Goal: Task Accomplishment & Management: Use online tool/utility

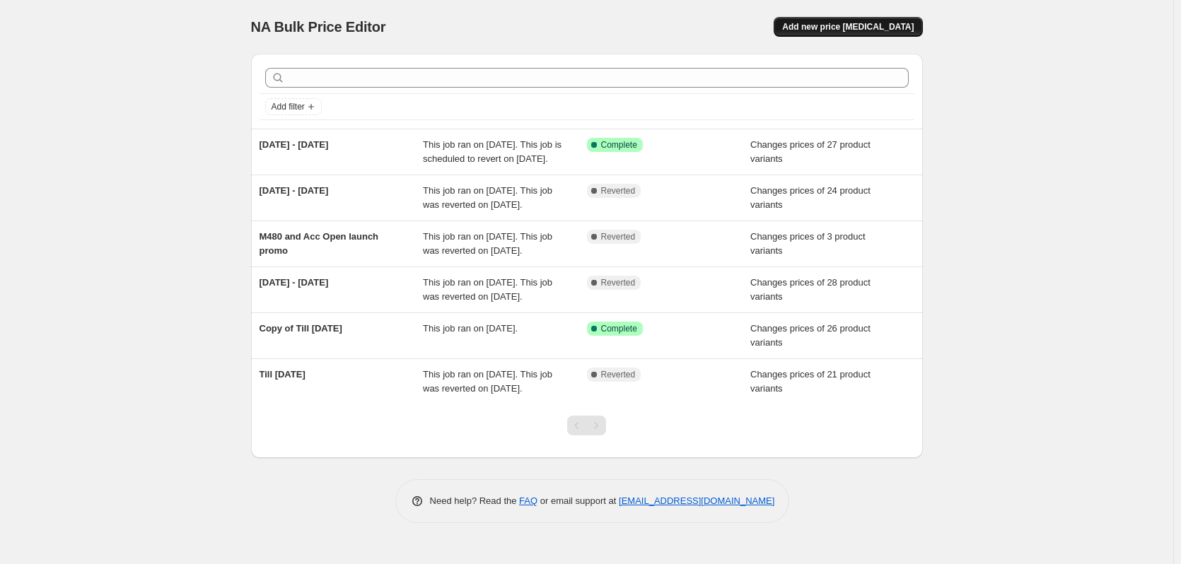
click at [898, 32] on span "Add new price [MEDICAL_DATA]" at bounding box center [848, 26] width 132 height 11
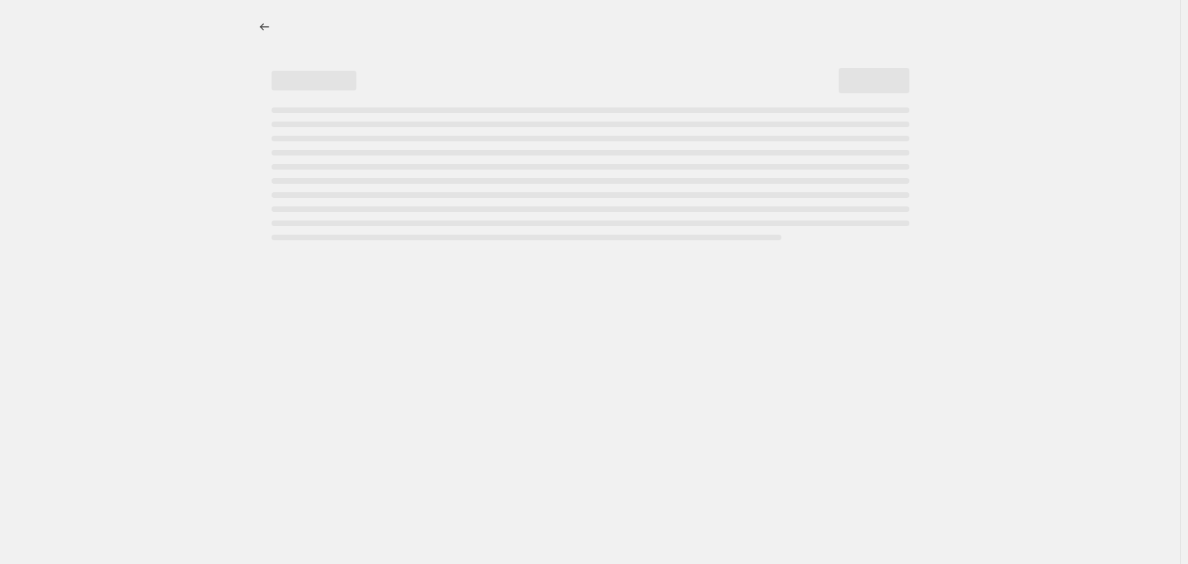
select select "percentage"
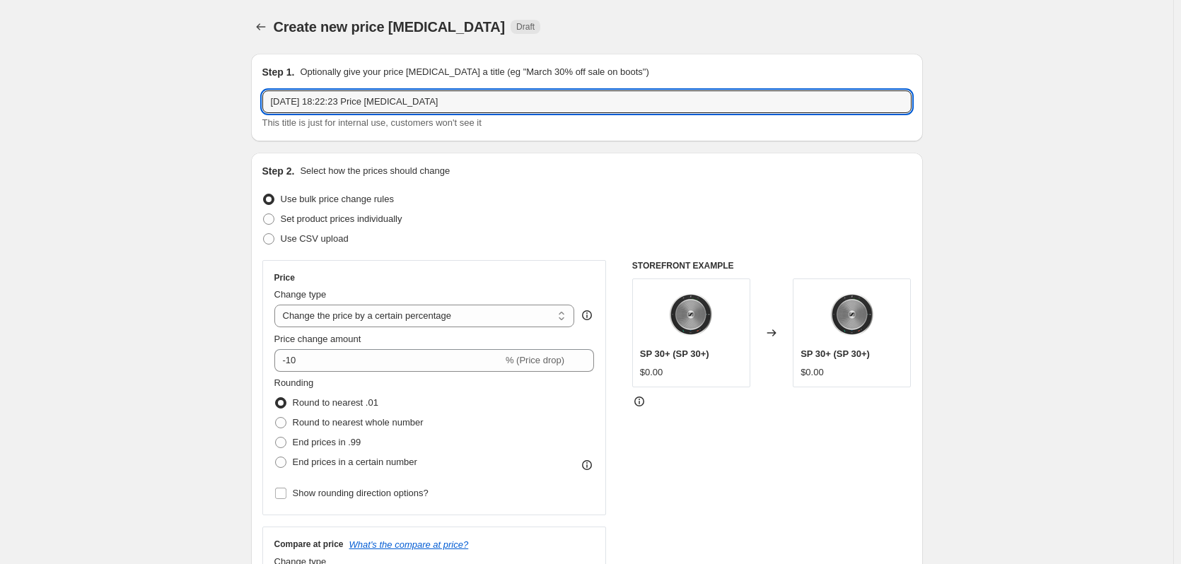
drag, startPoint x: 474, startPoint y: 93, endPoint x: 234, endPoint y: 94, distance: 240.4
type input "[DATE] - [DATE]"
drag, startPoint x: 353, startPoint y: 102, endPoint x: 279, endPoint y: 96, distance: 73.8
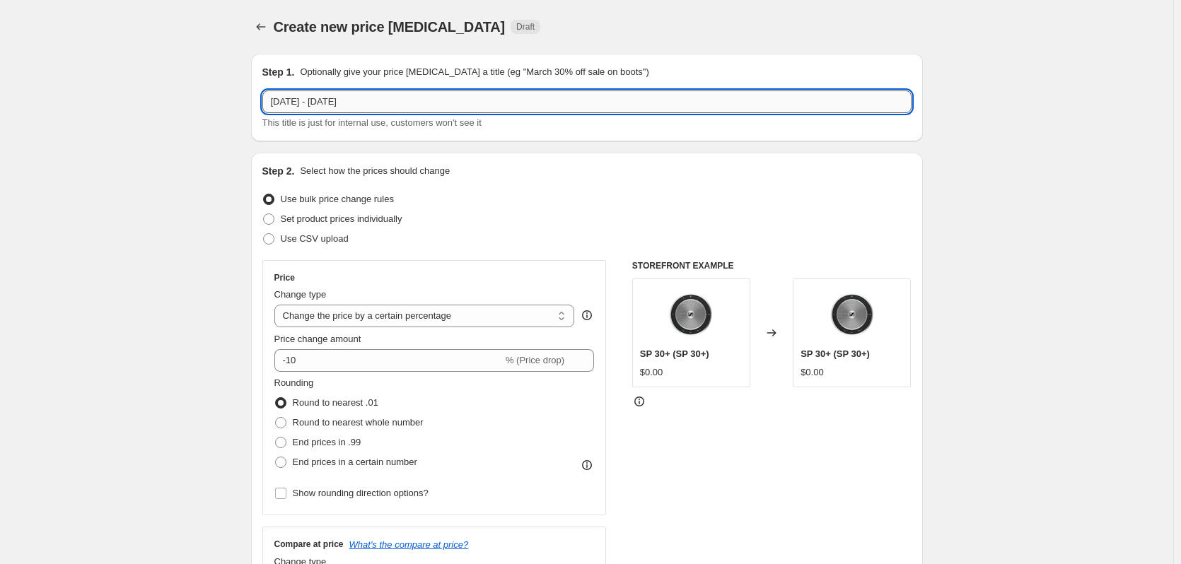
click at [279, 96] on input "[DATE] - [DATE]" at bounding box center [586, 102] width 649 height 23
click at [354, 90] on div "Step 1. Optionally give your price [MEDICAL_DATA] a title (eg "March 30% off sa…" at bounding box center [586, 97] width 649 height 65
drag, startPoint x: 332, startPoint y: 100, endPoint x: 262, endPoint y: 100, distance: 70.0
click at [262, 100] on div "Step 1. Optionally give your price [MEDICAL_DATA] a title (eg "March 30% off sa…" at bounding box center [587, 98] width 672 height 88
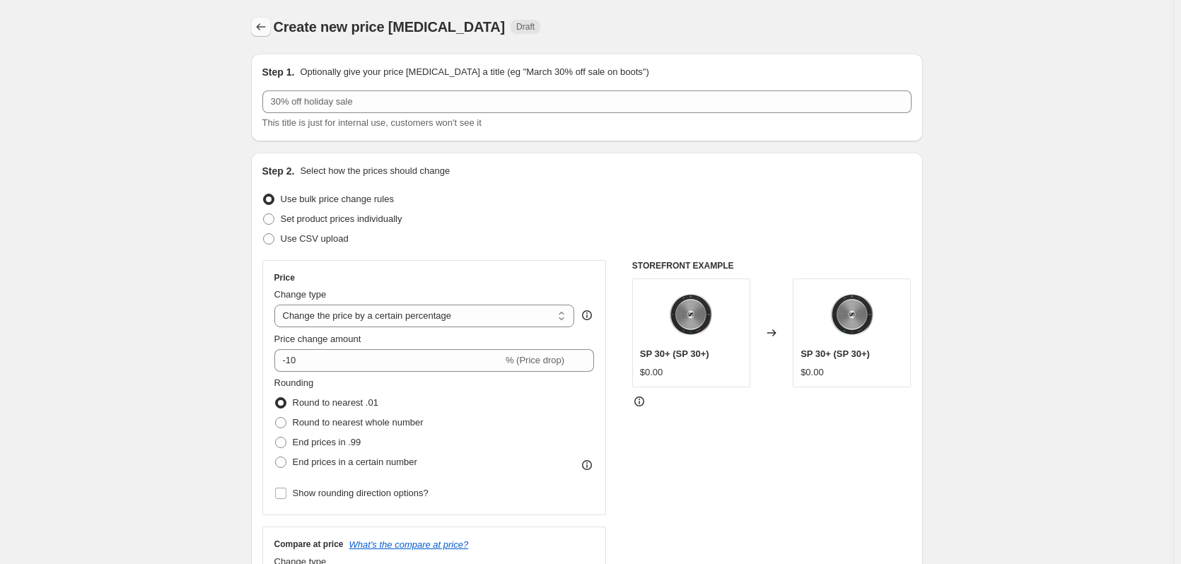
click at [261, 27] on icon "Price change jobs" at bounding box center [260, 26] width 9 height 7
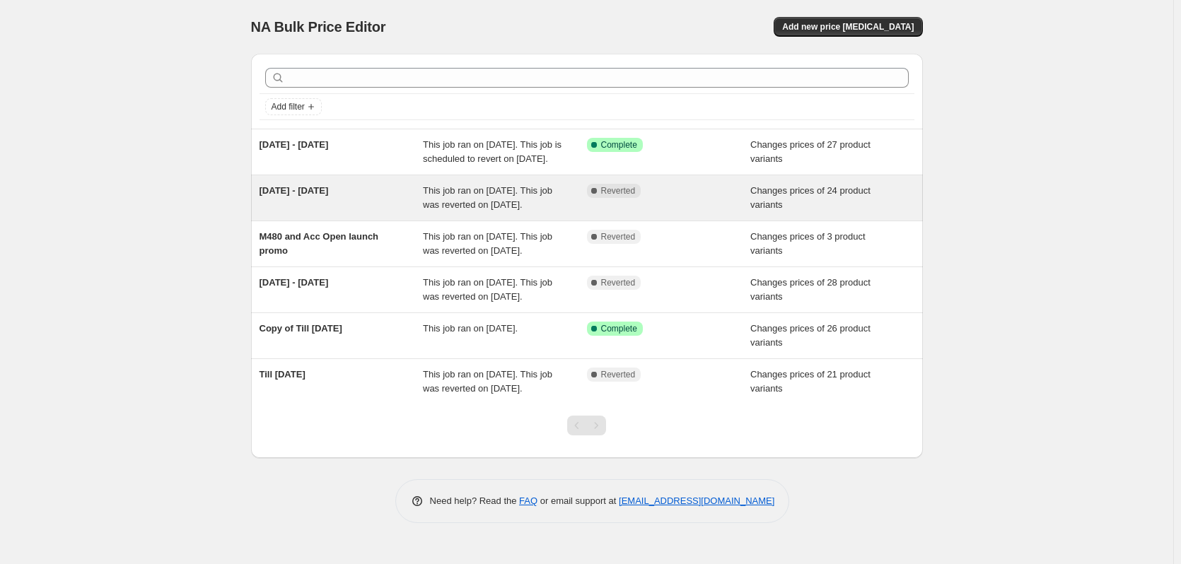
click at [312, 196] on span "[DATE] - [DATE]" at bounding box center [294, 190] width 69 height 11
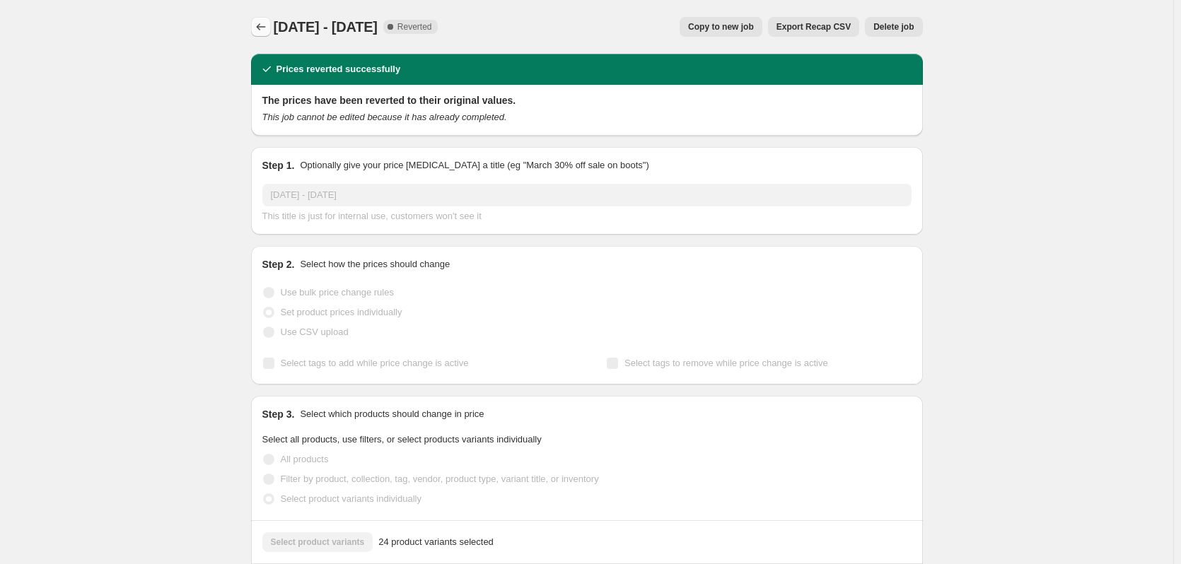
click at [263, 30] on icon "Price change jobs" at bounding box center [261, 27] width 14 height 14
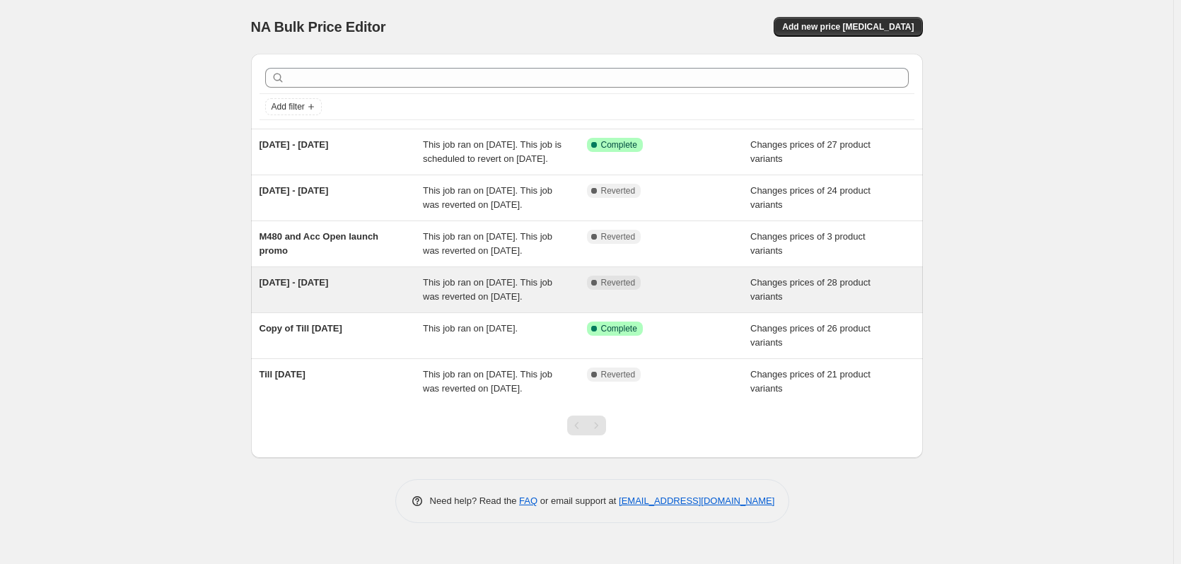
click at [308, 288] on span "[DATE] - [DATE]" at bounding box center [294, 282] width 69 height 11
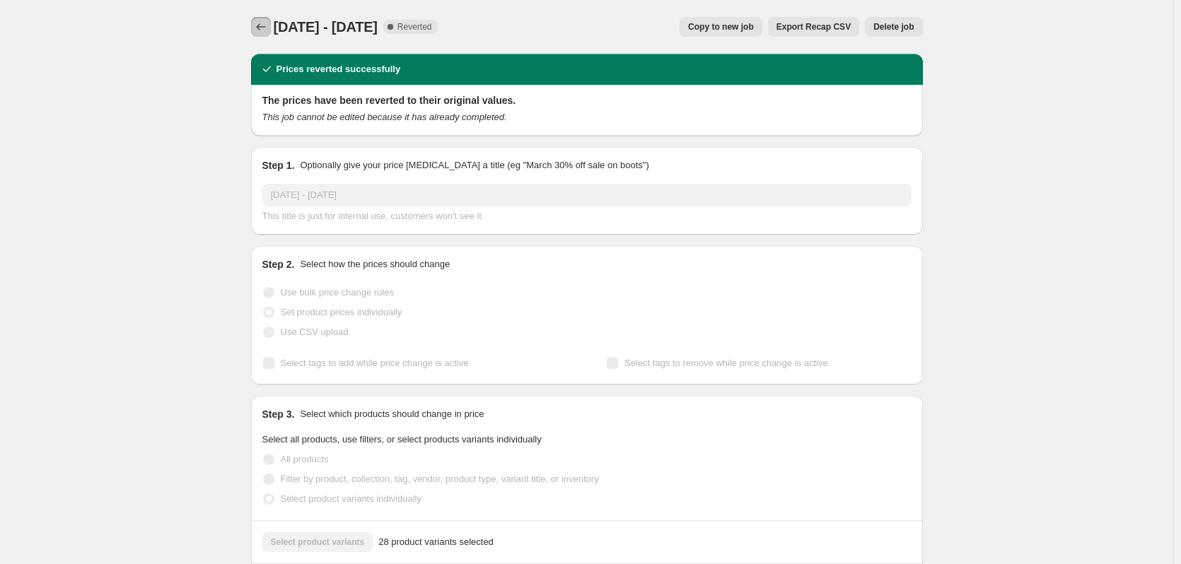
click at [260, 30] on icon "Price change jobs" at bounding box center [261, 27] width 14 height 14
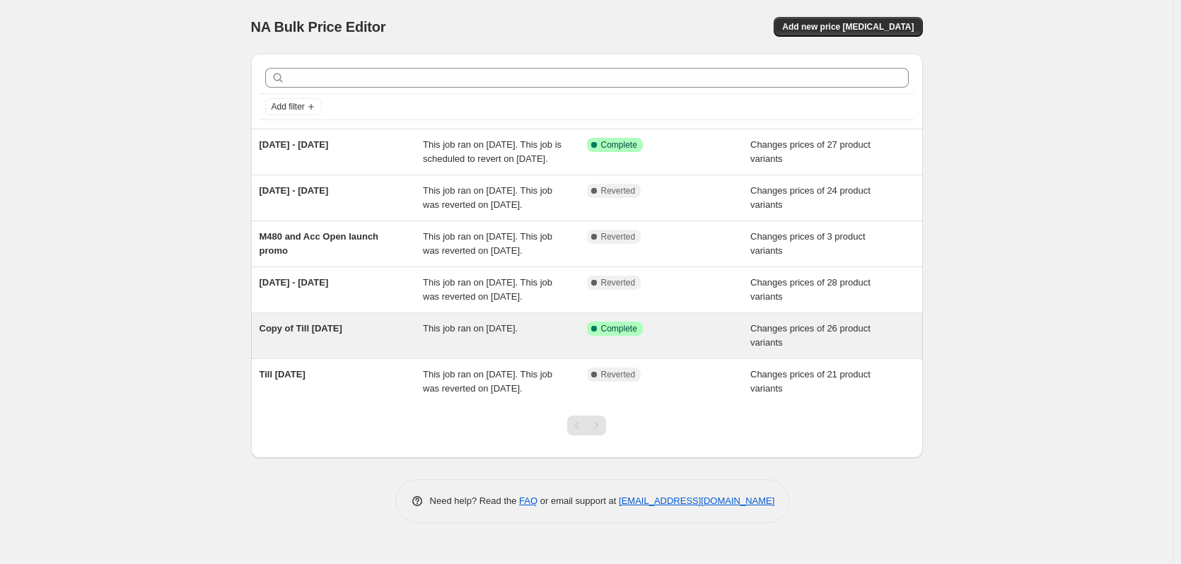
click at [350, 350] on div "Copy of Till [DATE]" at bounding box center [342, 336] width 164 height 28
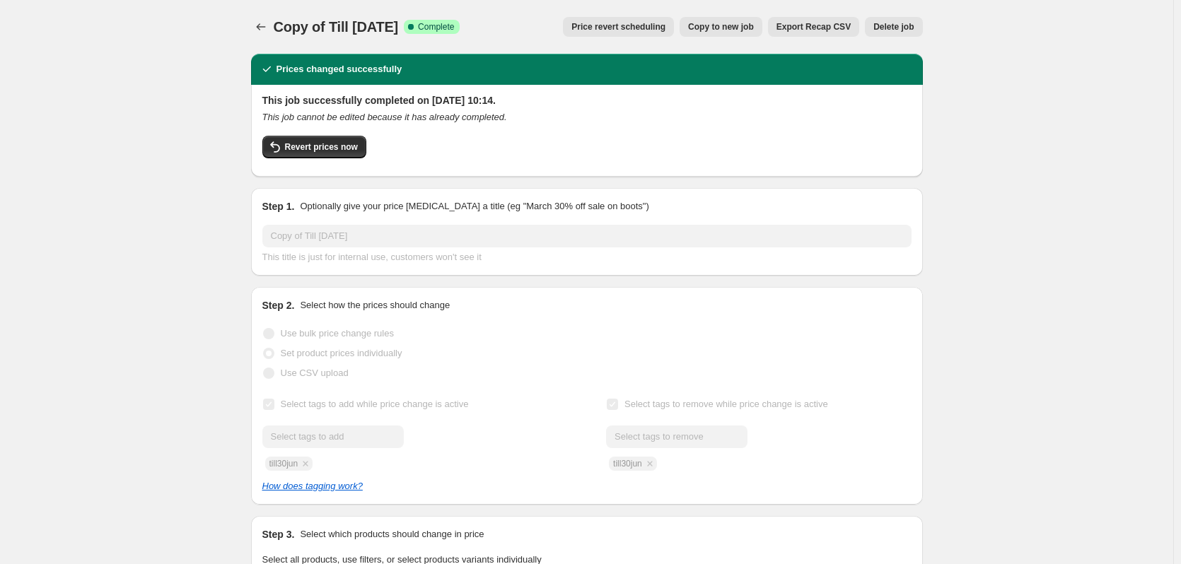
click at [750, 32] on span "Copy to new job" at bounding box center [721, 26] width 66 height 11
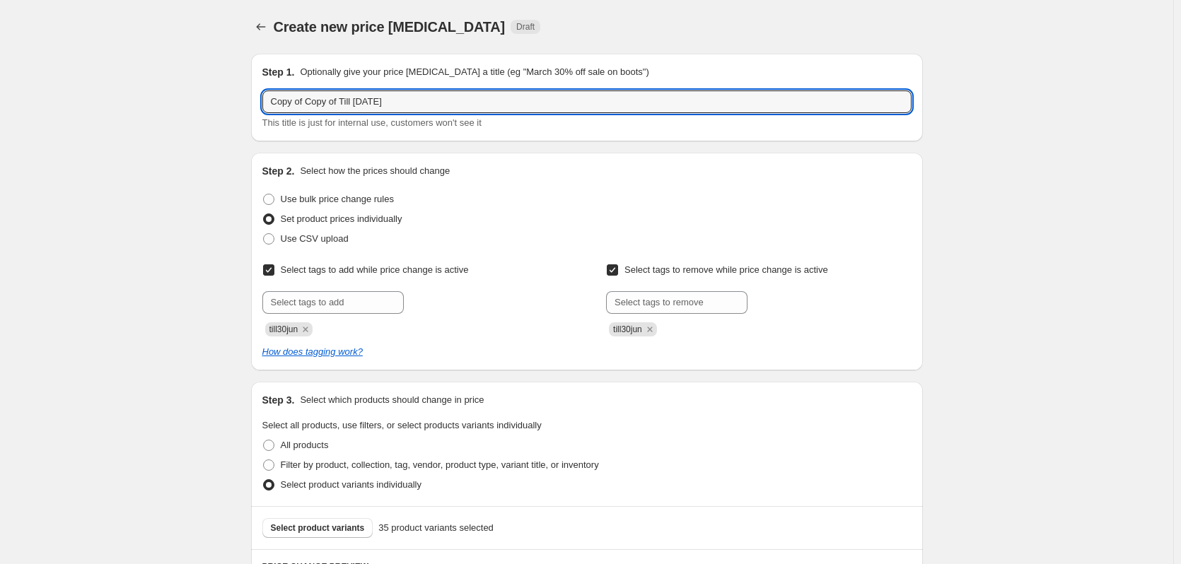
drag, startPoint x: 378, startPoint y: 102, endPoint x: 250, endPoint y: 101, distance: 127.3
paste input "[DATE] - [DATE]"
type input "[DATE] - [DATE]"
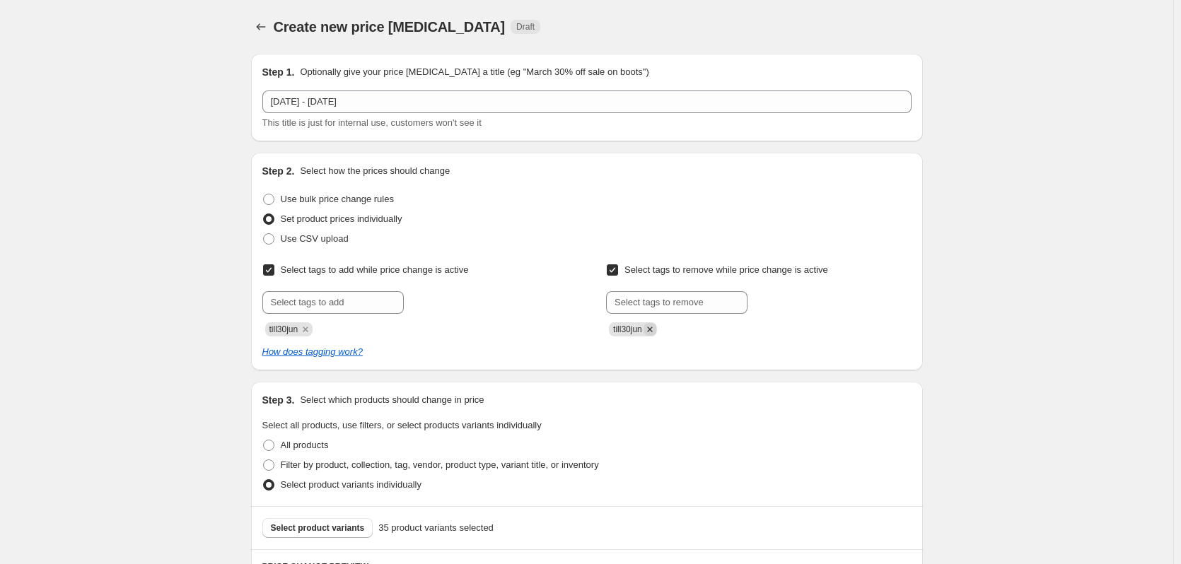
click at [653, 327] on icon "Remove till30jun" at bounding box center [649, 329] width 13 height 13
click at [312, 329] on icon "Remove till30jun" at bounding box center [305, 329] width 13 height 13
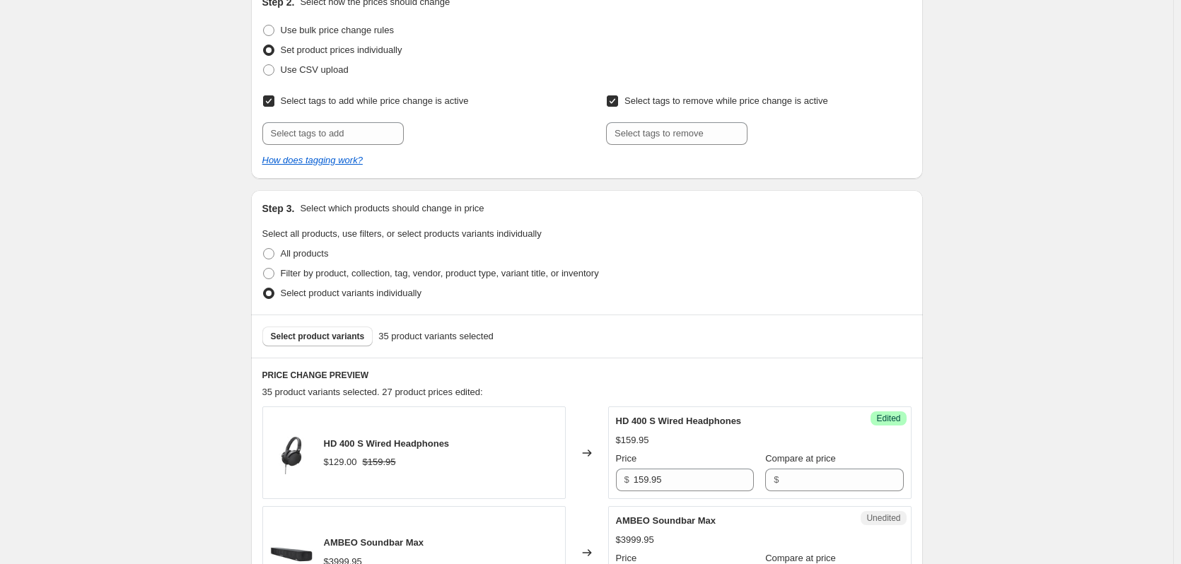
scroll to position [141, 0]
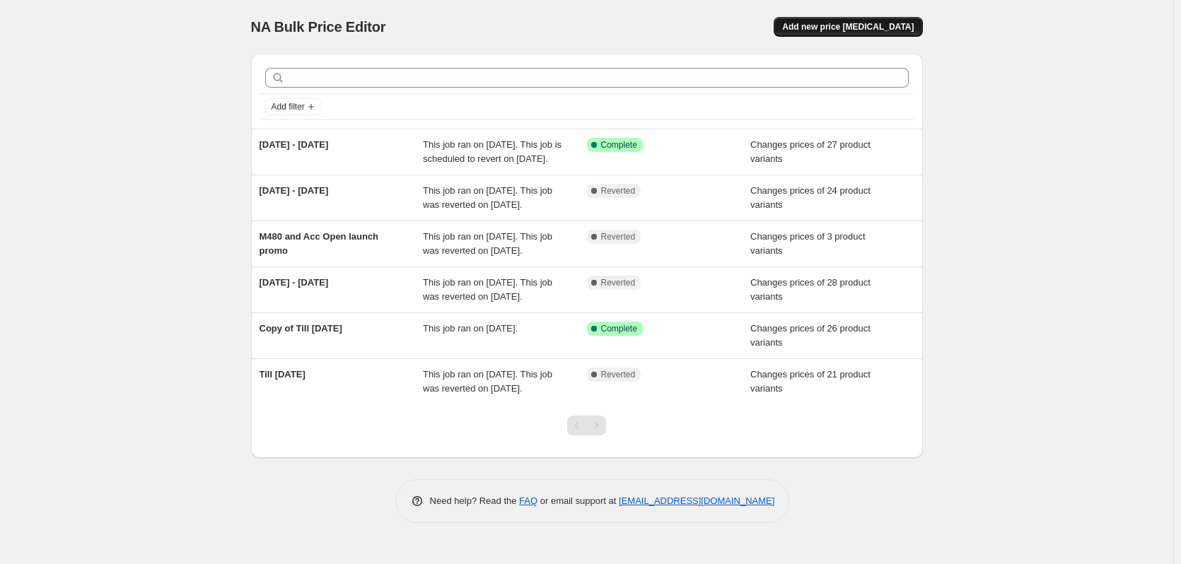
click at [864, 30] on span "Add new price [MEDICAL_DATA]" at bounding box center [848, 26] width 132 height 11
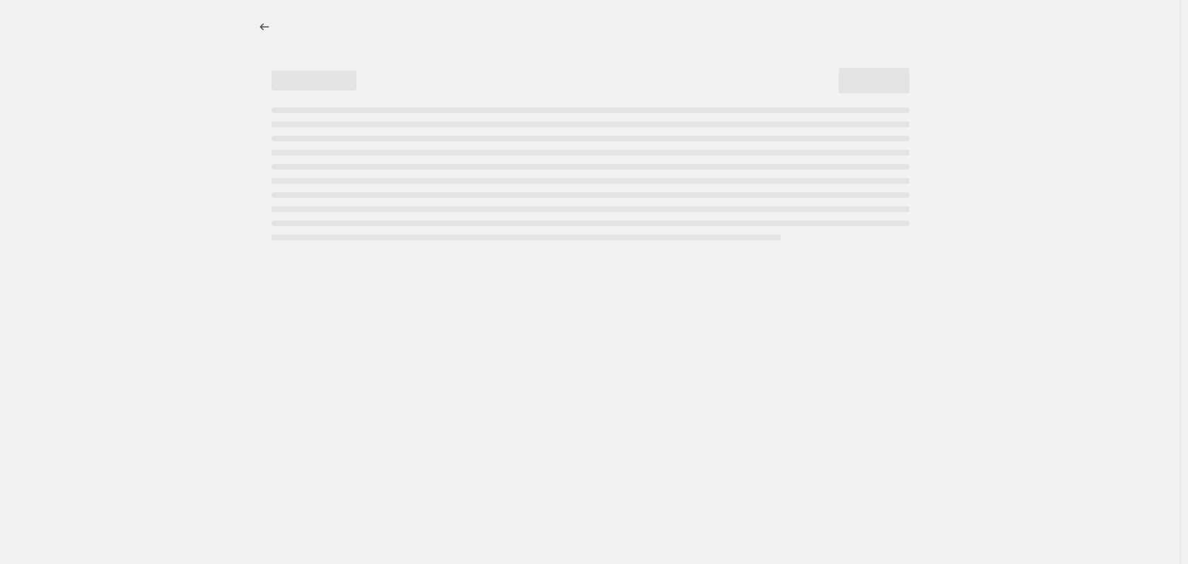
select select "percentage"
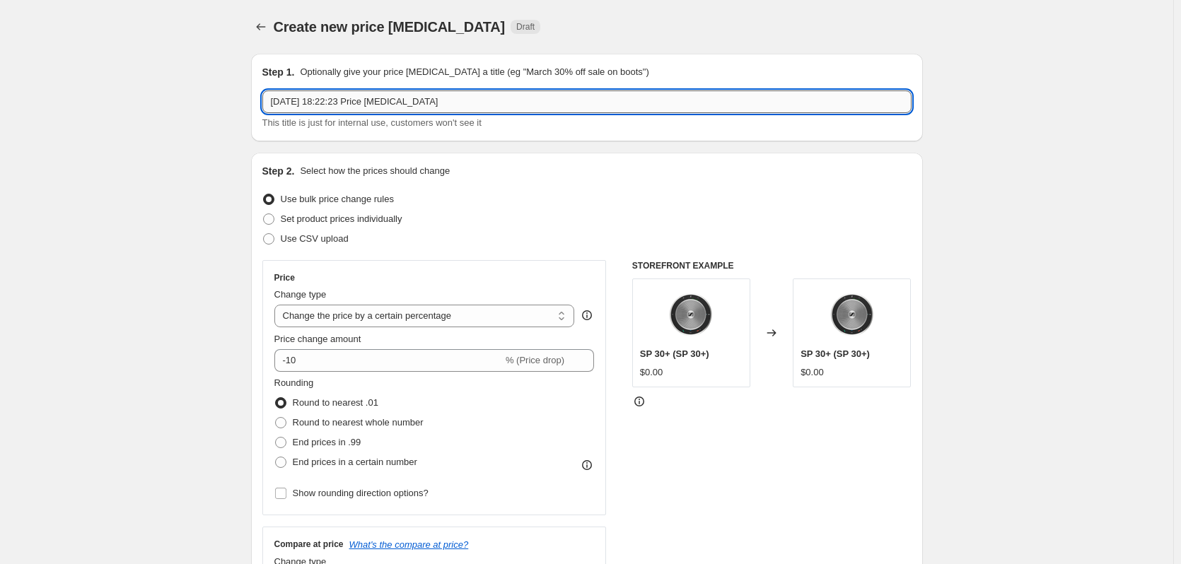
click at [321, 103] on input "[DATE] 18:22:23 Price [MEDICAL_DATA]" at bounding box center [586, 102] width 649 height 23
drag, startPoint x: 364, startPoint y: 100, endPoint x: 176, endPoint y: 100, distance: 188.1
paste input "[DATE] - [DATE]"
type input "[DATE] - [DATE]"
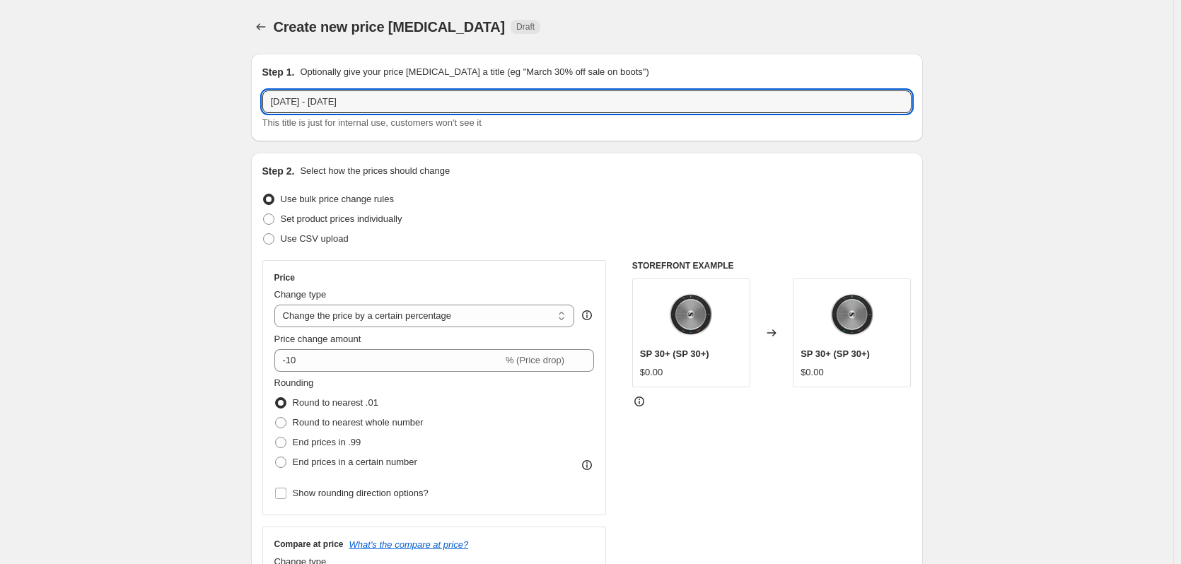
click at [539, 223] on div "Set product prices individually" at bounding box center [586, 219] width 649 height 20
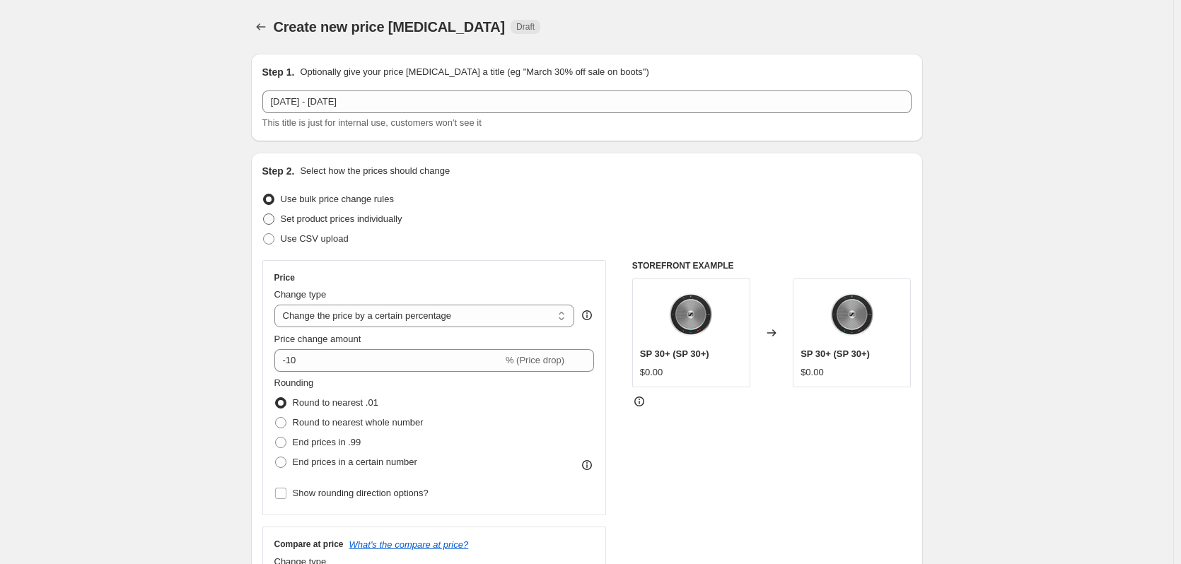
click at [315, 219] on span "Set product prices individually" at bounding box center [342, 219] width 122 height 11
click at [264, 214] on input "Set product prices individually" at bounding box center [263, 214] width 1 height 1
radio input "true"
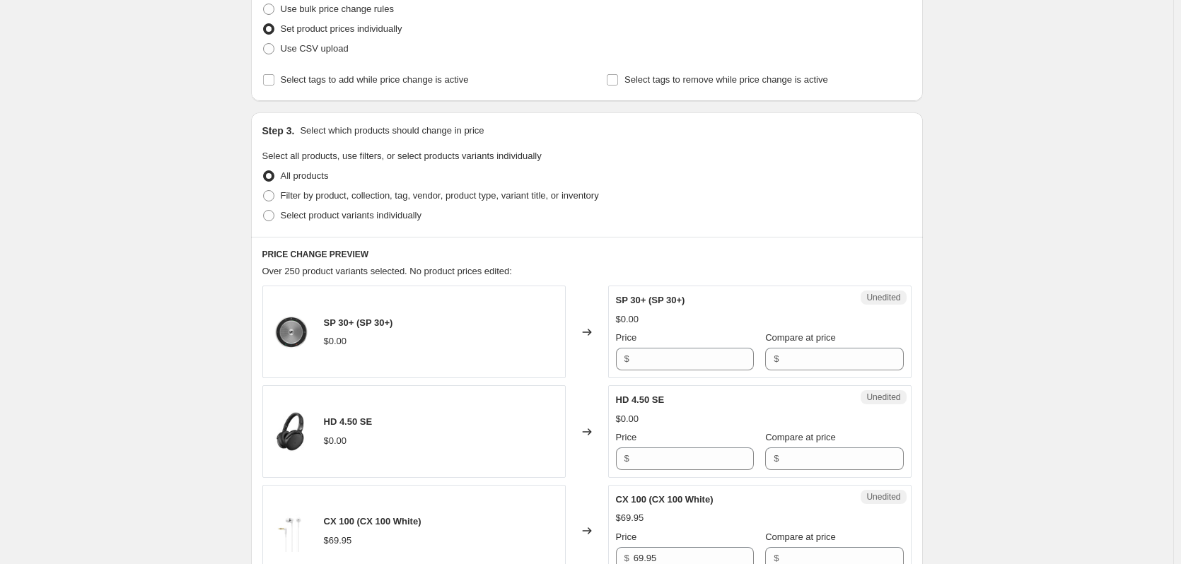
scroll to position [212, 0]
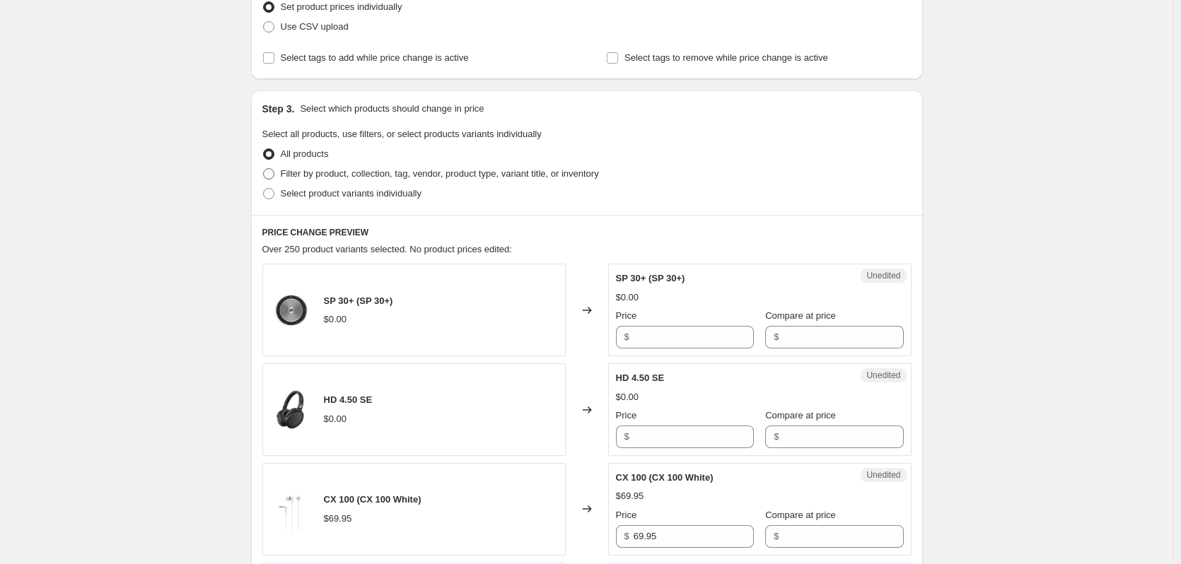
click at [314, 179] on span "Filter by product, collection, tag, vendor, product type, variant title, or inv…" at bounding box center [440, 173] width 318 height 11
click at [264, 169] on input "Filter by product, collection, tag, vendor, product type, variant title, or inv…" at bounding box center [263, 168] width 1 height 1
radio input "true"
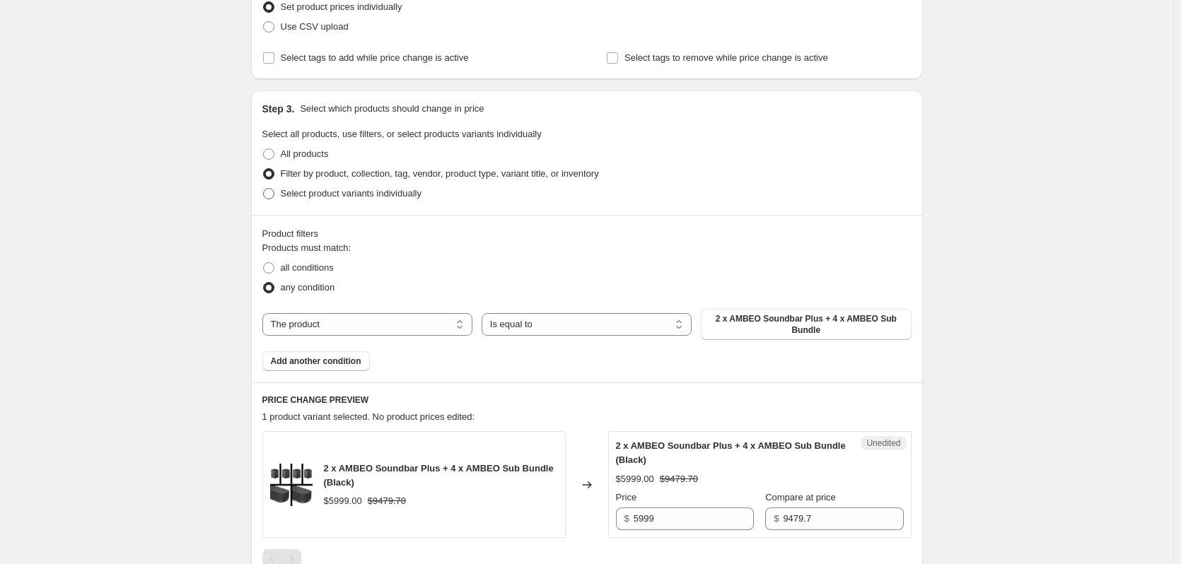
click at [314, 201] on label "Select product variants individually" at bounding box center [341, 194] width 159 height 20
click at [264, 189] on input "Select product variants individually" at bounding box center [263, 188] width 1 height 1
radio input "true"
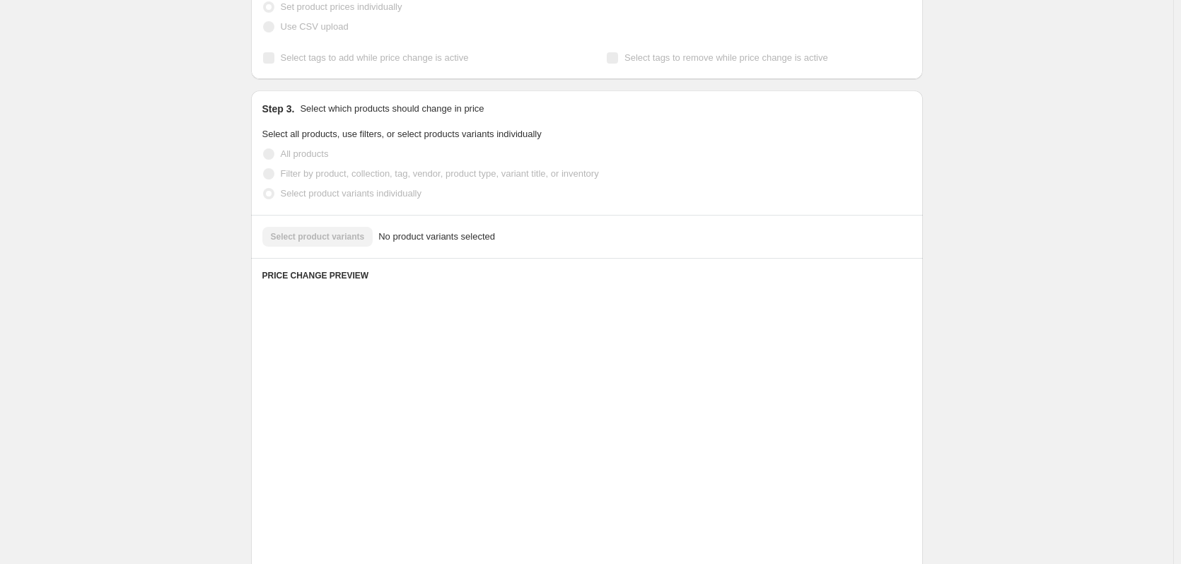
scroll to position [178, 0]
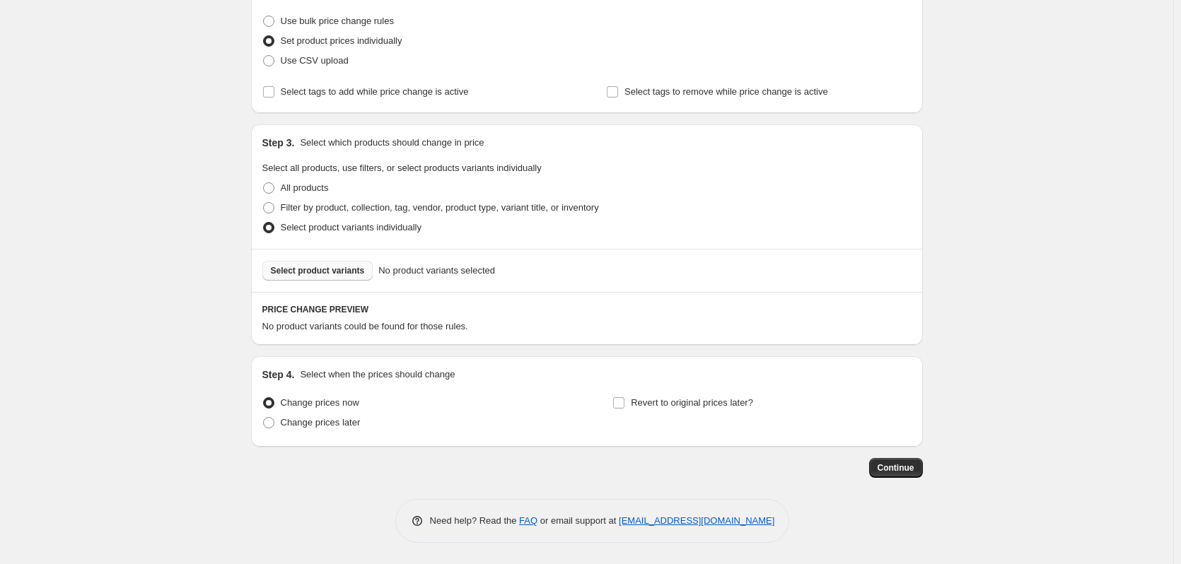
click at [332, 267] on span "Select product variants" at bounding box center [318, 270] width 94 height 11
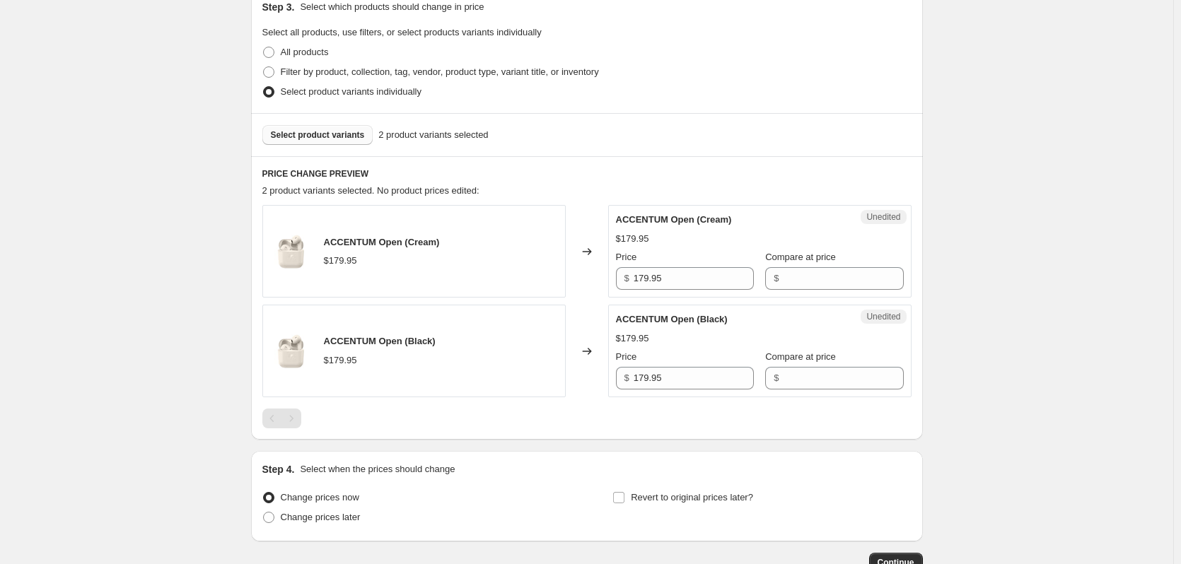
scroll to position [320, 0]
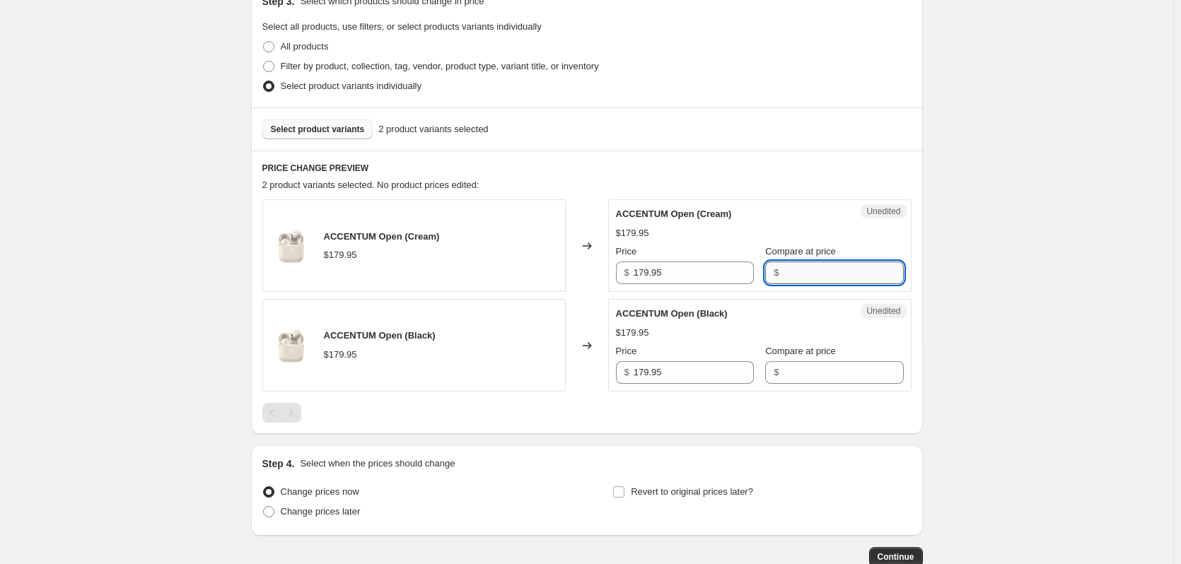
click at [796, 274] on input "Compare at price" at bounding box center [843, 273] width 120 height 23
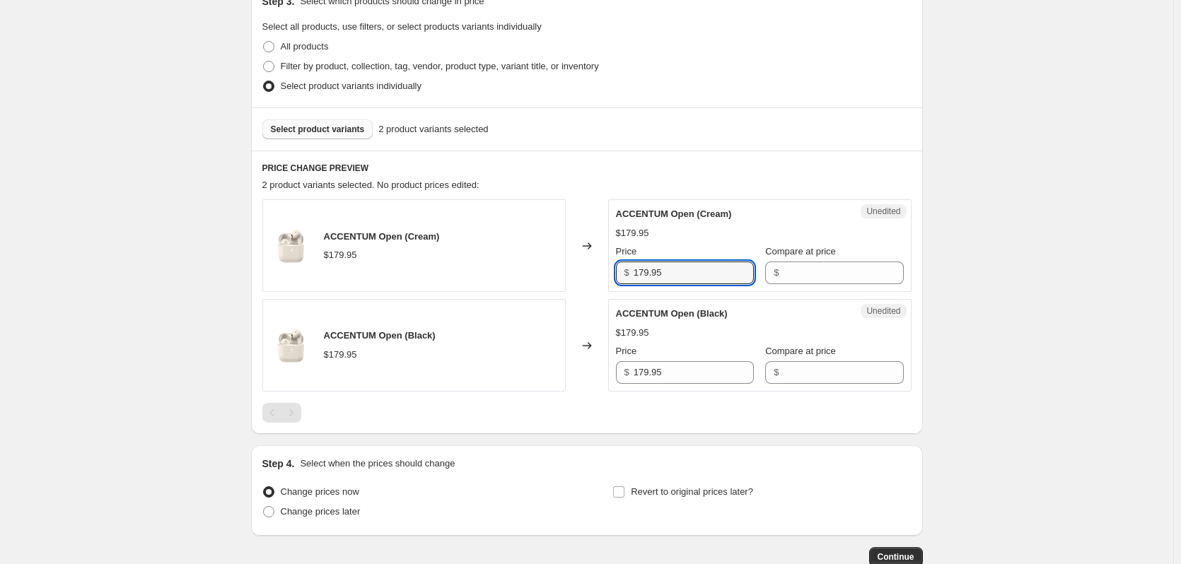
drag, startPoint x: 699, startPoint y: 278, endPoint x: 604, endPoint y: 274, distance: 95.6
click at [604, 274] on div "ACCENTUM Open (Cream) $179.95 Changed to Unedited ACCENTUM Open (Cream) $179.95…" at bounding box center [586, 245] width 649 height 93
type input "179.95"
click at [813, 278] on input "Compare at price" at bounding box center [843, 273] width 120 height 23
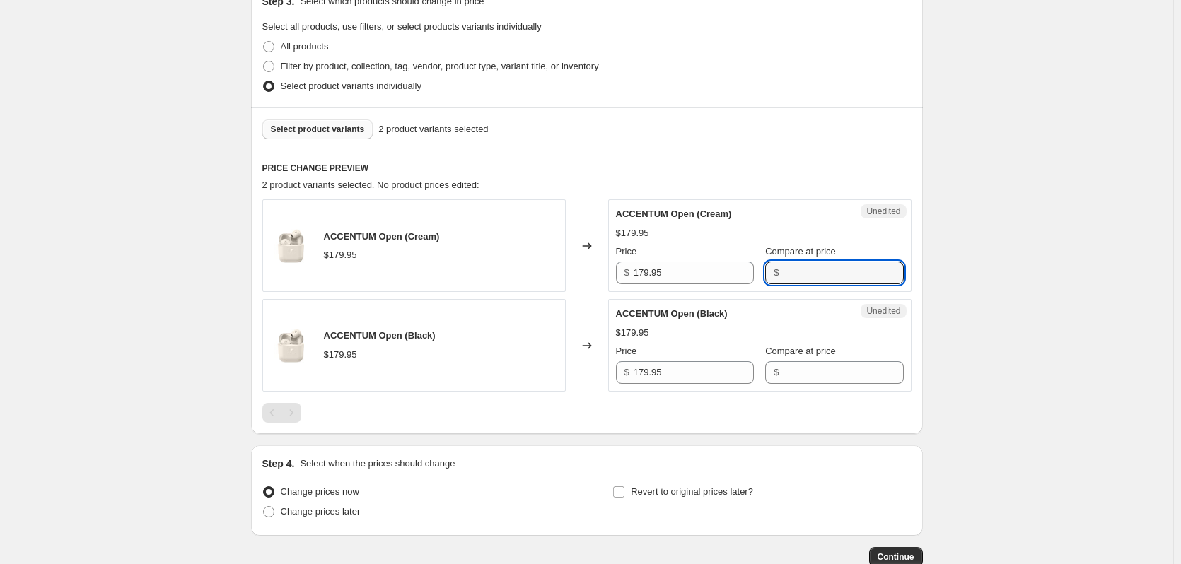
paste input "179.95"
type input "179.95"
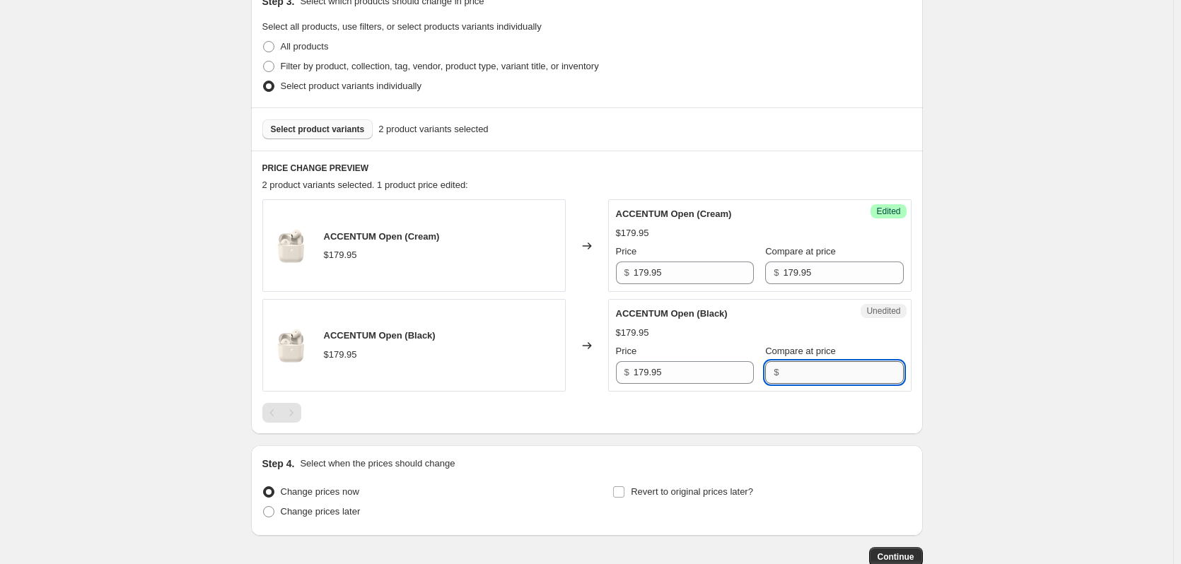
click at [788, 362] on input "Compare at price" at bounding box center [843, 372] width 120 height 23
paste input "179.95"
type input "179.95"
drag, startPoint x: 659, startPoint y: 374, endPoint x: 618, endPoint y: 370, distance: 41.2
click at [618, 370] on div "Unedited ACCENTUM Open (Black) $179.95 Price $ 179.95 Compare at price $ 179.95" at bounding box center [759, 345] width 303 height 93
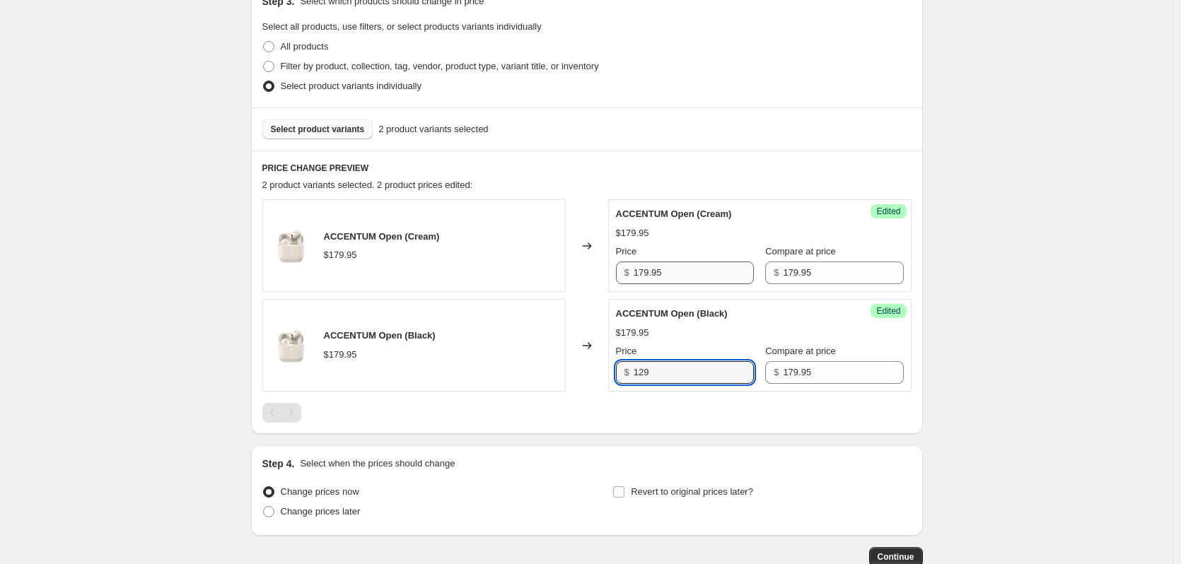
type input "129"
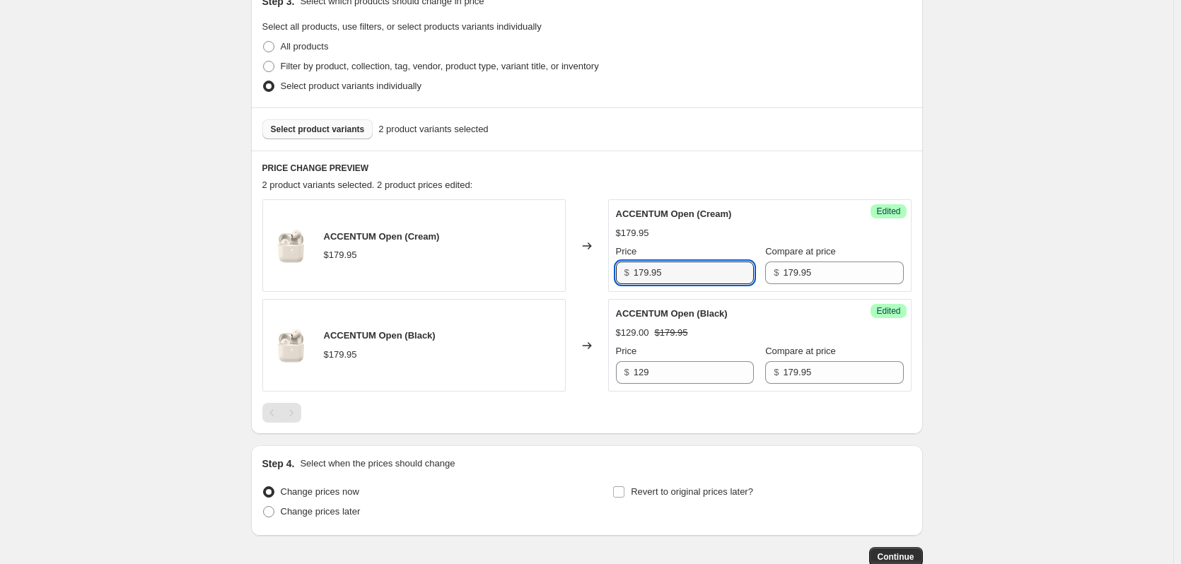
drag, startPoint x: 667, startPoint y: 276, endPoint x: 627, endPoint y: 270, distance: 40.7
click at [627, 270] on div "$ 179.95" at bounding box center [685, 273] width 138 height 23
type input "129"
click at [1017, 297] on div "Create new price [MEDICAL_DATA]. This page is ready Create new price [MEDICAL_D…" at bounding box center [586, 166] width 1173 height 973
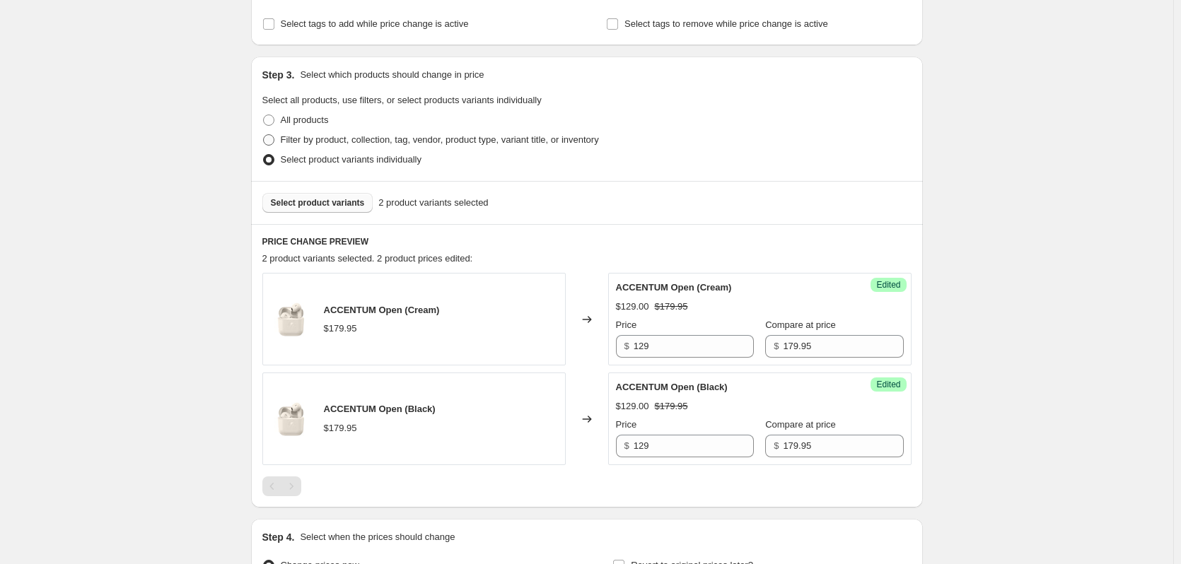
scroll to position [178, 0]
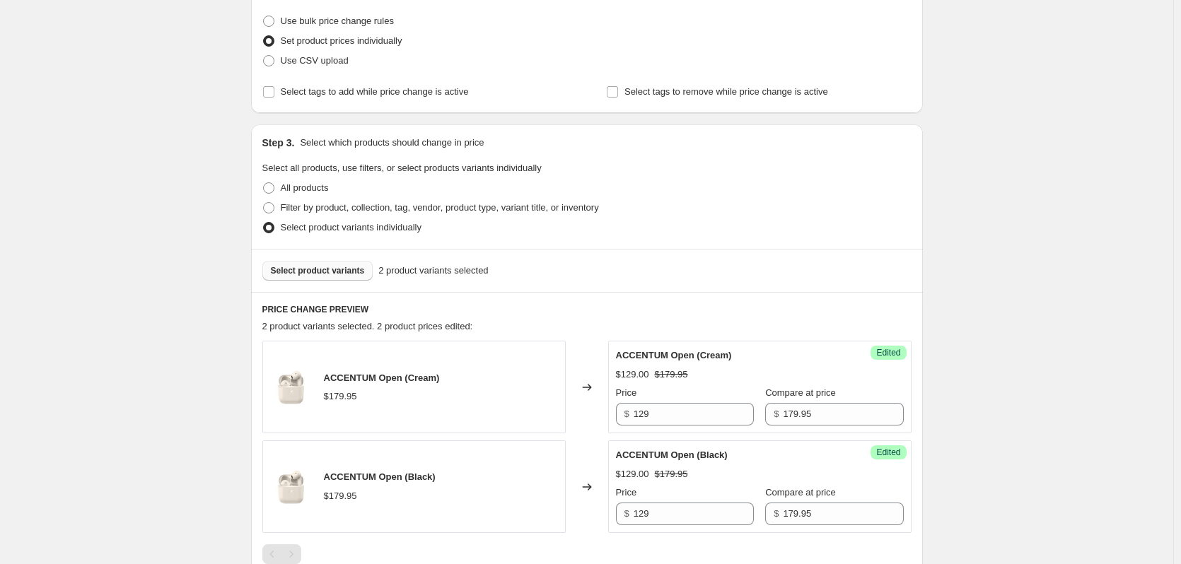
click at [330, 272] on span "Select product variants" at bounding box center [318, 270] width 94 height 11
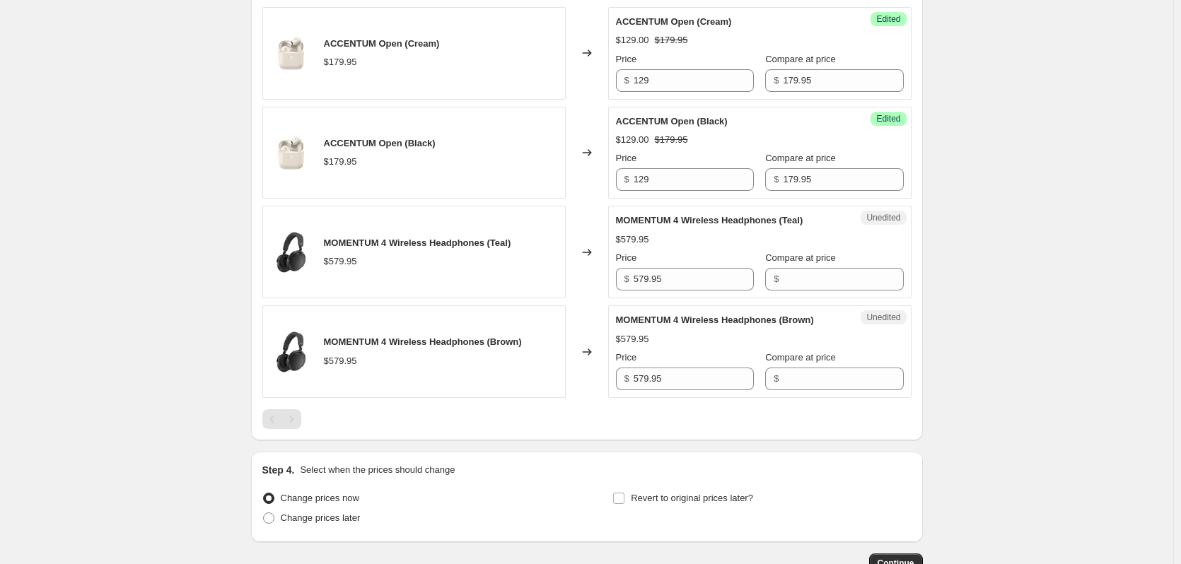
scroll to position [1930, 0]
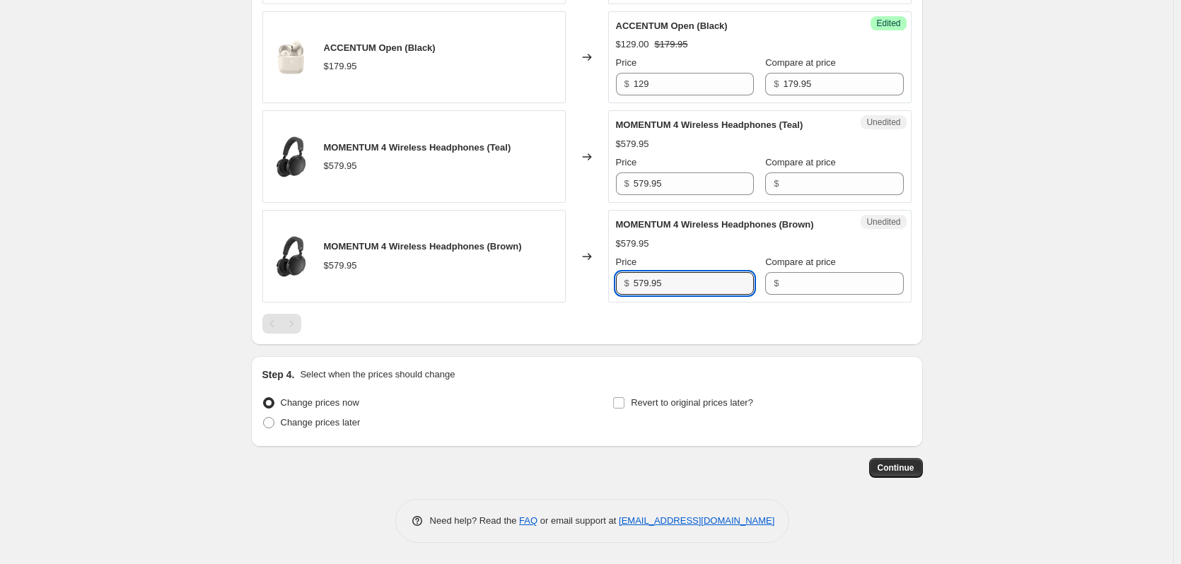
drag, startPoint x: 678, startPoint y: 287, endPoint x: 626, endPoint y: 287, distance: 52.3
click at [626, 287] on div "$ 579.95" at bounding box center [685, 283] width 138 height 23
type input "579.95"
click at [797, 282] on input "Compare at price" at bounding box center [843, 283] width 120 height 23
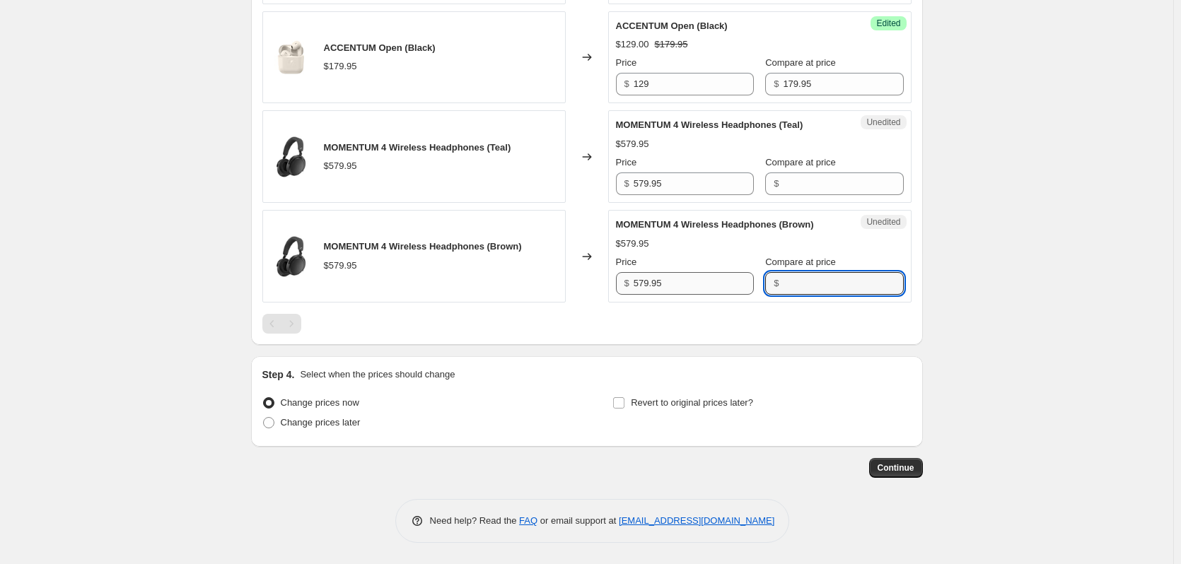
paste input "579.95"
type input "579.95"
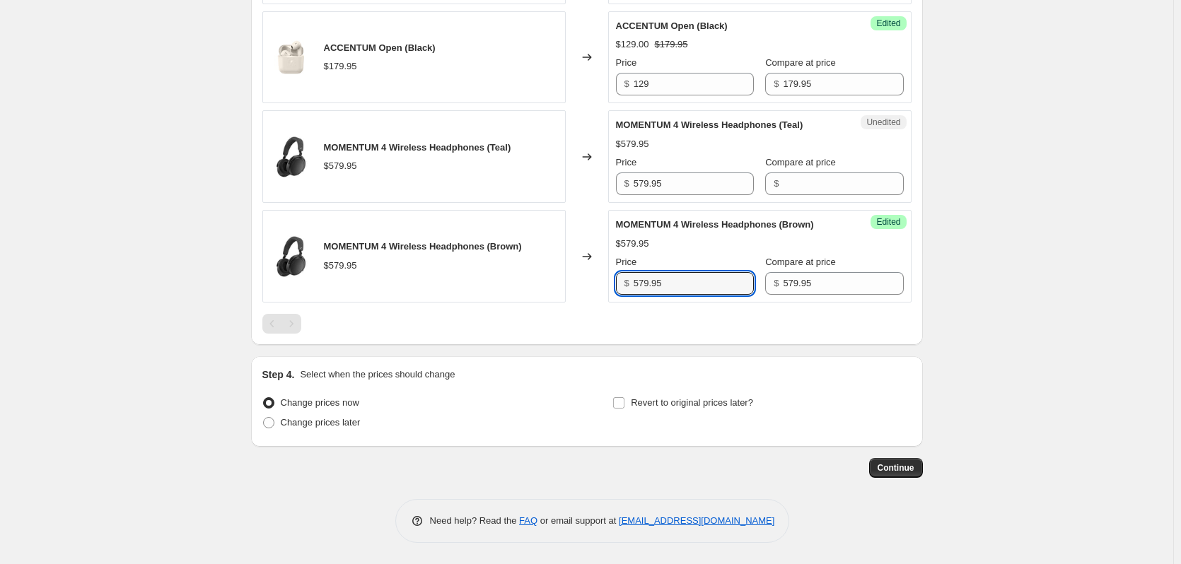
drag, startPoint x: 699, startPoint y: 290, endPoint x: 621, endPoint y: 291, distance: 77.8
click at [637, 291] on input "579.95" at bounding box center [694, 283] width 120 height 23
type input "379"
click at [787, 195] on input "Compare at price" at bounding box center [843, 184] width 120 height 23
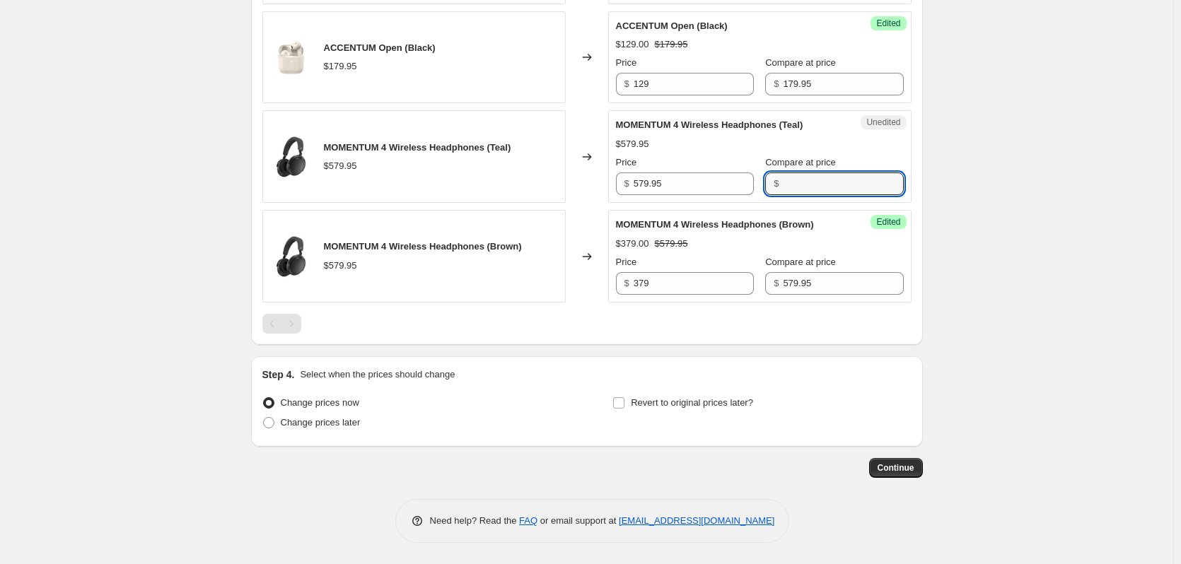
paste input "579.95"
type input "579.95"
drag, startPoint x: 708, startPoint y: 245, endPoint x: 624, endPoint y: 247, distance: 83.5
click at [627, 195] on div "$ 579.95" at bounding box center [685, 184] width 138 height 23
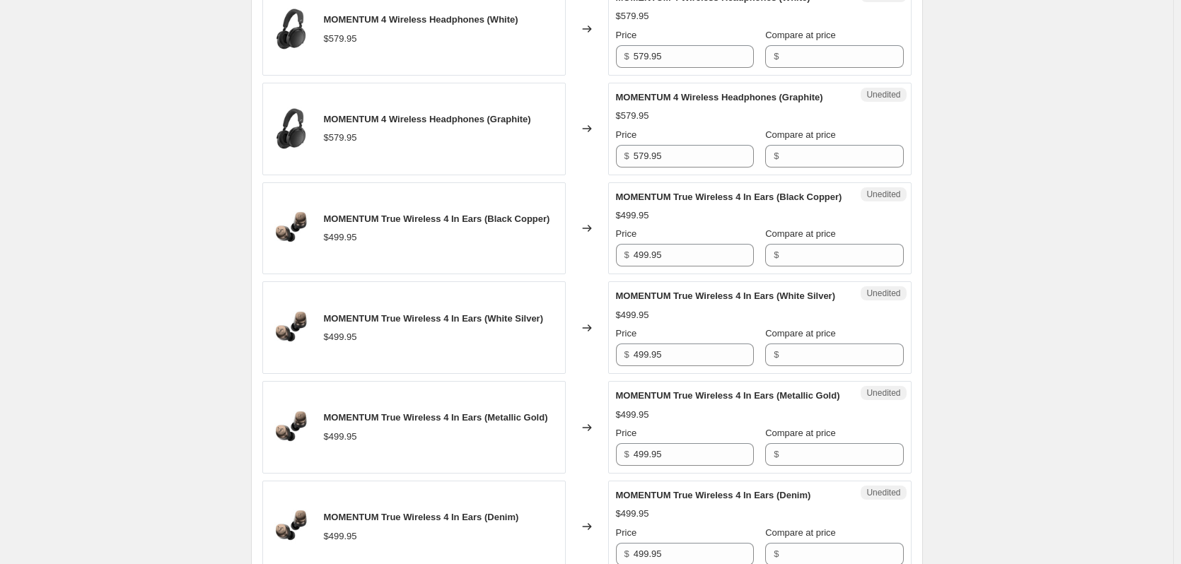
scroll to position [1152, 0]
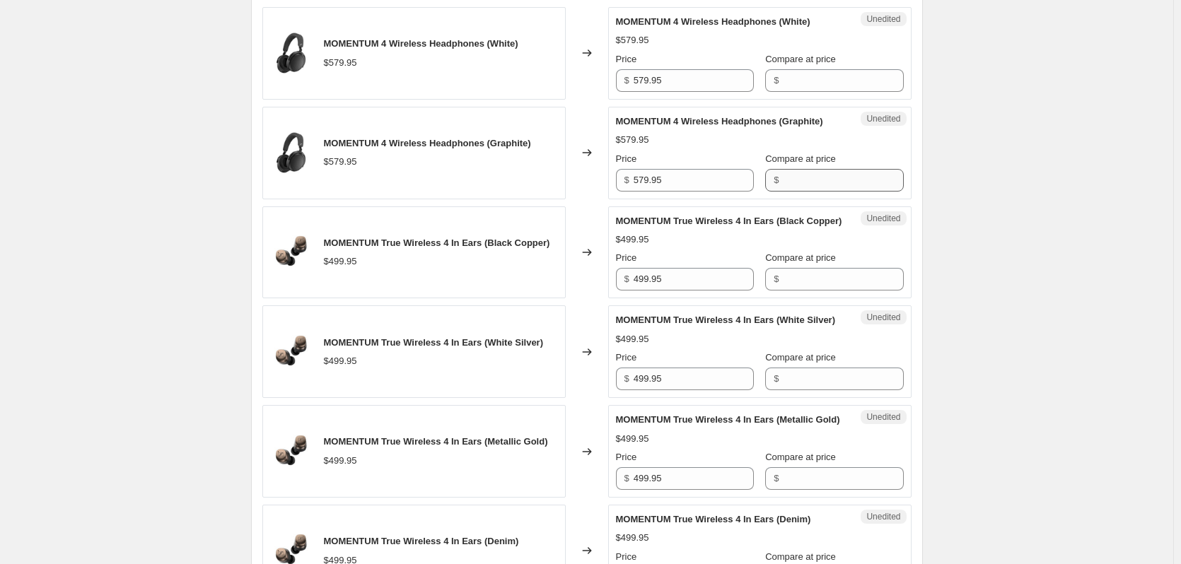
type input "379"
click at [795, 192] on input "Compare at price" at bounding box center [843, 180] width 120 height 23
paste input "579.95"
type input "579.95"
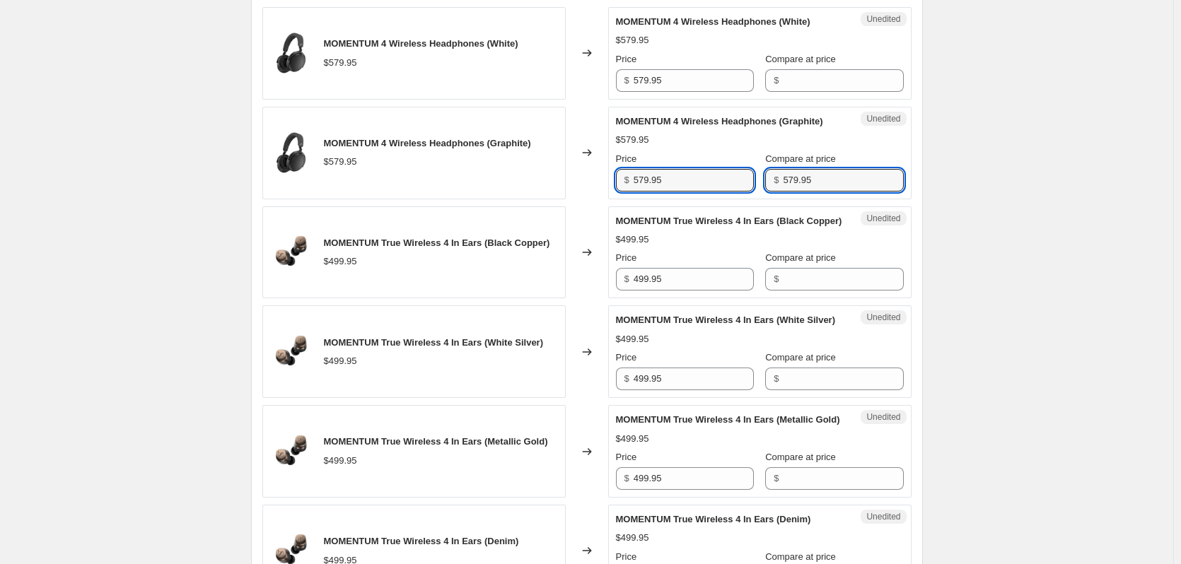
drag, startPoint x: 672, startPoint y: 221, endPoint x: 625, endPoint y: 221, distance: 46.7
click at [628, 192] on div "$ 579.95" at bounding box center [685, 180] width 138 height 23
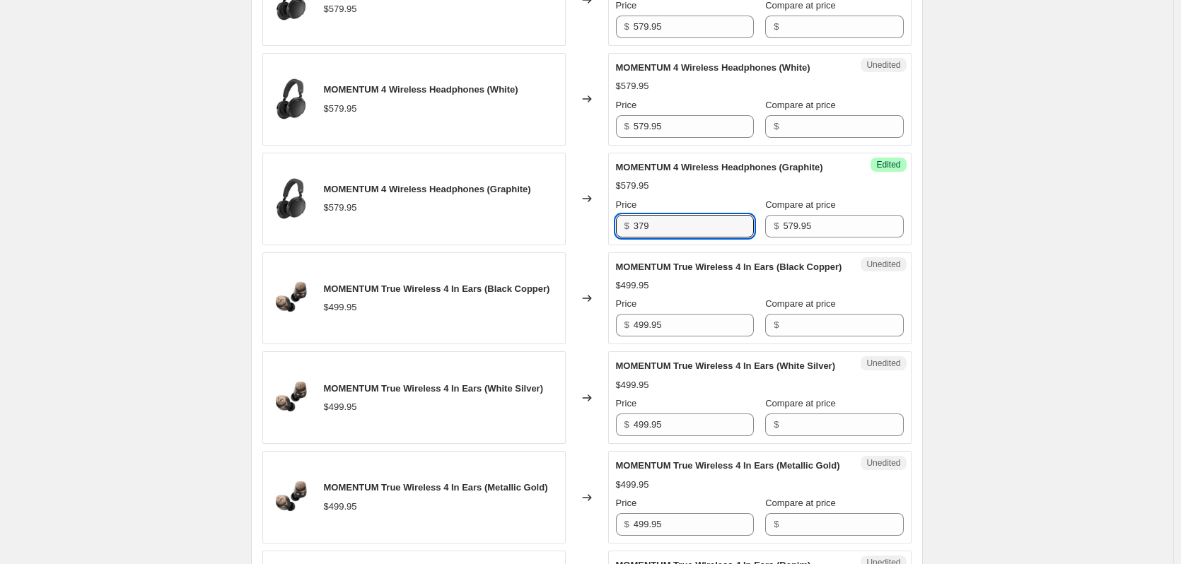
scroll to position [1010, 0]
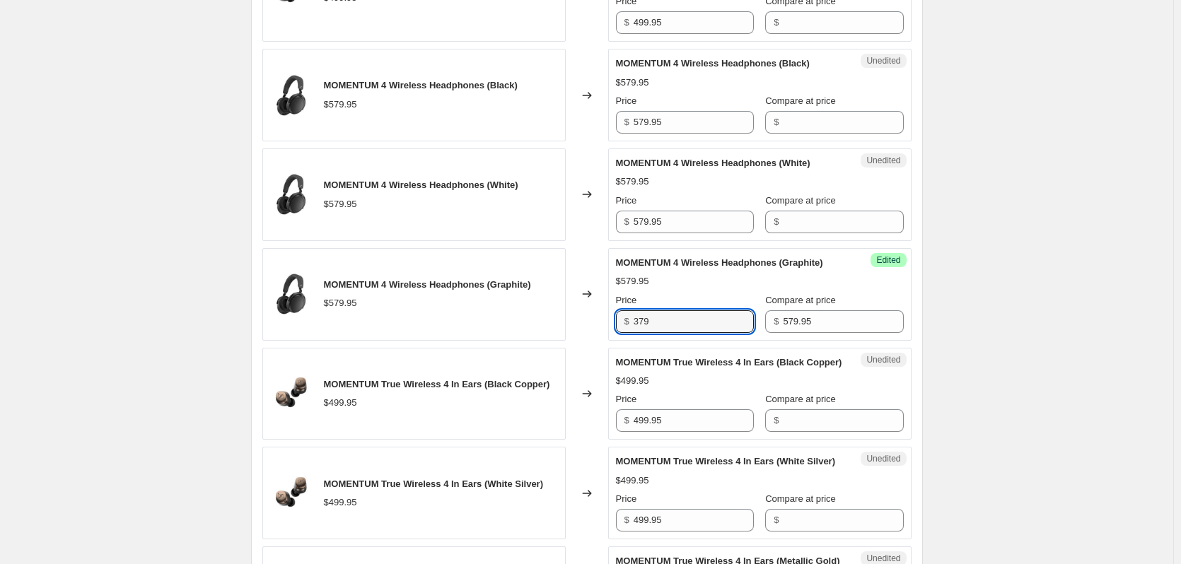
type input "379"
drag, startPoint x: 619, startPoint y: 247, endPoint x: 593, endPoint y: 247, distance: 26.9
click at [593, 241] on div "MOMENTUM 4 Wireless Headphones (White) $579.95 Changed to Unedited MOMENTUM 4 W…" at bounding box center [586, 194] width 649 height 93
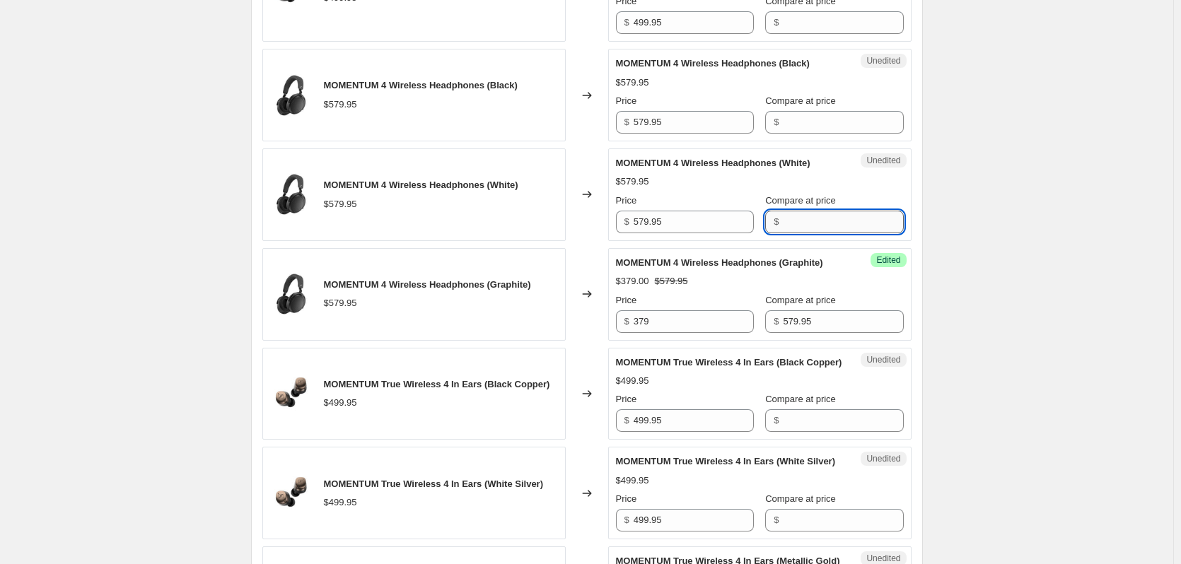
click at [810, 233] on input "Compare at price" at bounding box center [843, 222] width 120 height 23
paste input "579.95"
type input "579.95"
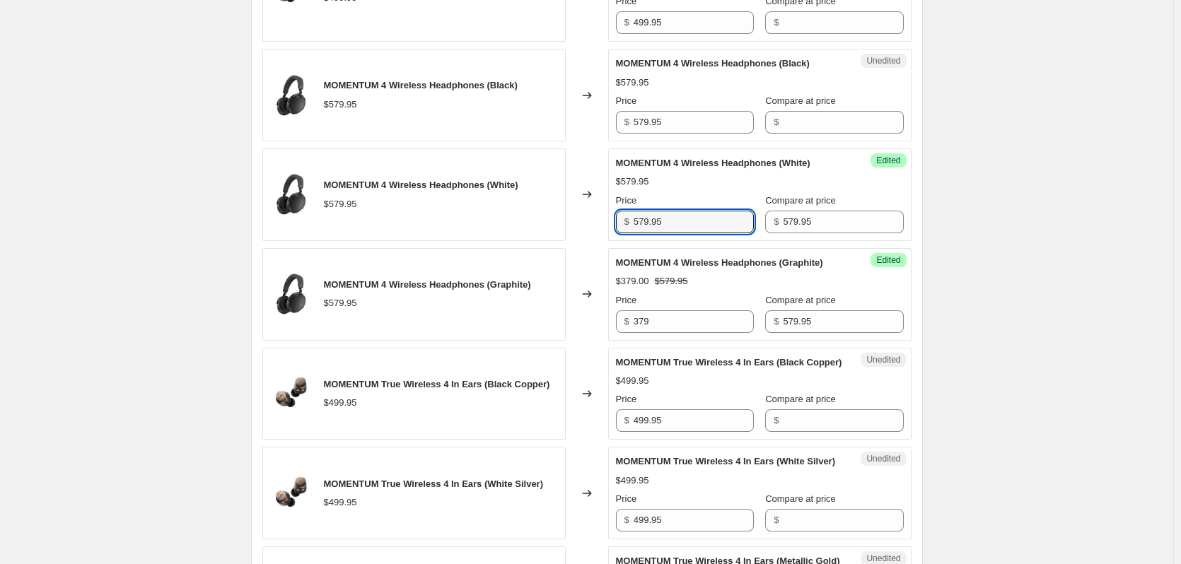
drag, startPoint x: 632, startPoint y: 252, endPoint x: 602, endPoint y: 252, distance: 30.4
click at [602, 241] on div "MOMENTUM 4 Wireless Headphones (White) $579.95 Changed to Success Edited MOMENT…" at bounding box center [586, 194] width 649 height 93
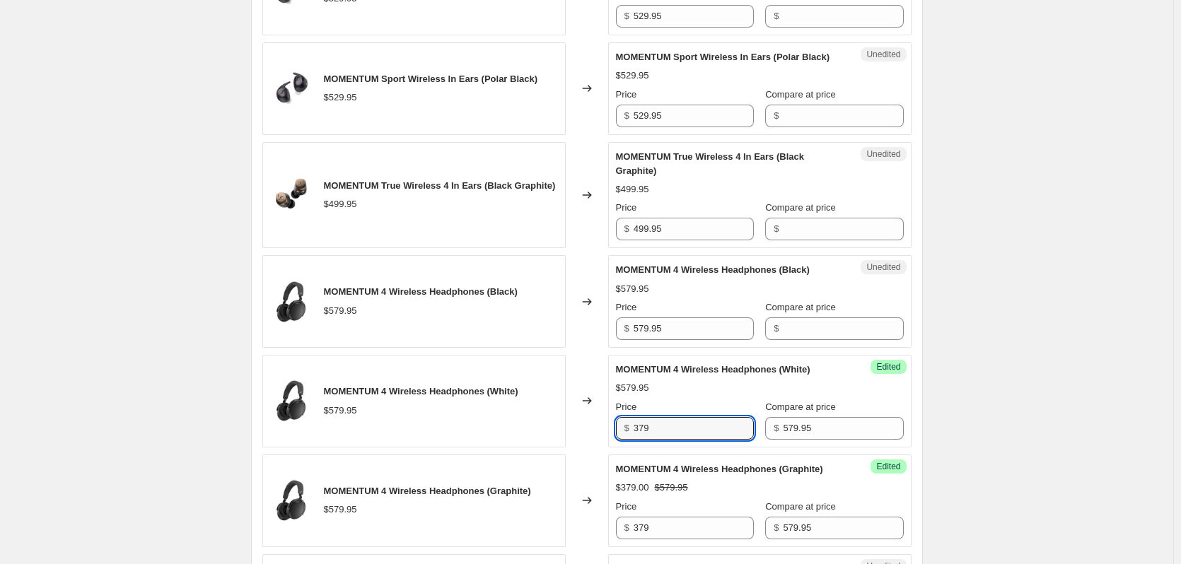
scroll to position [798, 0]
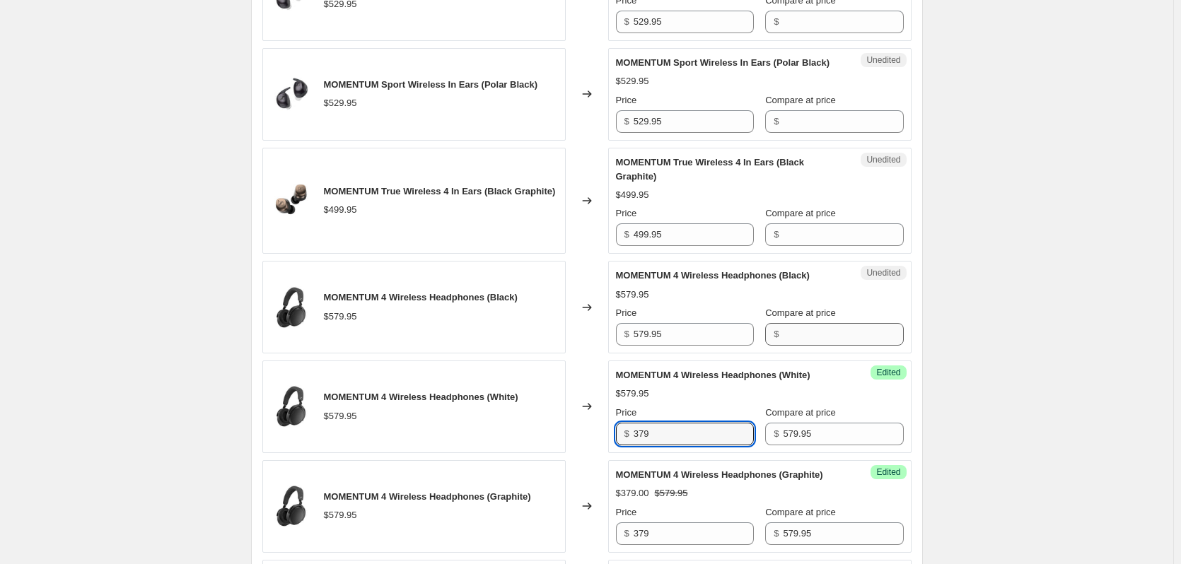
type input "379"
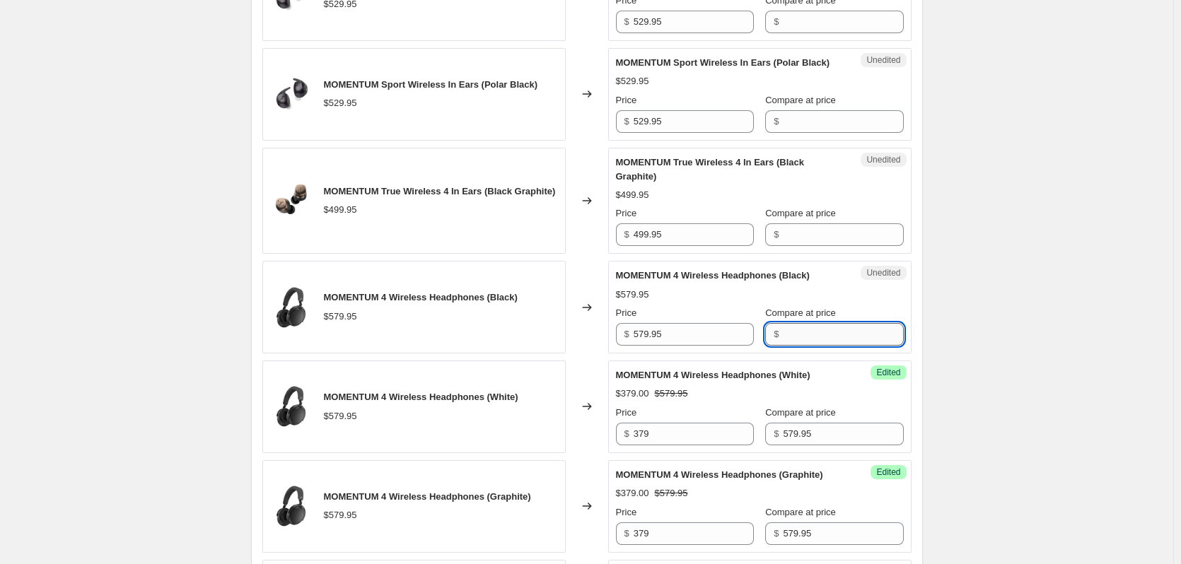
click at [813, 346] on input "Compare at price" at bounding box center [843, 334] width 120 height 23
paste input "579.95"
type input "579.95"
drag, startPoint x: 683, startPoint y: 366, endPoint x: 620, endPoint y: 367, distance: 62.9
click at [622, 346] on div "$ 579.95" at bounding box center [685, 334] width 138 height 23
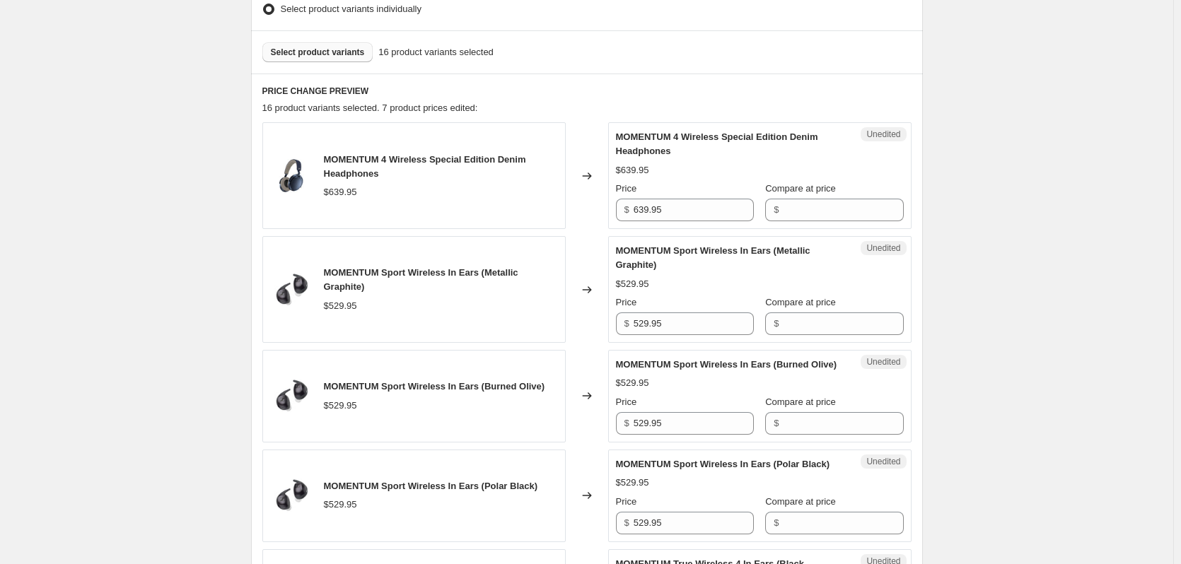
scroll to position [374, 0]
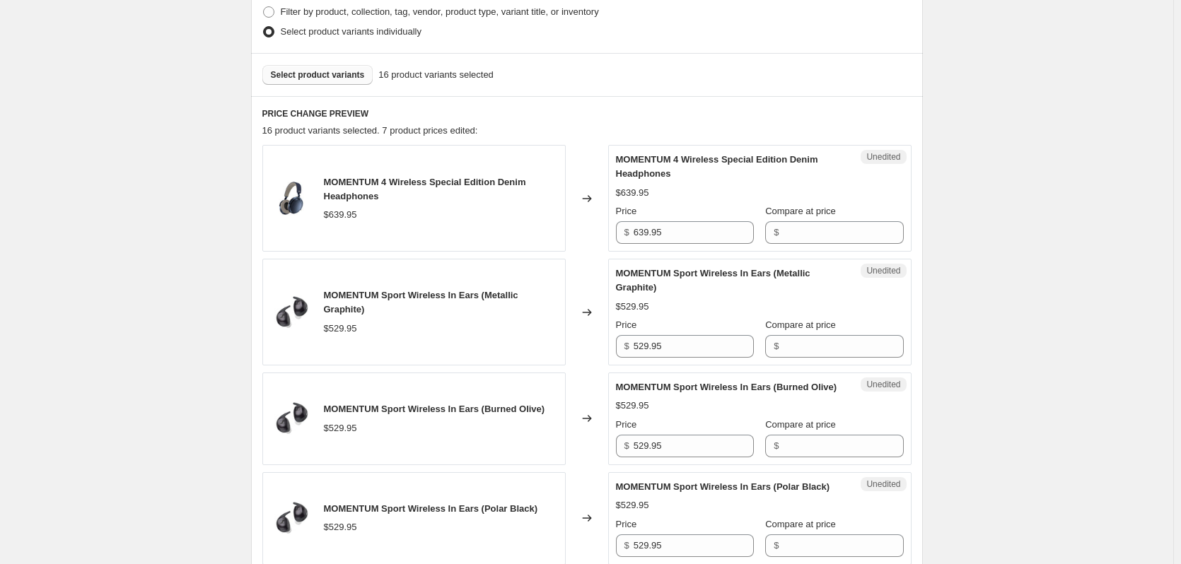
type input "379"
click at [787, 228] on input "Compare at price" at bounding box center [843, 232] width 120 height 23
drag, startPoint x: 711, startPoint y: 229, endPoint x: 626, endPoint y: 228, distance: 85.6
click at [626, 228] on div "$ 639.95" at bounding box center [685, 232] width 138 height 23
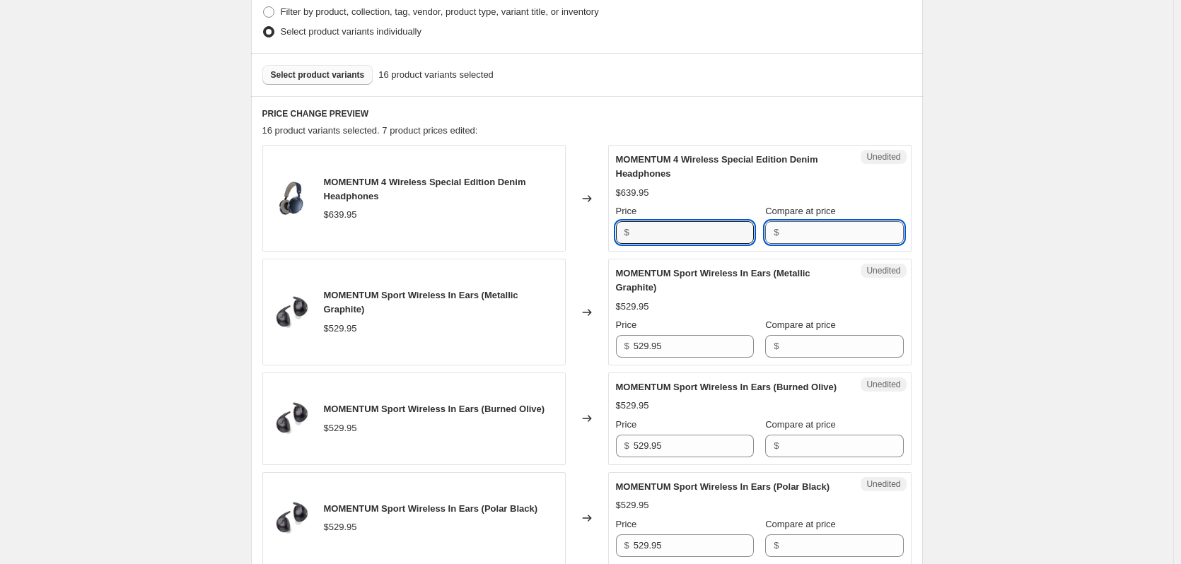
type input "639.95"
click at [793, 235] on input "Compare at price" at bounding box center [843, 232] width 120 height 23
paste input "639.95"
type input "639.95"
drag, startPoint x: 680, startPoint y: 237, endPoint x: 596, endPoint y: 231, distance: 83.7
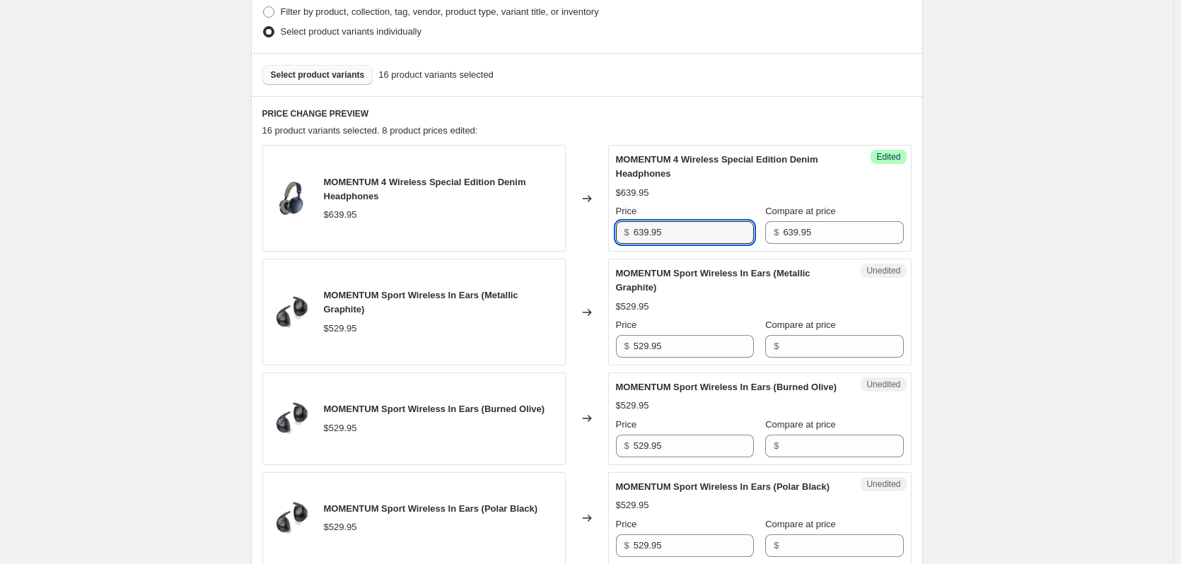
click at [597, 231] on div "MOMENTUM 4 Wireless Special Edition Denim Headphones $639.95 Changed to Success…" at bounding box center [586, 198] width 649 height 107
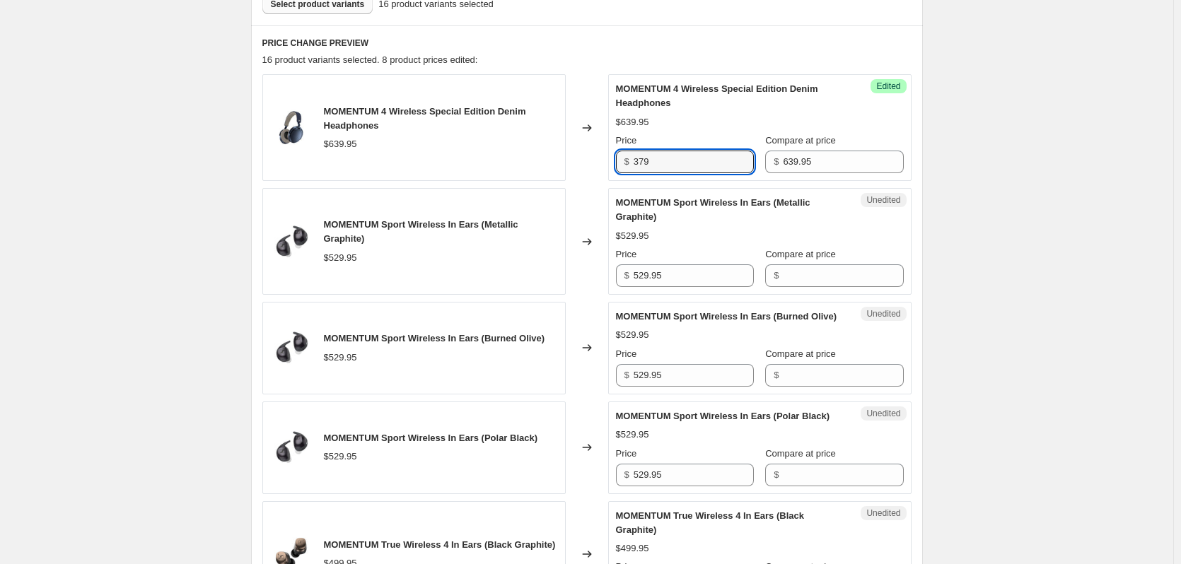
type input "379"
click at [704, 260] on div "Price" at bounding box center [685, 254] width 138 height 14
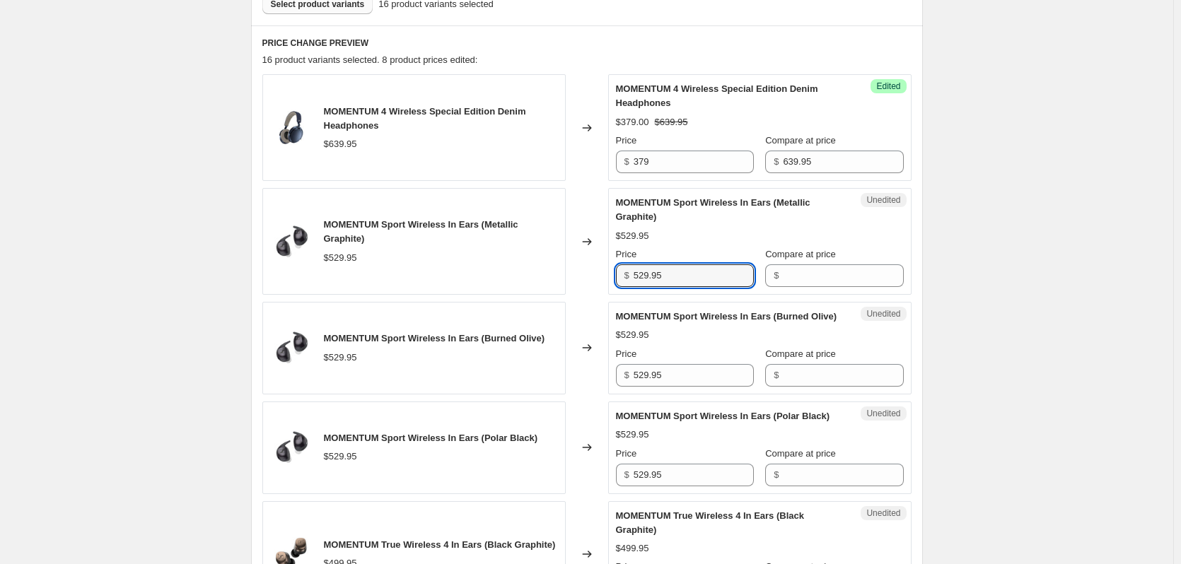
drag, startPoint x: 691, startPoint y: 274, endPoint x: 603, endPoint y: 268, distance: 87.9
click at [603, 268] on div "MOMENTUM Sport Wireless In Ears (Metallic Graphite) $529.95 Changed to Unedited…" at bounding box center [586, 241] width 649 height 107
type input "529.95"
click at [802, 277] on input "Compare at price" at bounding box center [843, 275] width 120 height 23
paste input "529.95"
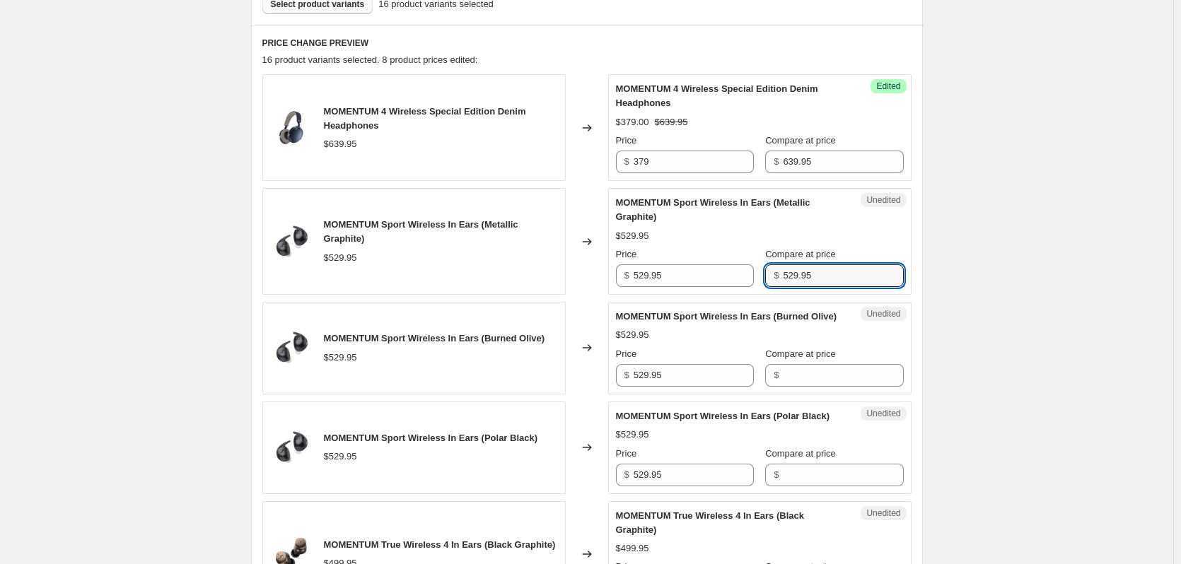
type input "529.95"
drag, startPoint x: 614, startPoint y: 274, endPoint x: 607, endPoint y: 274, distance: 7.1
click at [608, 274] on div "MOMENTUM Sport Wireless In Ears (Metallic Graphite) $529.95 Changed to Unedited…" at bounding box center [586, 241] width 649 height 107
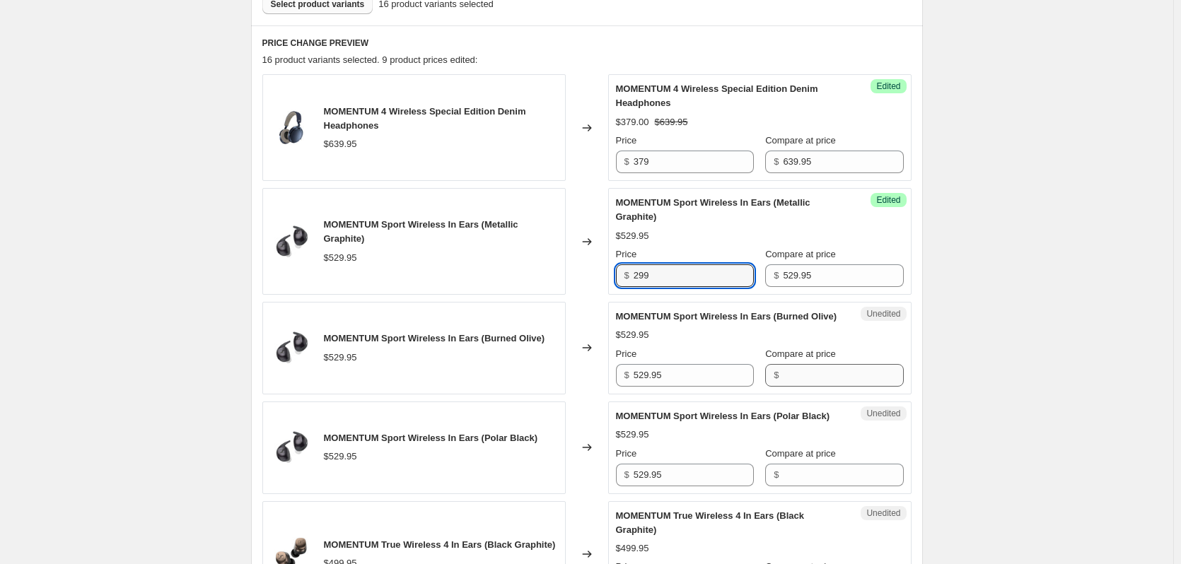
type input "299"
click at [822, 384] on input "Compare at price" at bounding box center [843, 375] width 120 height 23
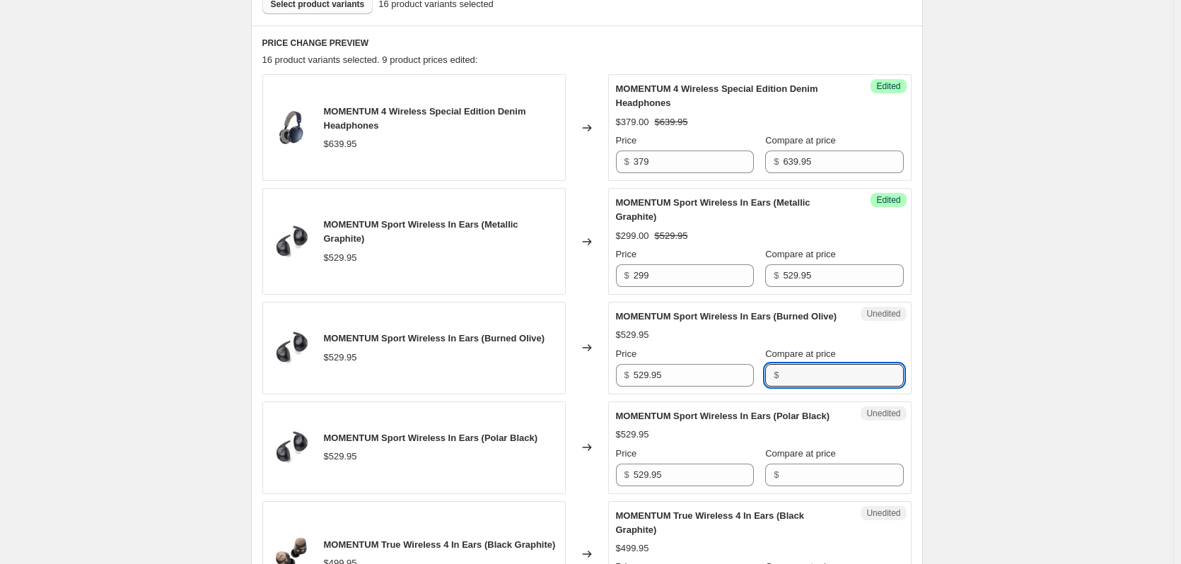
paste input "529.95"
type input "529.95"
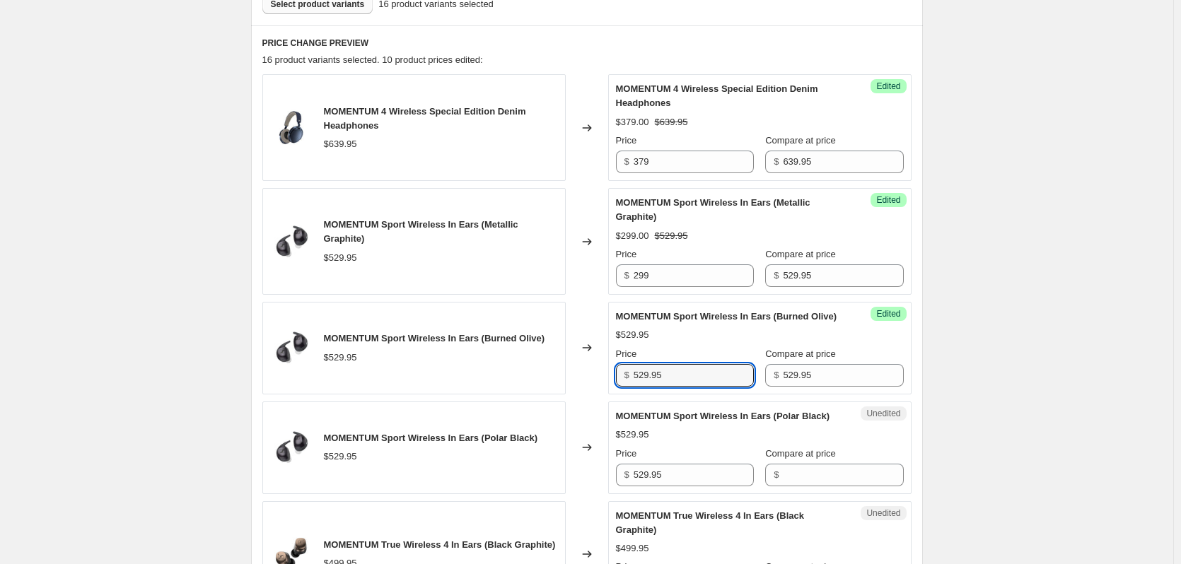
drag, startPoint x: 627, startPoint y: 388, endPoint x: 601, endPoint y: 385, distance: 26.3
click at [601, 385] on div "MOMENTUM Sport Wireless In Ears (Burned Olive) $529.95 Changed to Success Edite…" at bounding box center [586, 348] width 649 height 93
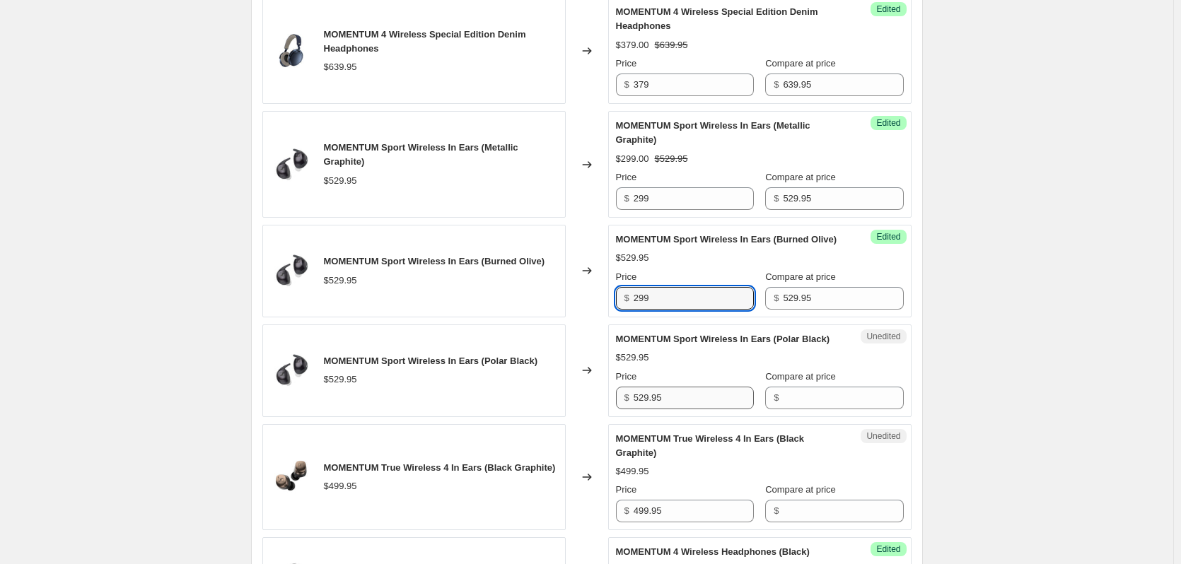
scroll to position [586, 0]
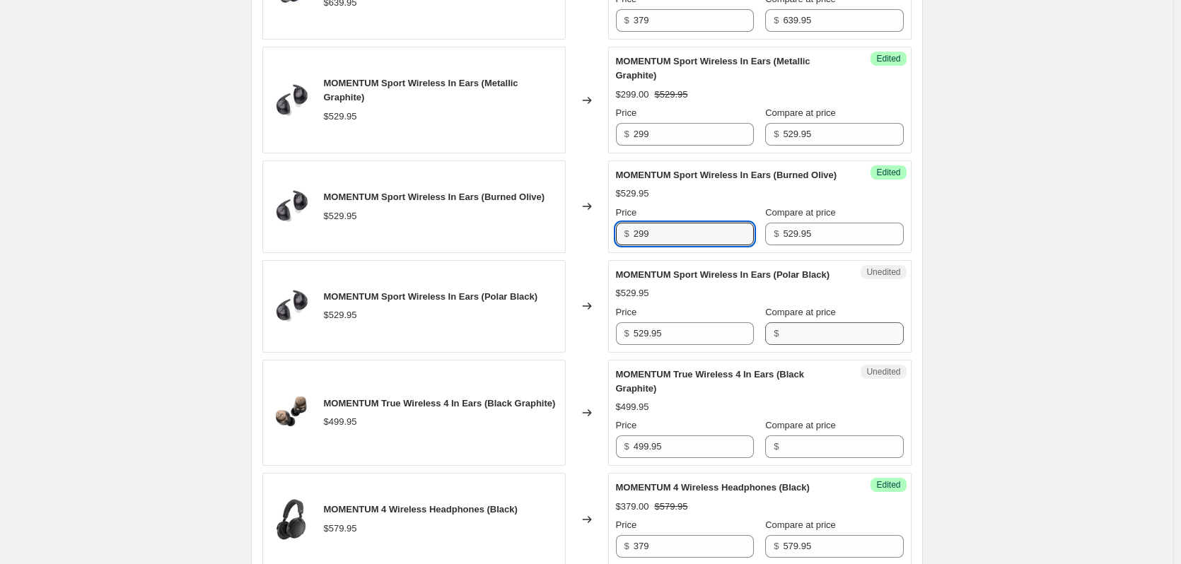
type input "299"
click at [810, 345] on input "Compare at price" at bounding box center [843, 333] width 120 height 23
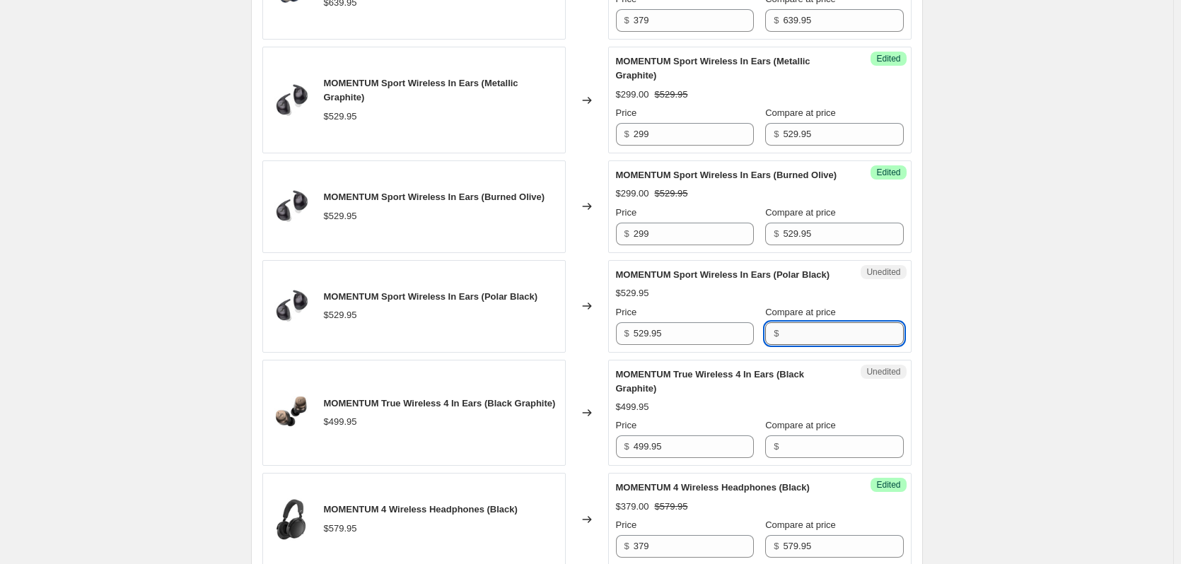
paste input "529.95"
type input "529.95"
drag, startPoint x: 664, startPoint y: 365, endPoint x: 604, endPoint y: 363, distance: 60.1
click at [605, 353] on div "MOMENTUM Sport Wireless In Ears (Polar Black) $529.95 Changed to Unedited MOMEN…" at bounding box center [586, 306] width 649 height 93
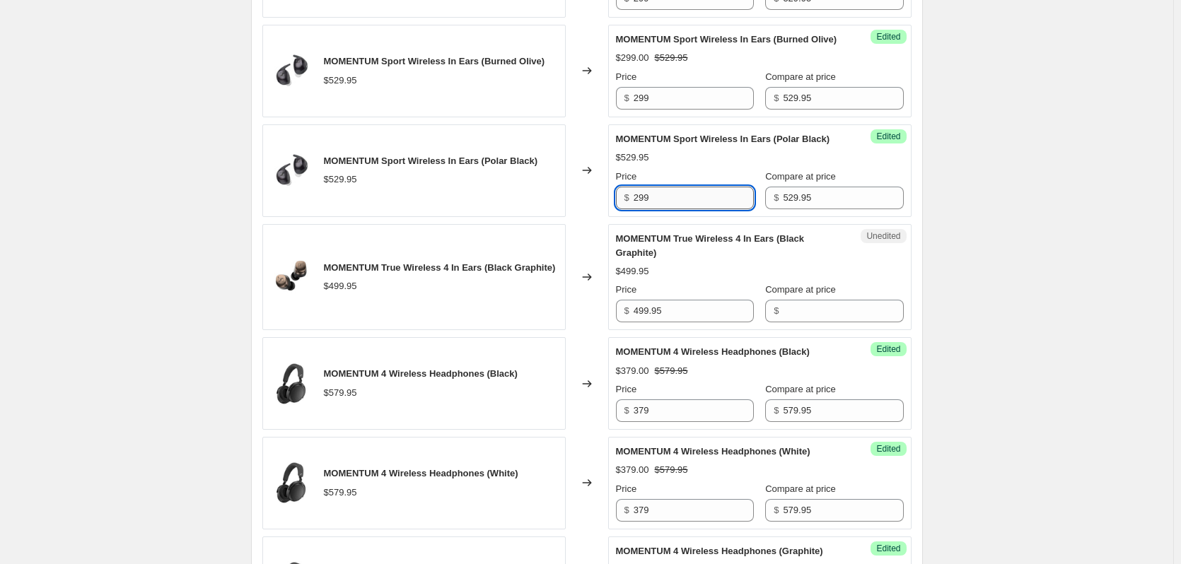
scroll to position [728, 0]
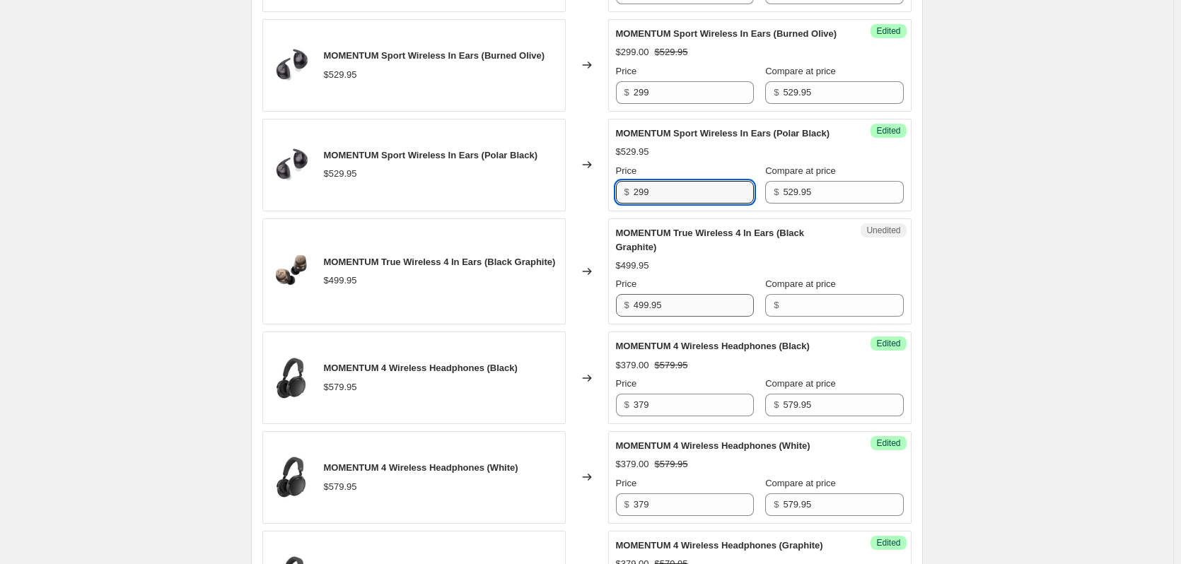
type input "299"
drag, startPoint x: 674, startPoint y: 342, endPoint x: 617, endPoint y: 339, distance: 56.6
click at [619, 317] on div "$ 499.95" at bounding box center [685, 305] width 138 height 23
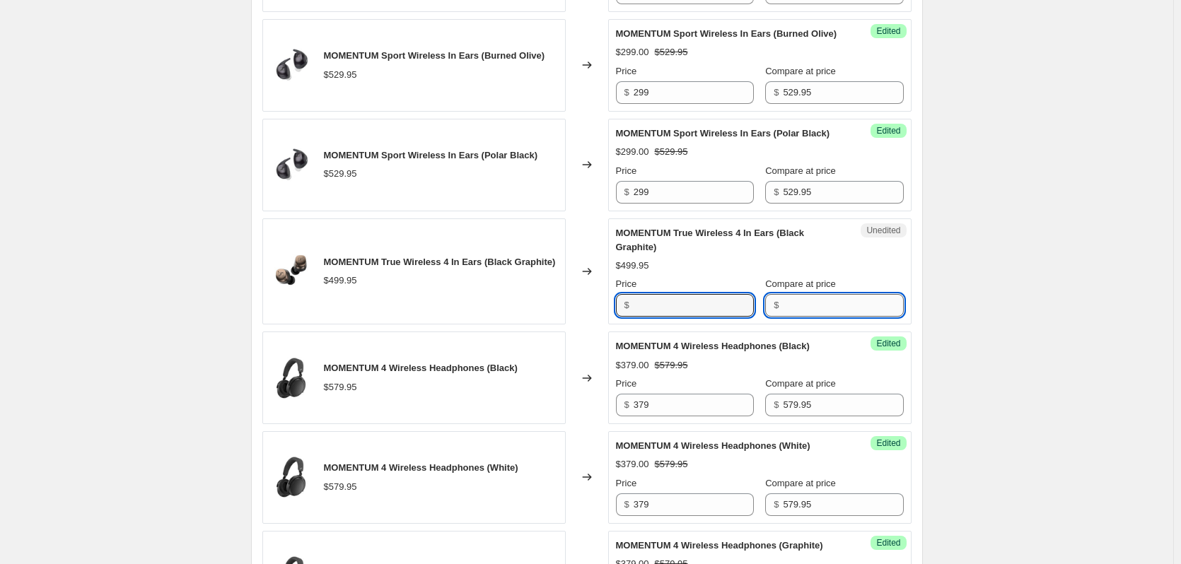
type input "499.95"
click at [827, 317] on input "Compare at price" at bounding box center [843, 305] width 120 height 23
paste input "499.95"
type input "499.95"
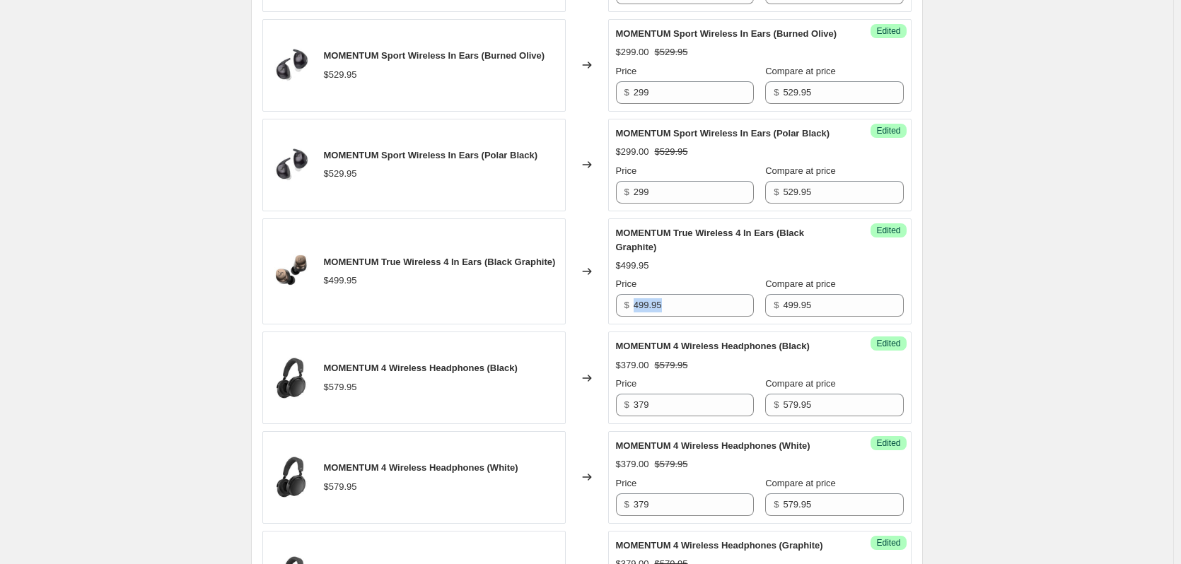
drag, startPoint x: 698, startPoint y: 346, endPoint x: 621, endPoint y: 339, distance: 77.5
click at [620, 325] on div "Success Edited MOMENTUM True Wireless 4 In Ears (Black Graphite) $499.95 Price …" at bounding box center [759, 272] width 303 height 107
click at [696, 317] on input "499.95" at bounding box center [694, 305] width 120 height 23
drag, startPoint x: 677, startPoint y: 332, endPoint x: 625, endPoint y: 330, distance: 52.4
click at [625, 317] on div "$ 499.95" at bounding box center [685, 305] width 138 height 23
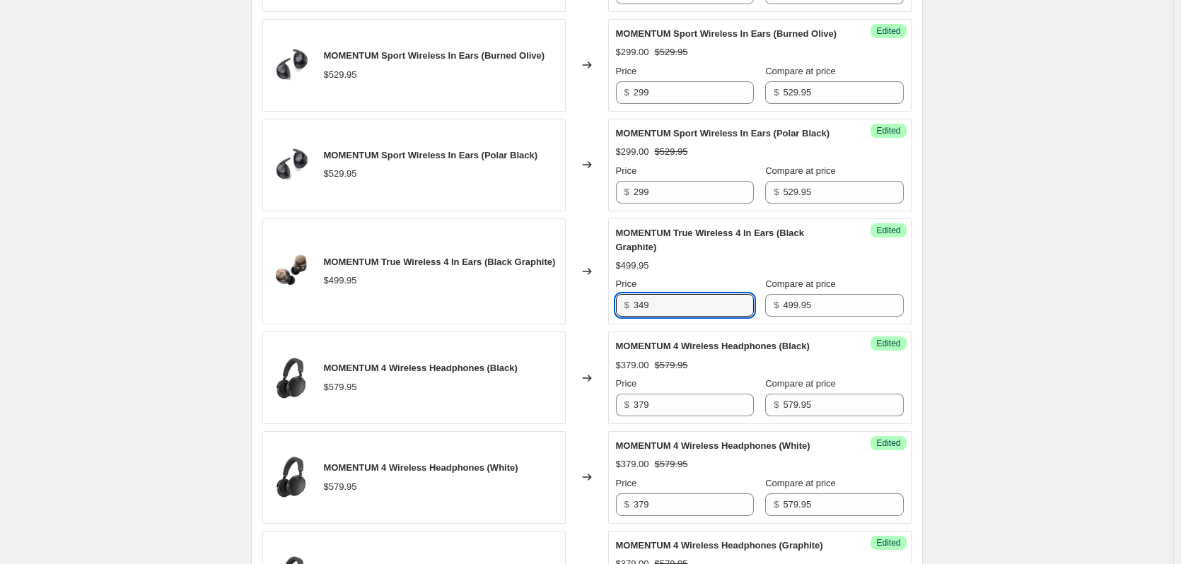
type input "349"
click at [1102, 283] on div "Create new price [MEDICAL_DATA]. This page is ready Create new price [MEDICAL_D…" at bounding box center [586, 476] width 1173 height 2409
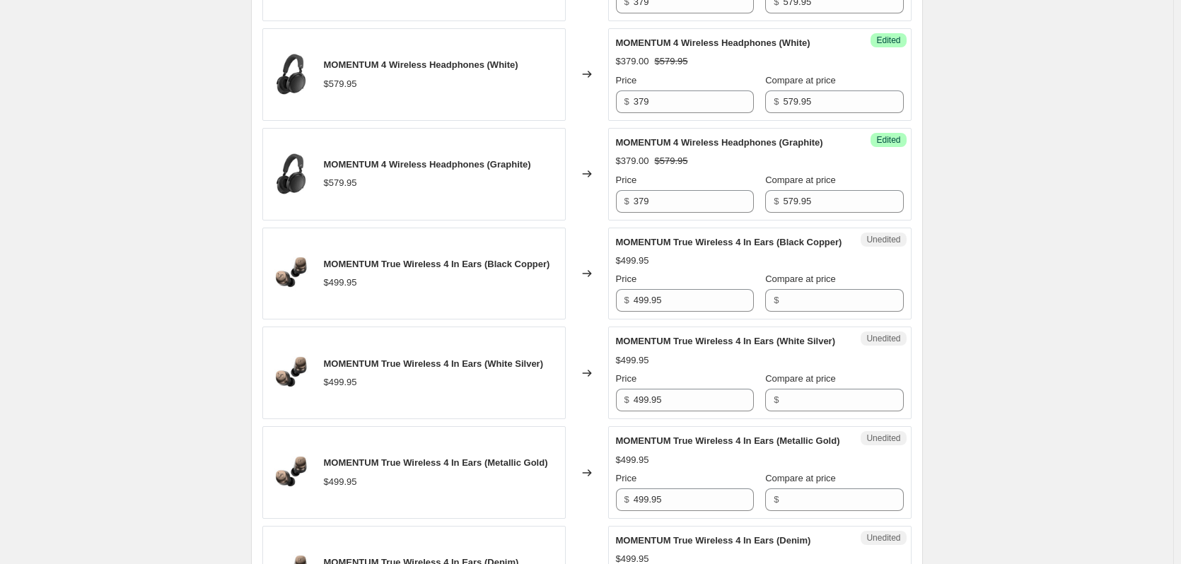
scroll to position [1152, 0]
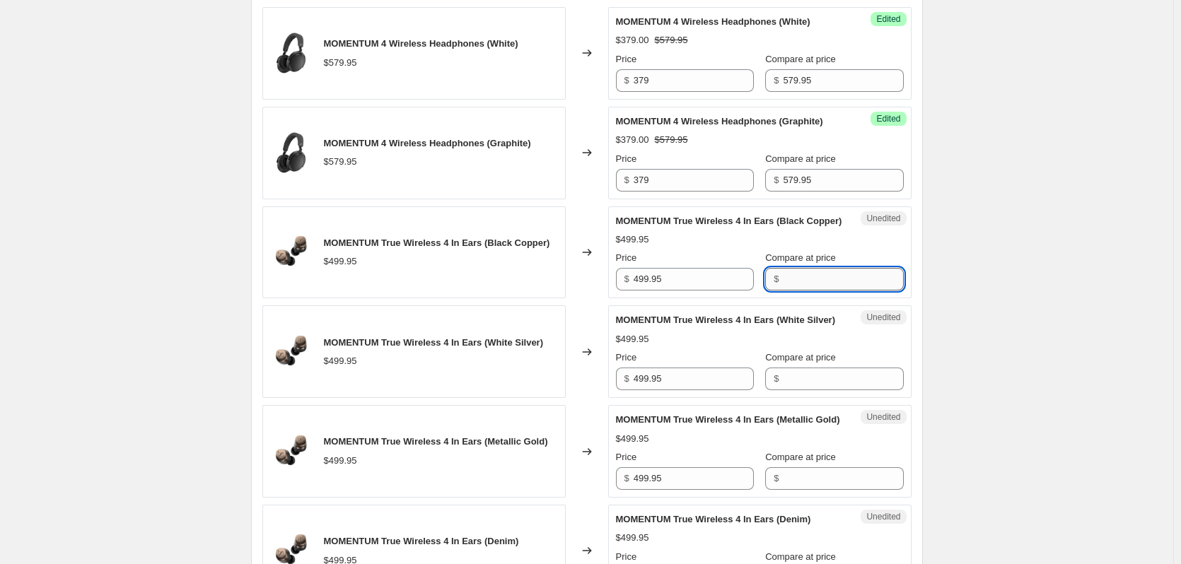
click at [805, 291] on input "Compare at price" at bounding box center [843, 279] width 120 height 23
paste input "499.95"
type input "499.95"
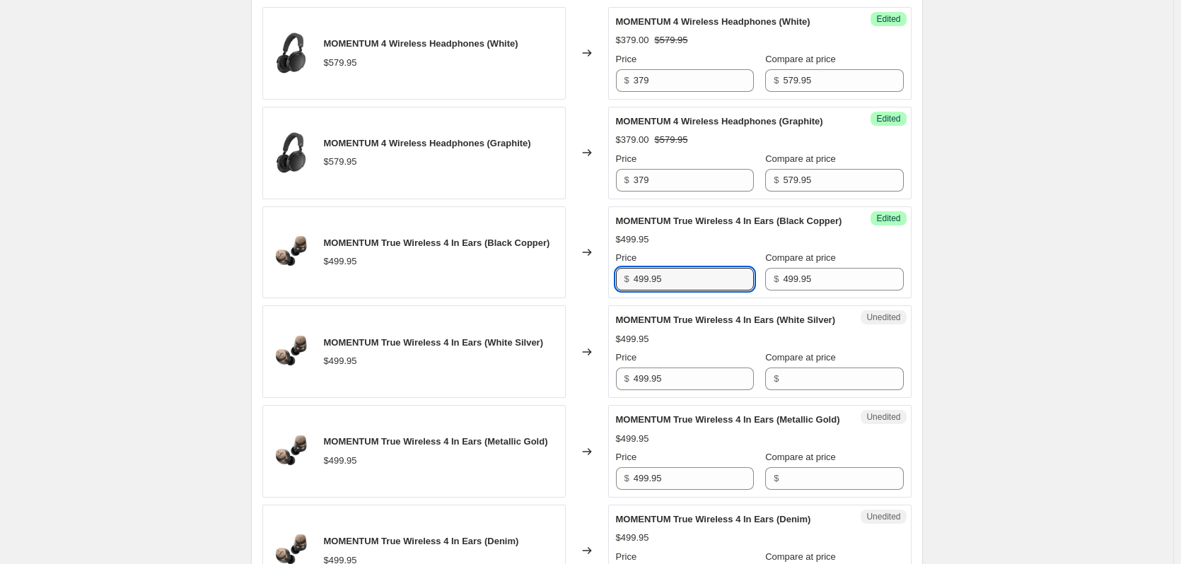
drag, startPoint x: 677, startPoint y: 337, endPoint x: 598, endPoint y: 336, distance: 79.2
click at [598, 299] on div "MOMENTUM True Wireless 4 In Ears (Black Copper) $499.95 Changed to Success Edit…" at bounding box center [586, 252] width 649 height 93
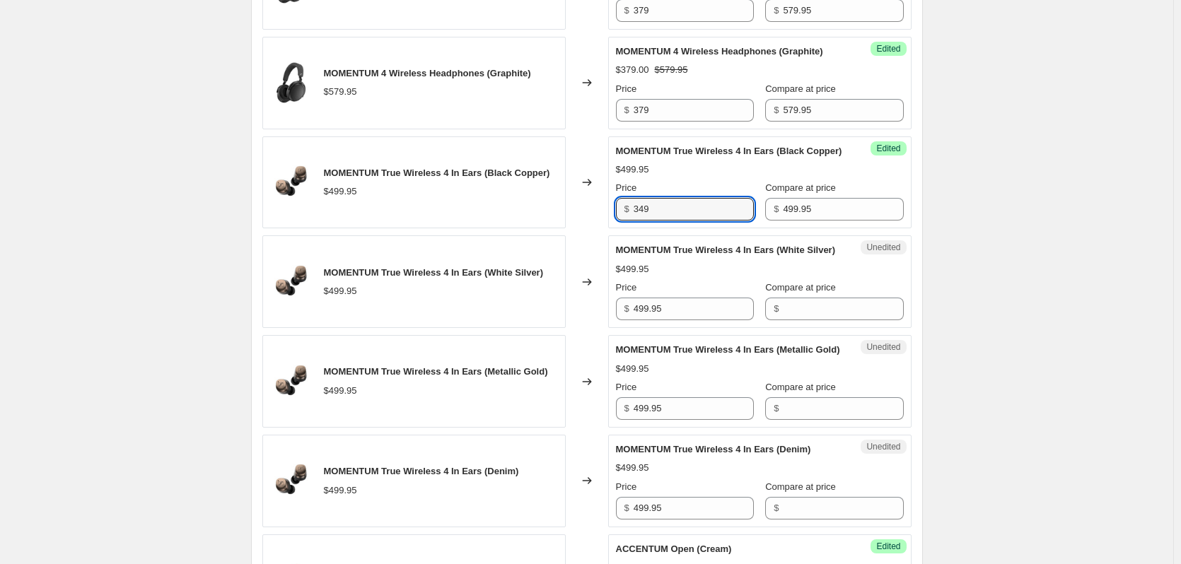
scroll to position [1223, 0]
type input "349"
click at [800, 320] on input "Compare at price" at bounding box center [843, 308] width 120 height 23
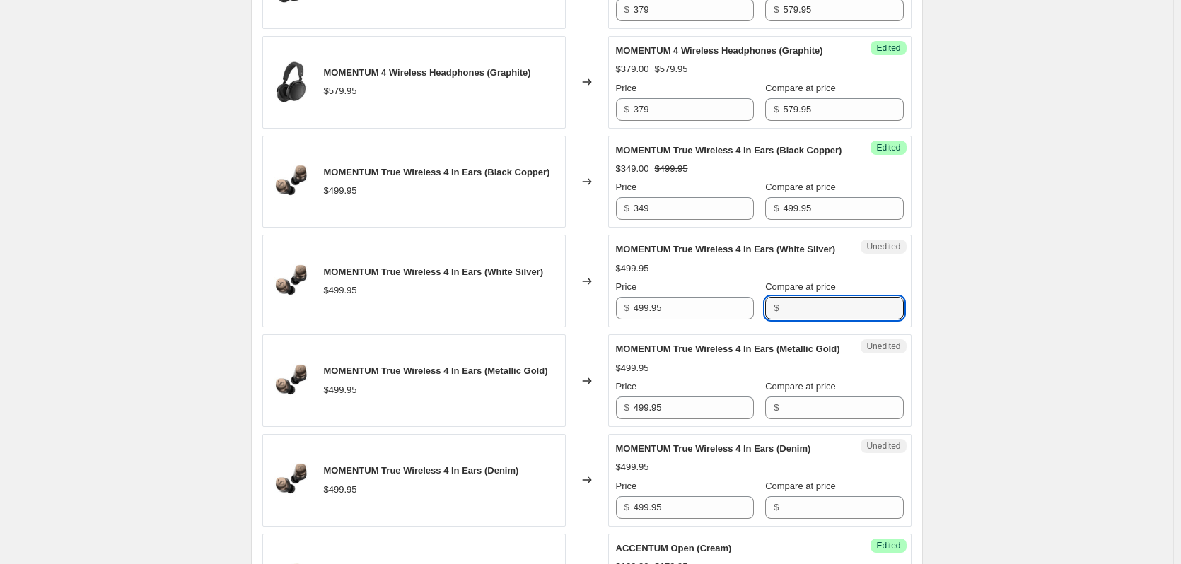
paste input "499.95"
type input "499.95"
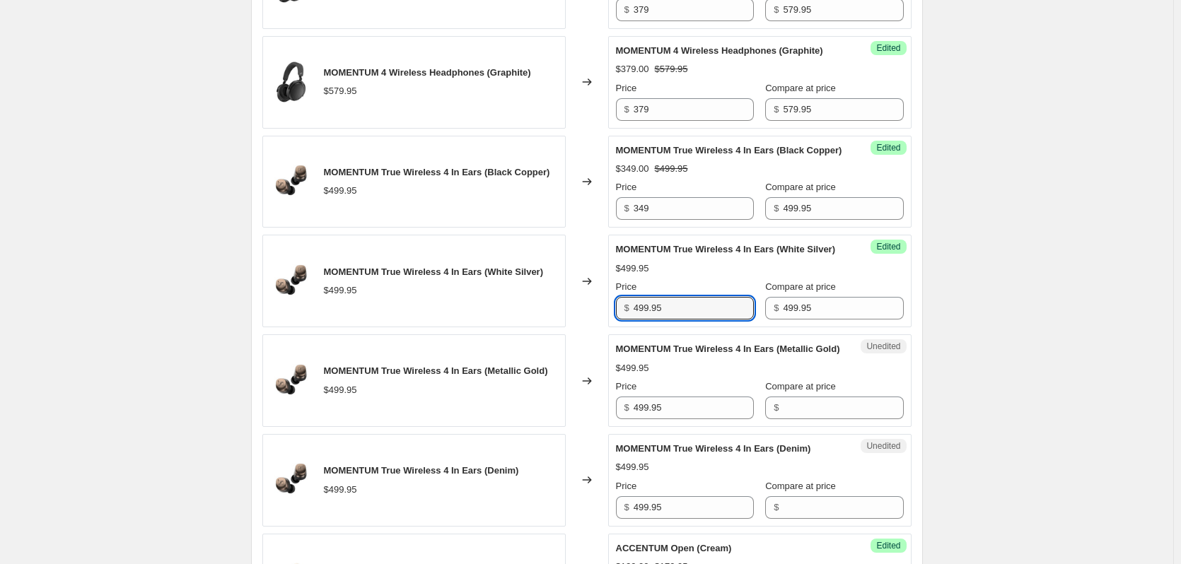
drag, startPoint x: 639, startPoint y: 380, endPoint x: 618, endPoint y: 380, distance: 20.5
click at [618, 327] on div "Success Edited MOMENTUM True Wireless 4 In Ears (White Silver) $499.95 Price $ …" at bounding box center [759, 281] width 303 height 93
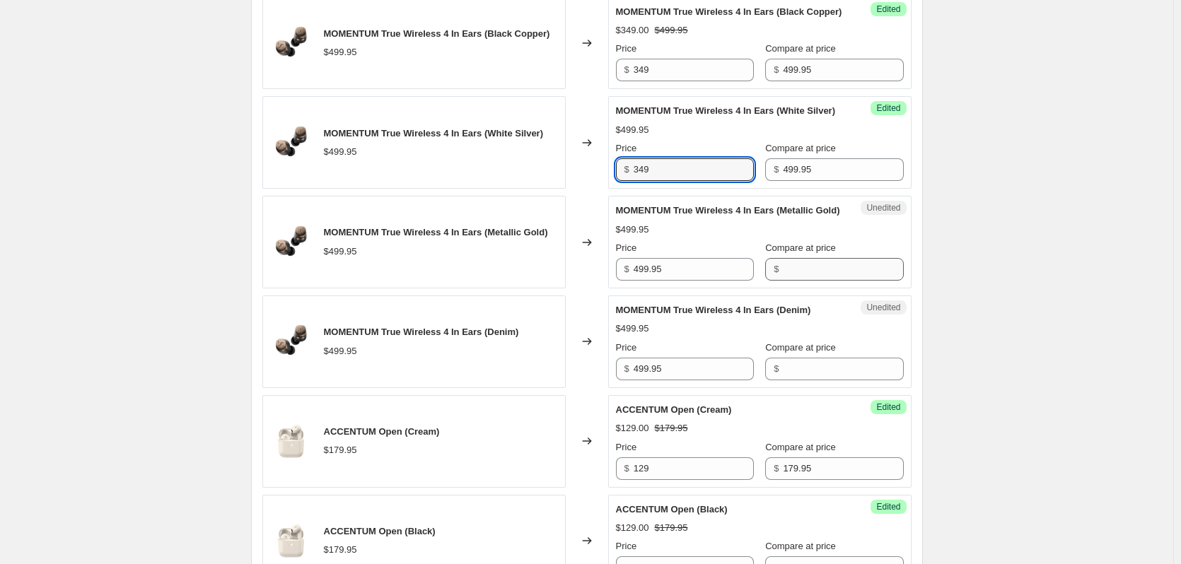
scroll to position [1364, 0]
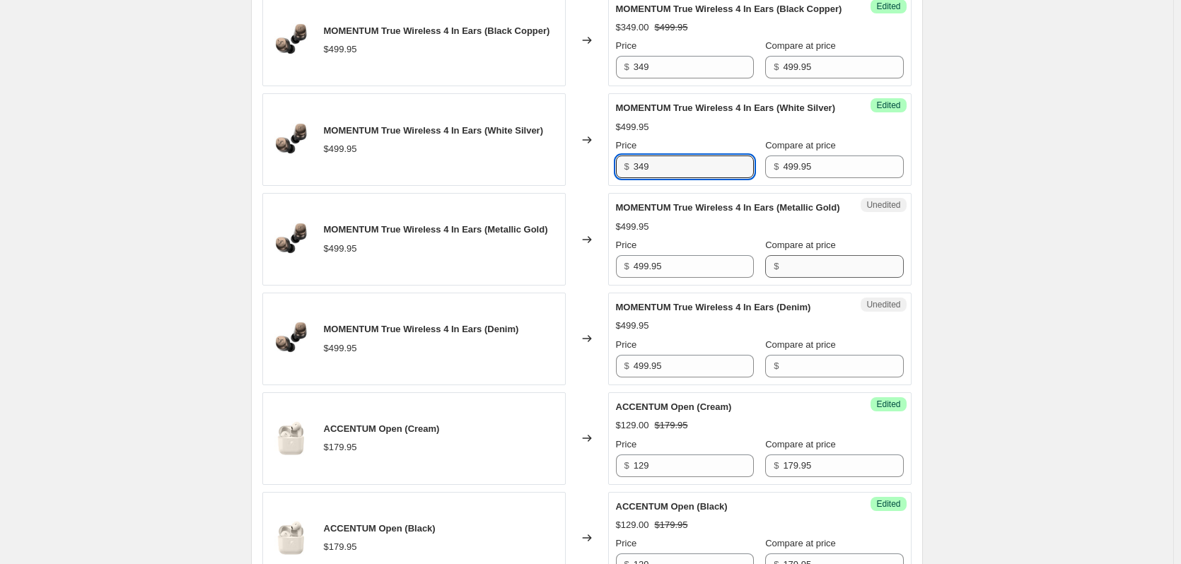
type input "349"
click at [783, 278] on input "Compare at price" at bounding box center [843, 266] width 120 height 23
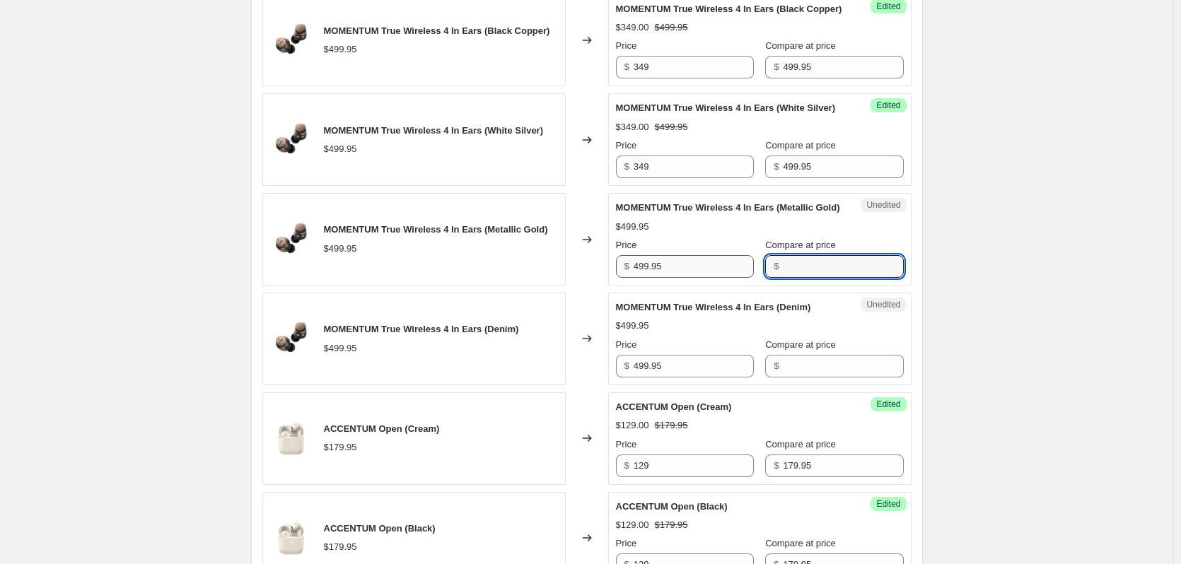
paste input "499.95"
type input "499.95"
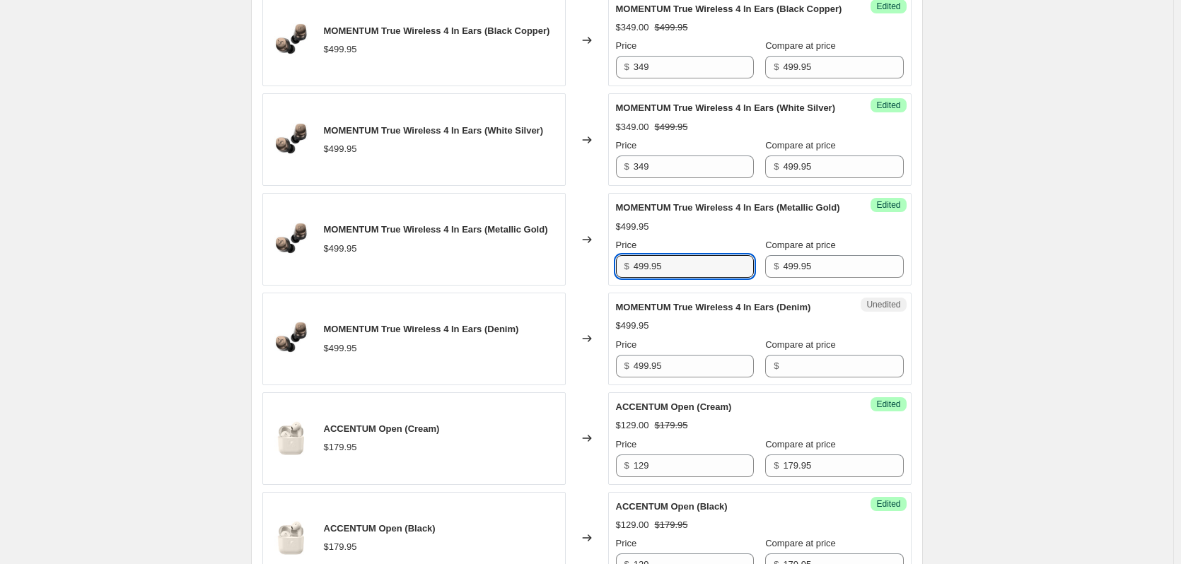
drag, startPoint x: 651, startPoint y: 352, endPoint x: 575, endPoint y: 352, distance: 75.7
click at [576, 286] on div "MOMENTUM True Wireless 4 In Ears (Metallic Gold) $499.95 Changed to Success Edi…" at bounding box center [586, 239] width 649 height 93
drag, startPoint x: 679, startPoint y: 352, endPoint x: 625, endPoint y: 353, distance: 53.7
click at [625, 278] on div "$ 499.95" at bounding box center [685, 266] width 138 height 23
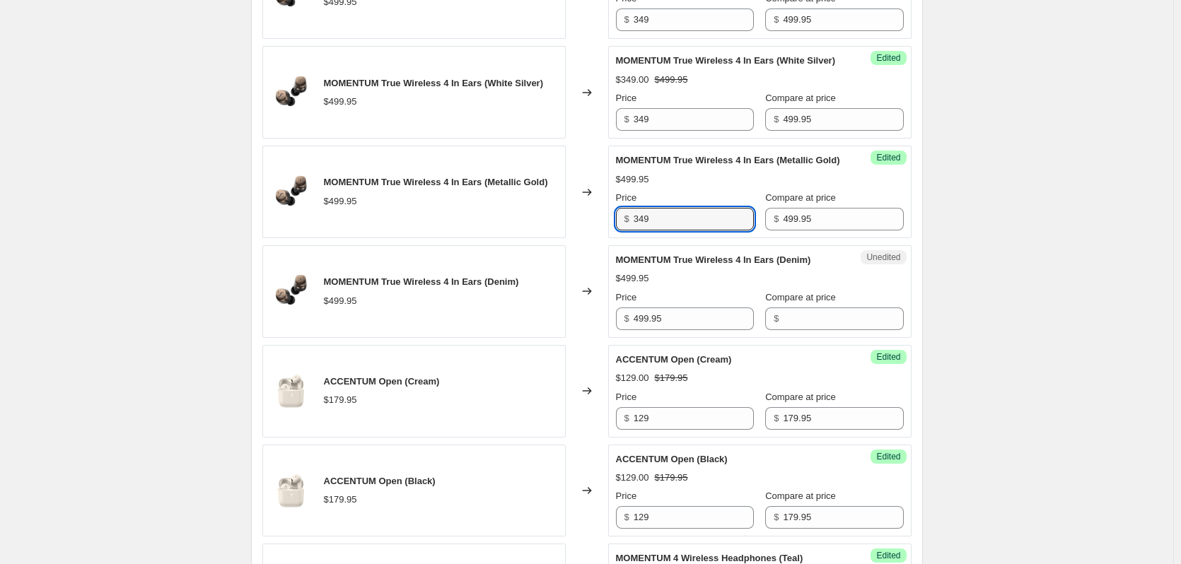
scroll to position [1435, 0]
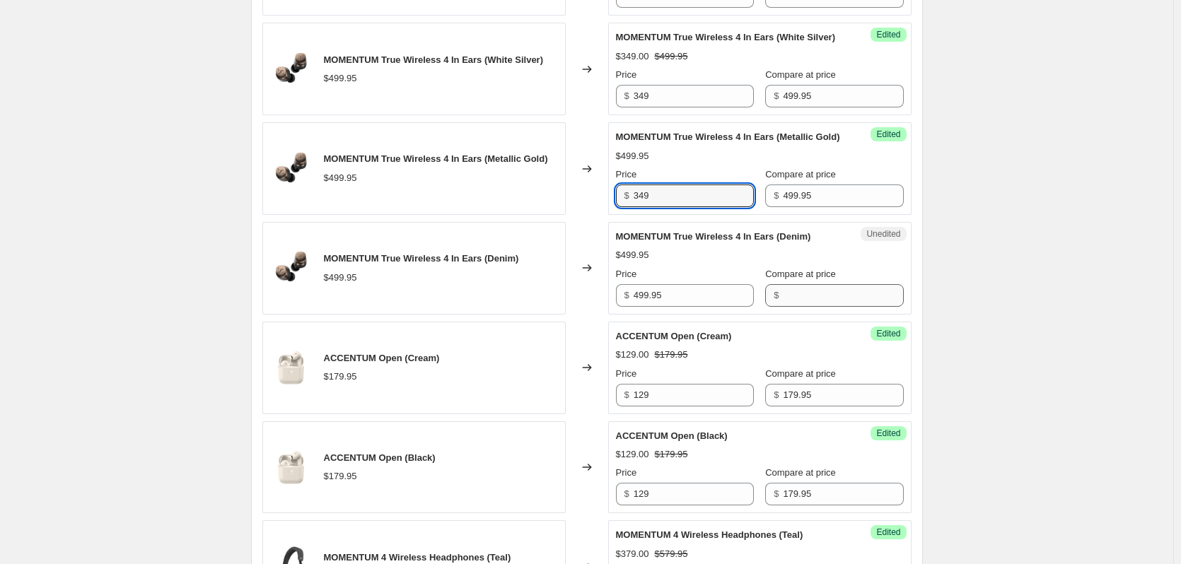
type input "349"
click at [805, 307] on input "Compare at price" at bounding box center [843, 295] width 120 height 23
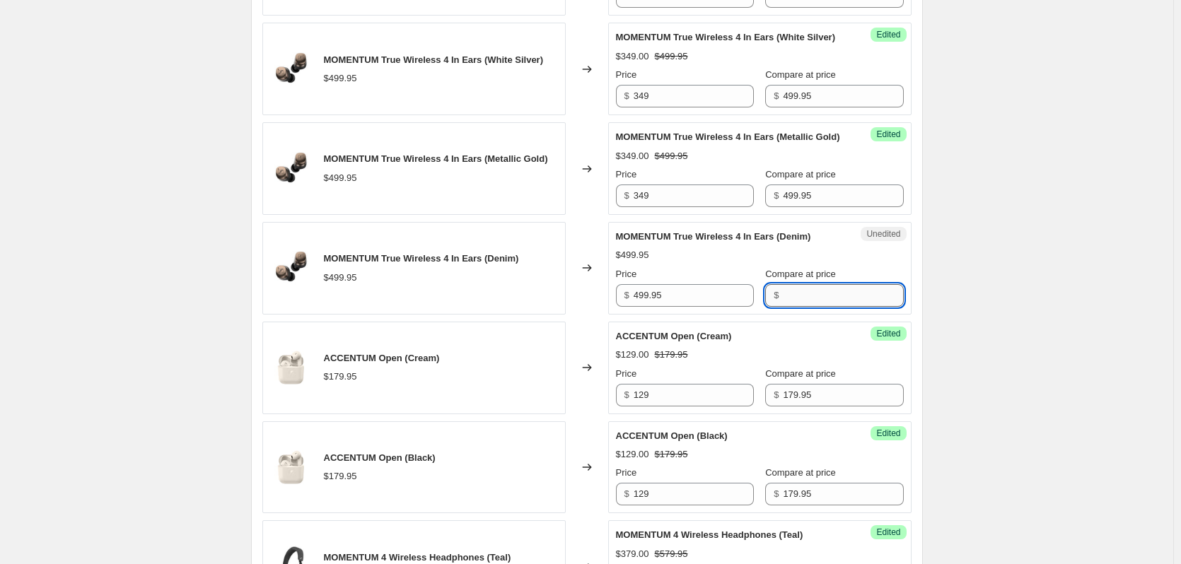
paste input "499.95"
type input "499.95"
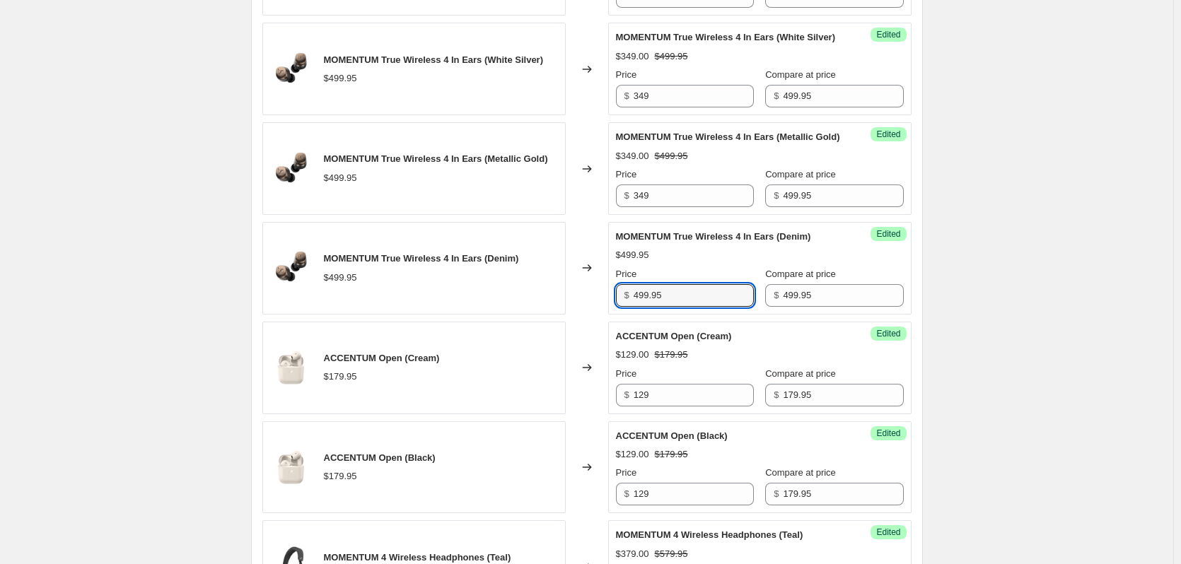
drag, startPoint x: 663, startPoint y: 377, endPoint x: 598, endPoint y: 377, distance: 64.3
click at [596, 315] on div "MOMENTUM True Wireless 4 In Ears (Denim) $499.95 Changed to Success Edited MOME…" at bounding box center [586, 268] width 649 height 93
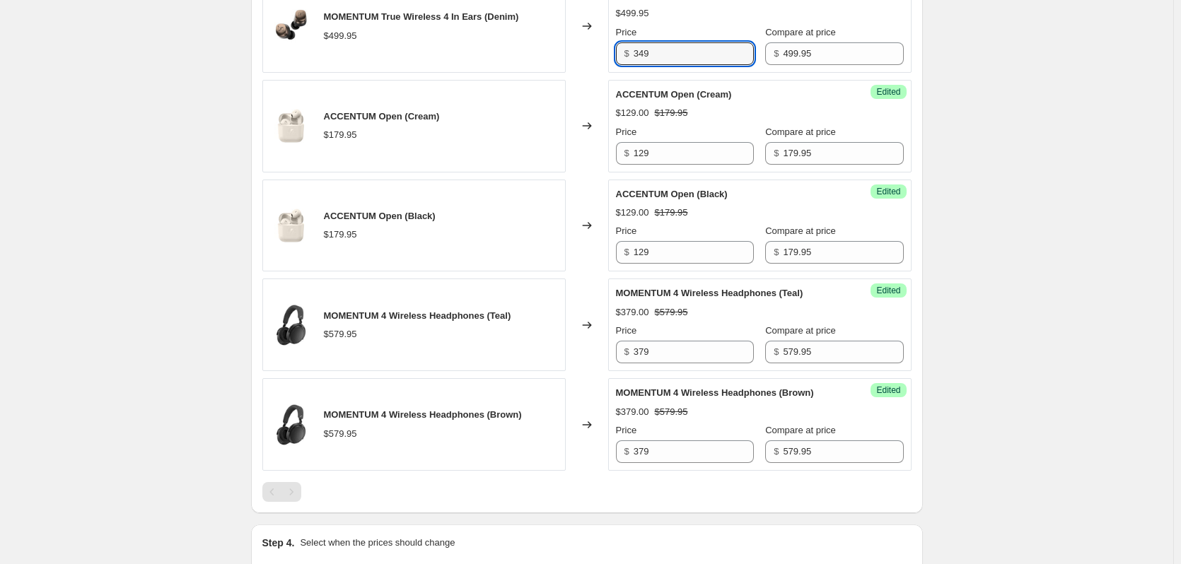
scroll to position [1718, 0]
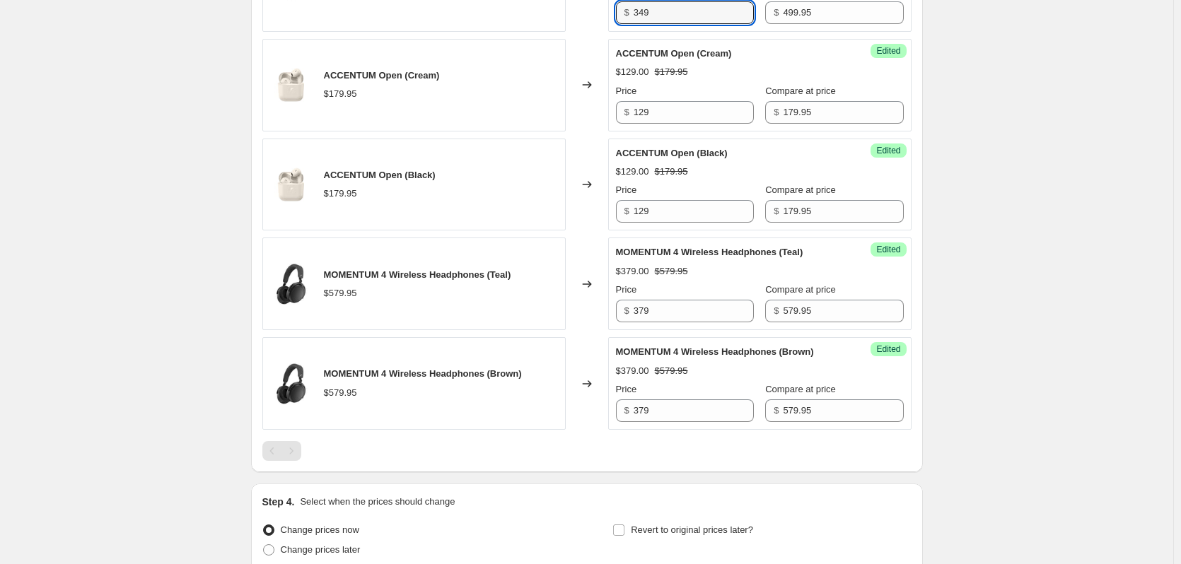
type input "349"
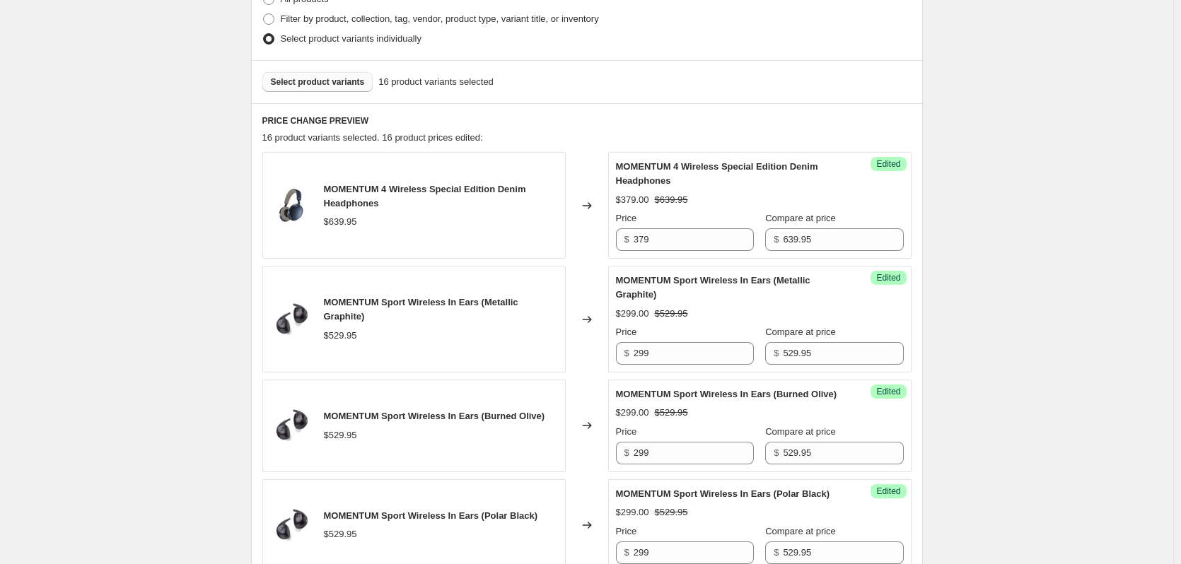
scroll to position [445, 0]
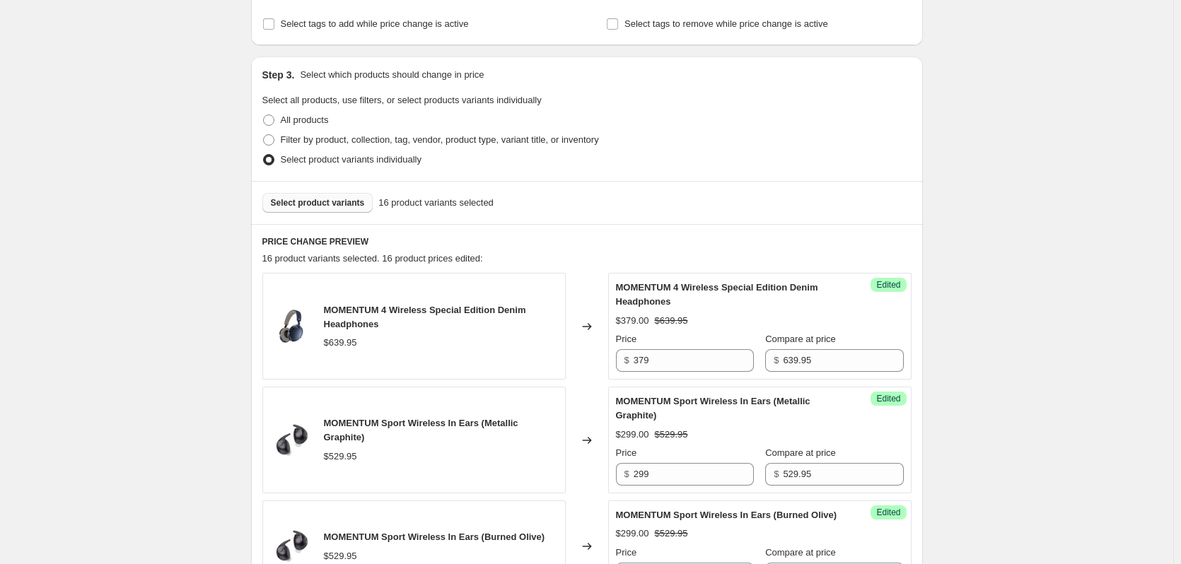
scroll to position [162, 0]
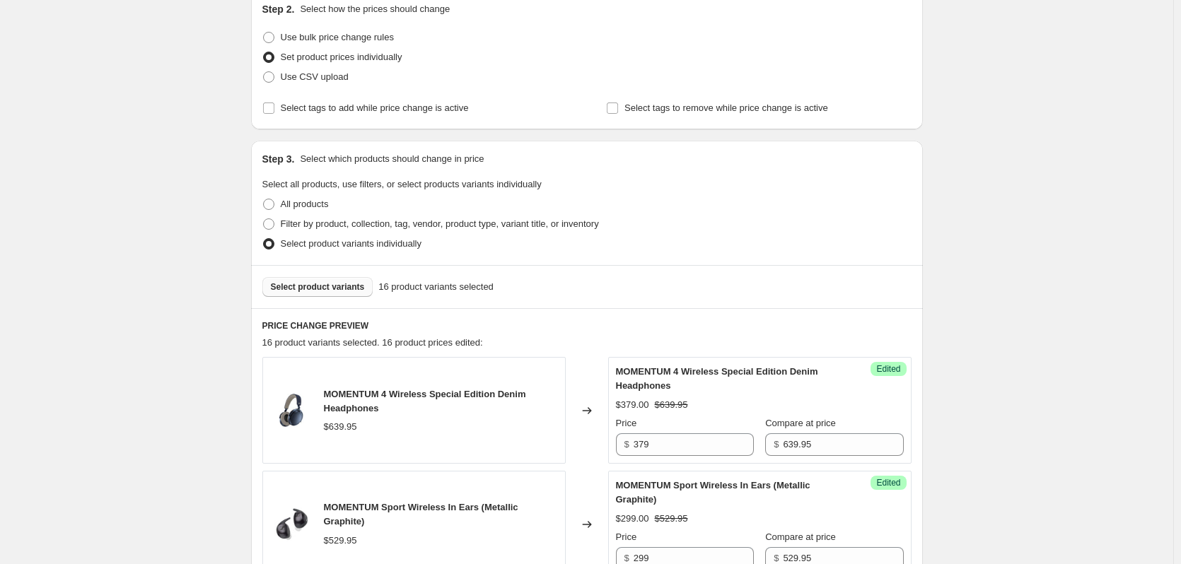
click at [294, 289] on span "Select product variants" at bounding box center [318, 286] width 94 height 11
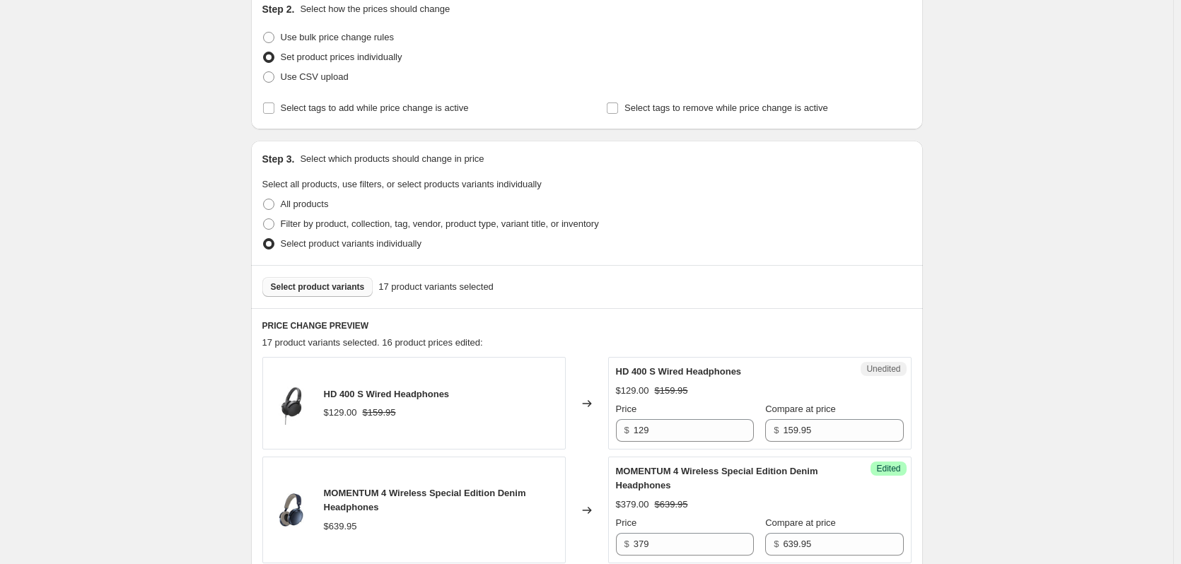
click at [832, 429] on input "159.95" at bounding box center [843, 430] width 120 height 23
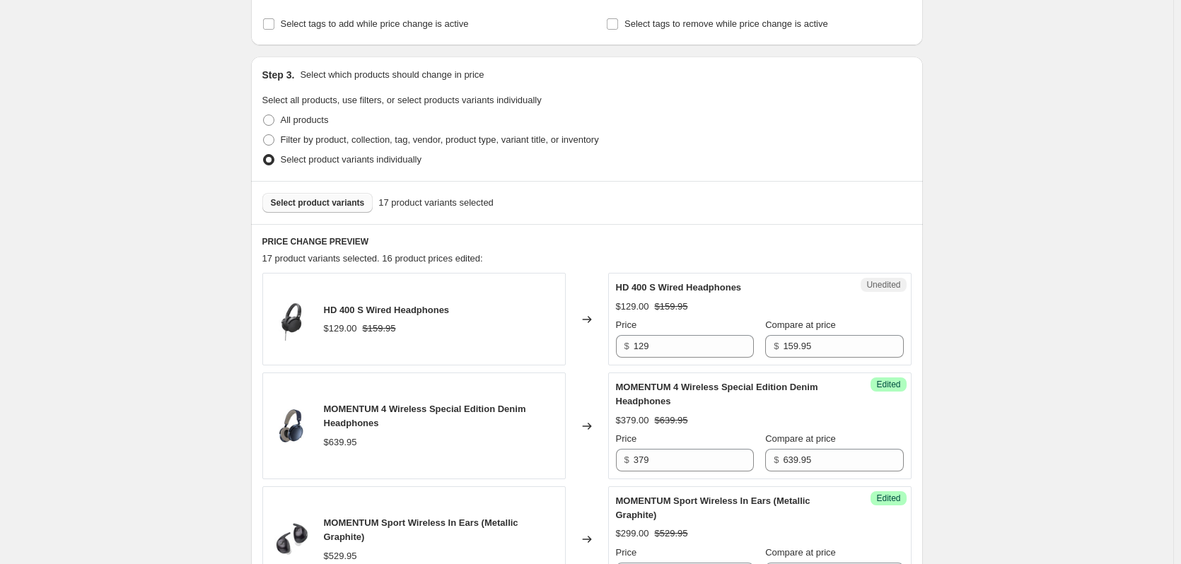
scroll to position [233, 0]
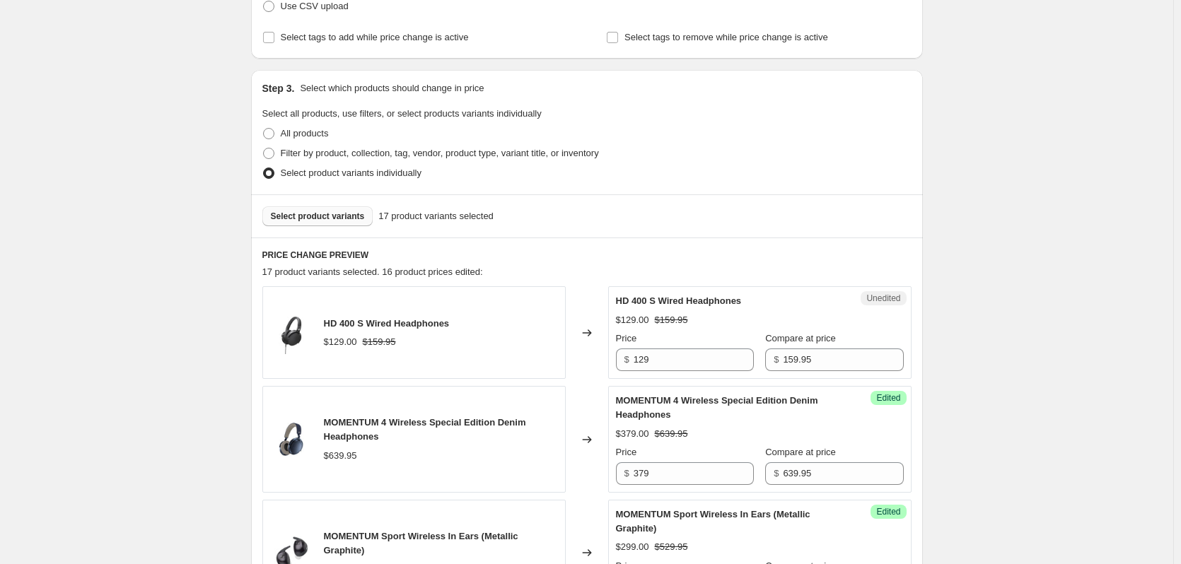
click at [341, 214] on span "Select product variants" at bounding box center [318, 216] width 94 height 11
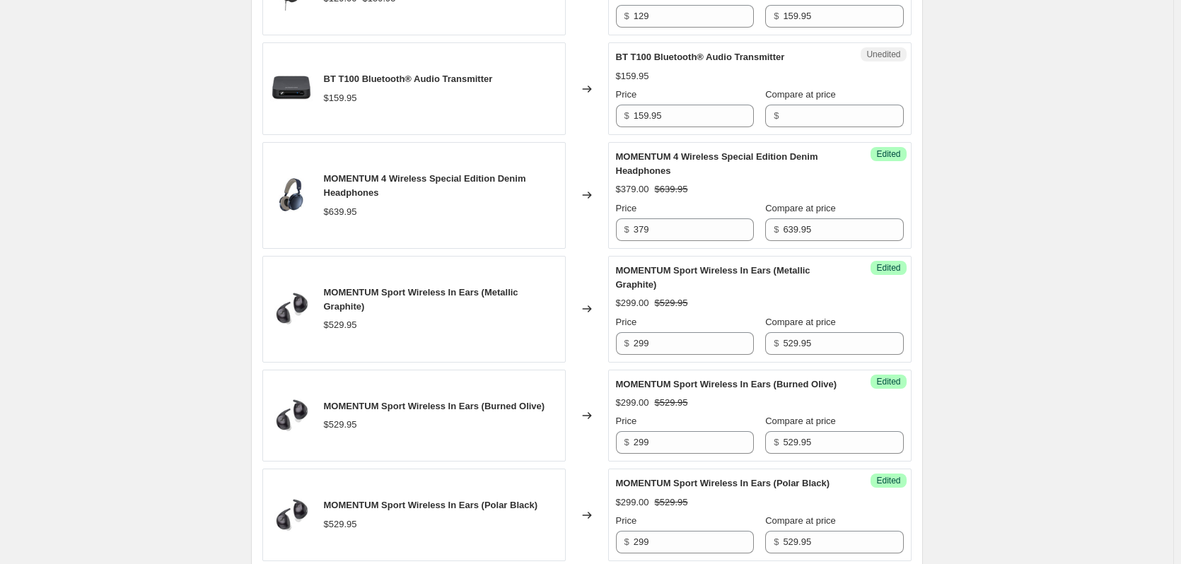
scroll to position [515, 0]
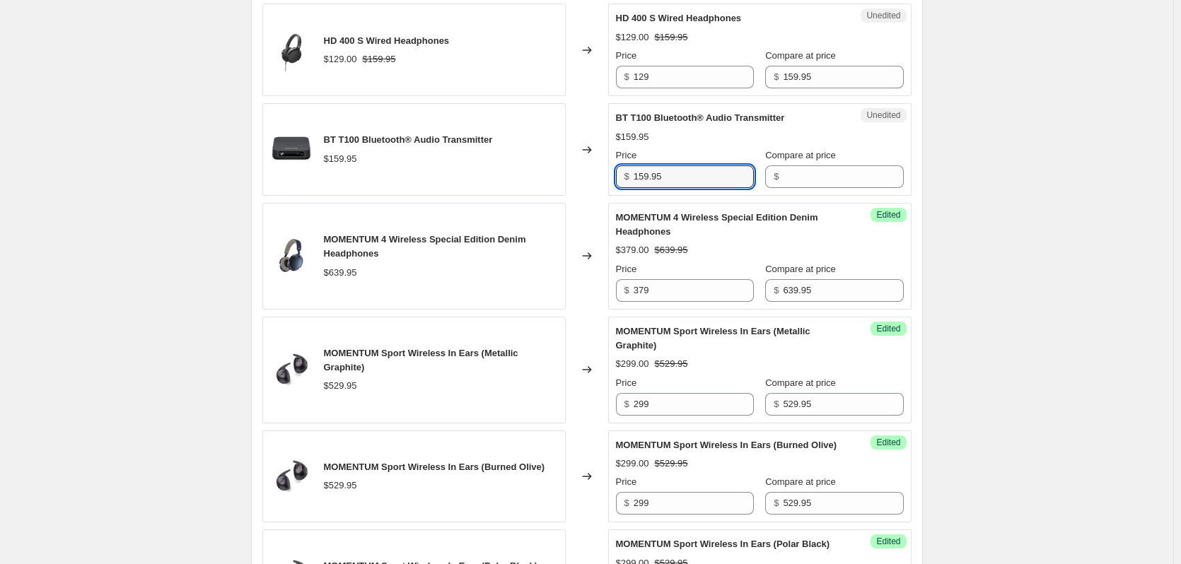
drag, startPoint x: 681, startPoint y: 175, endPoint x: 597, endPoint y: 173, distance: 84.2
click at [604, 173] on div "BT T100 Bluetooth® Audio Transmitter $159.95 Changed to Unedited BT T100 Blueto…" at bounding box center [586, 149] width 649 height 93
type input "159.95"
click at [842, 183] on input "Compare at price" at bounding box center [843, 176] width 120 height 23
paste input "159.95"
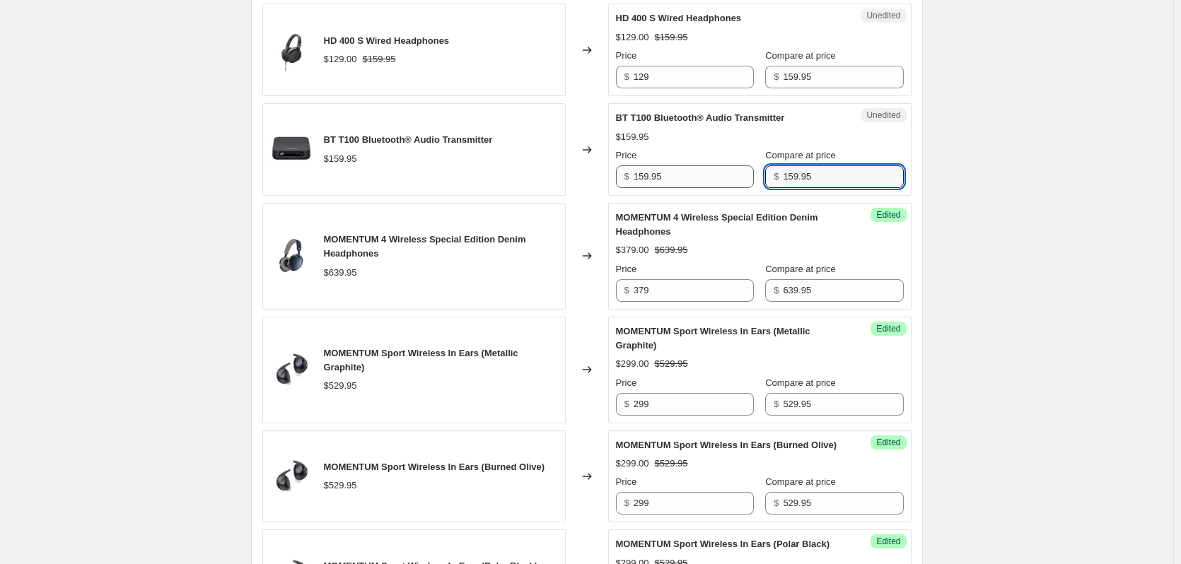
type input "159.95"
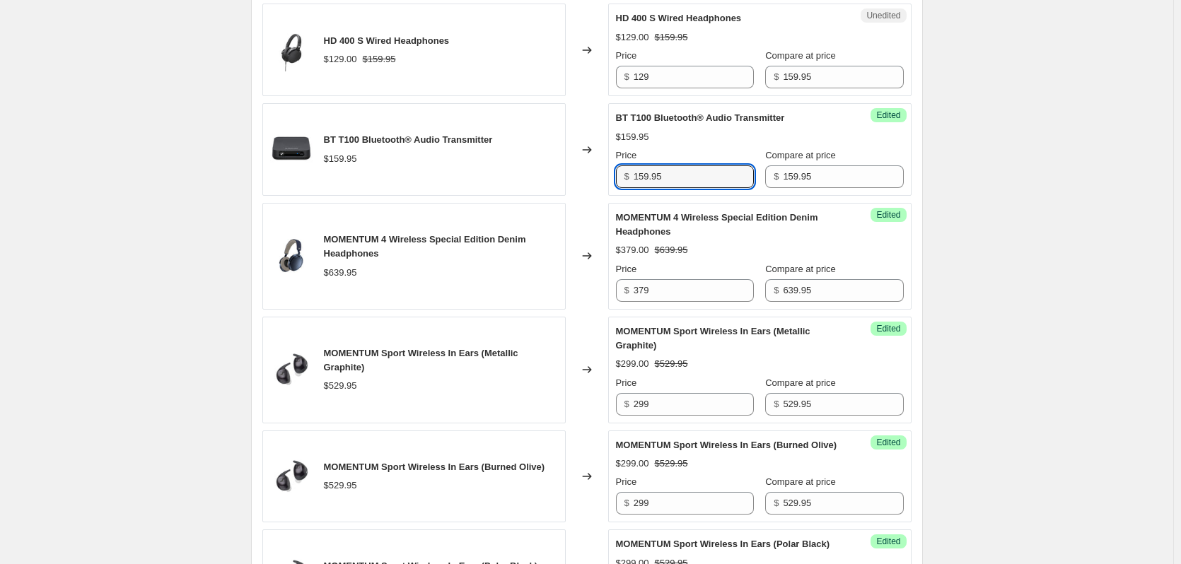
drag, startPoint x: 700, startPoint y: 177, endPoint x: 593, endPoint y: 185, distance: 107.7
click at [593, 186] on div "BT T100 Bluetooth® Audio Transmitter $159.95 Changed to Success Edited BT T100 …" at bounding box center [586, 149] width 649 height 93
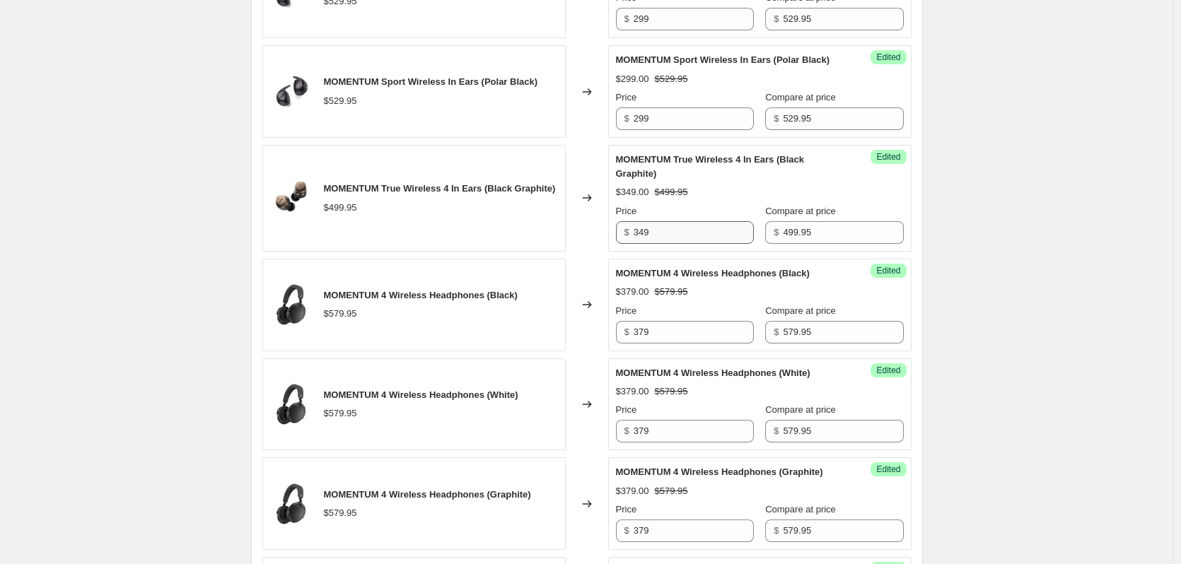
scroll to position [1010, 0]
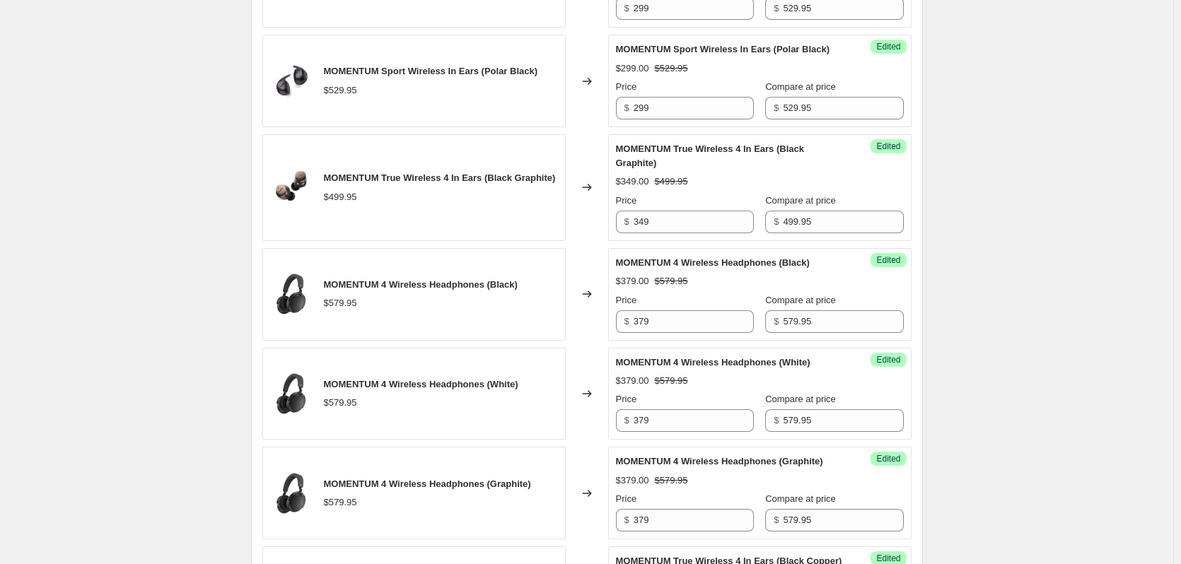
type input "109"
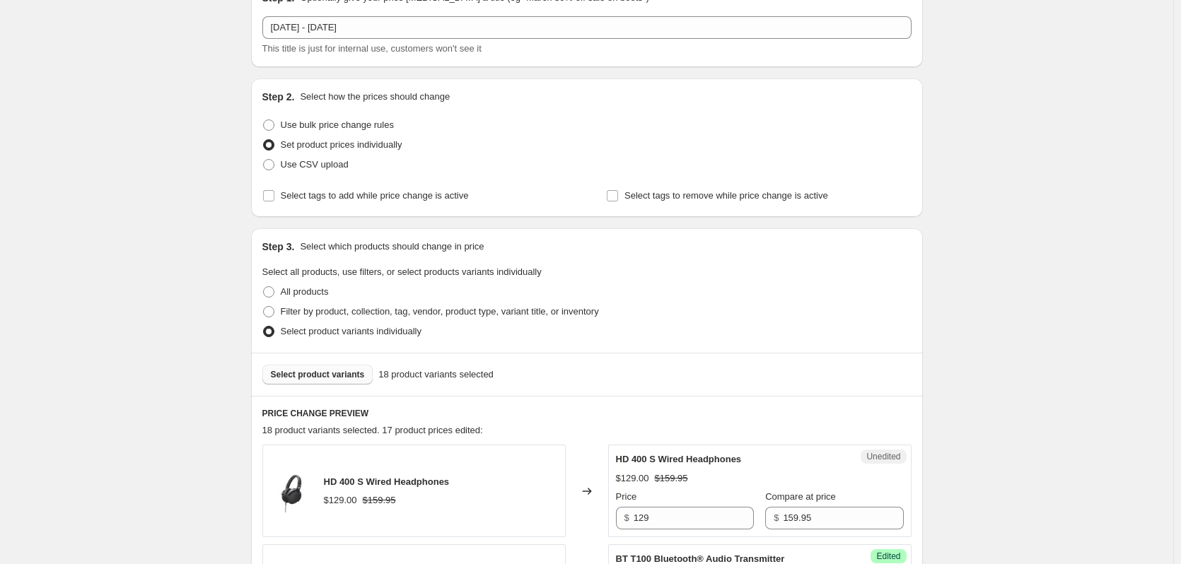
scroll to position [0, 0]
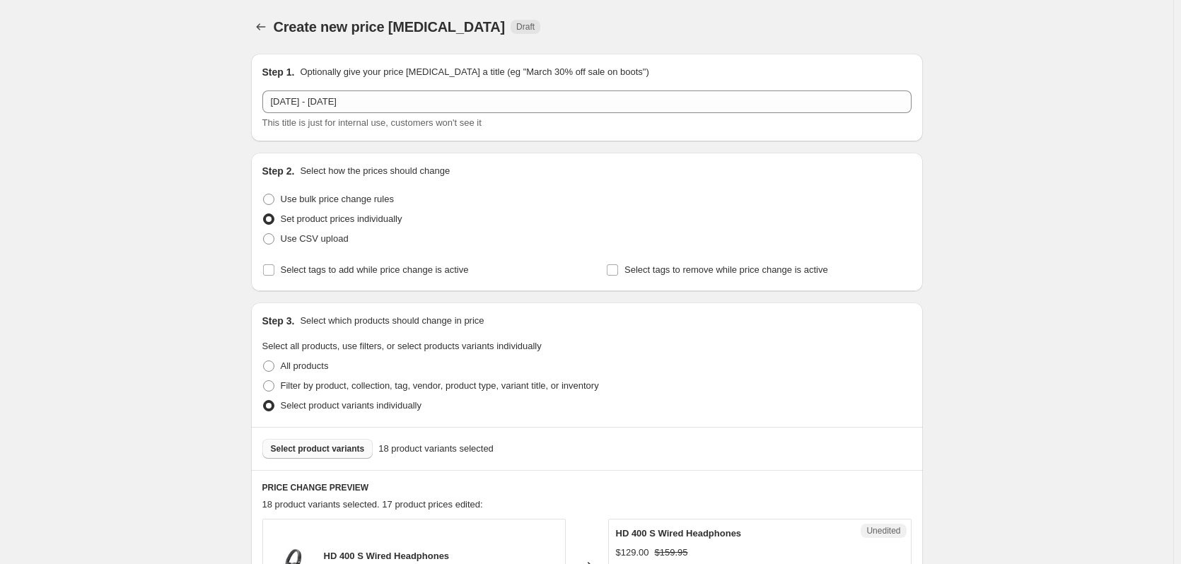
click at [330, 441] on div "Select product variants 18 product variants selected" at bounding box center [587, 448] width 672 height 43
click at [329, 445] on span "Select product variants" at bounding box center [318, 448] width 94 height 11
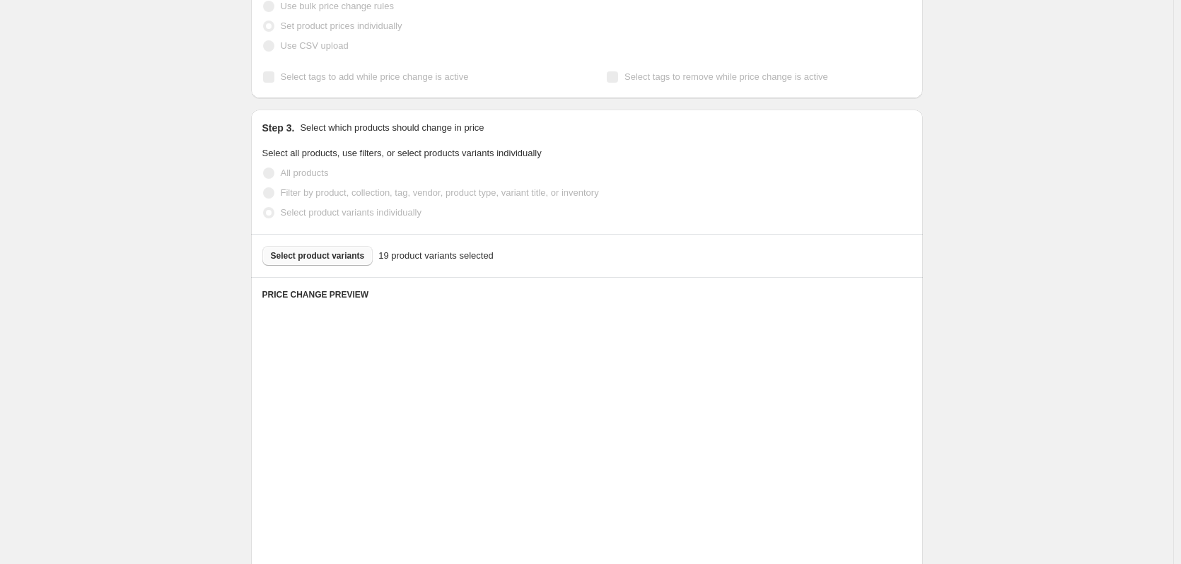
scroll to position [283, 0]
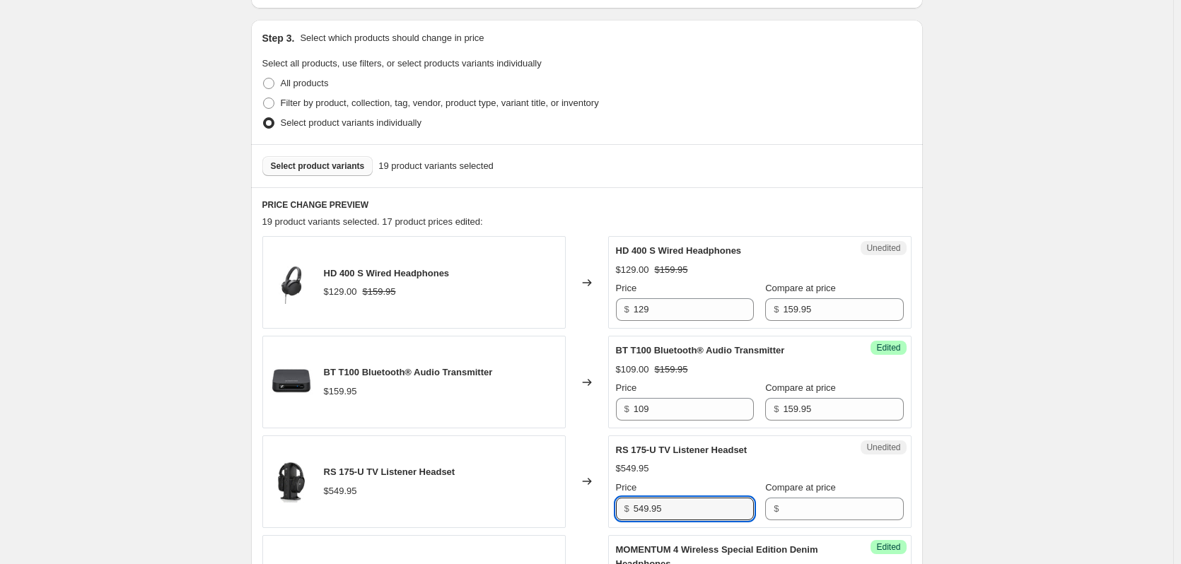
drag, startPoint x: 673, startPoint y: 514, endPoint x: 621, endPoint y: 513, distance: 52.3
click at [615, 514] on div "Unedited RS 175-U TV Listener Headset $549.95 Price $ 549.95 Compare at price $" at bounding box center [759, 482] width 303 height 93
type input "549.95"
click at [783, 512] on input "Compare at price" at bounding box center [843, 509] width 120 height 23
paste input "549.95"
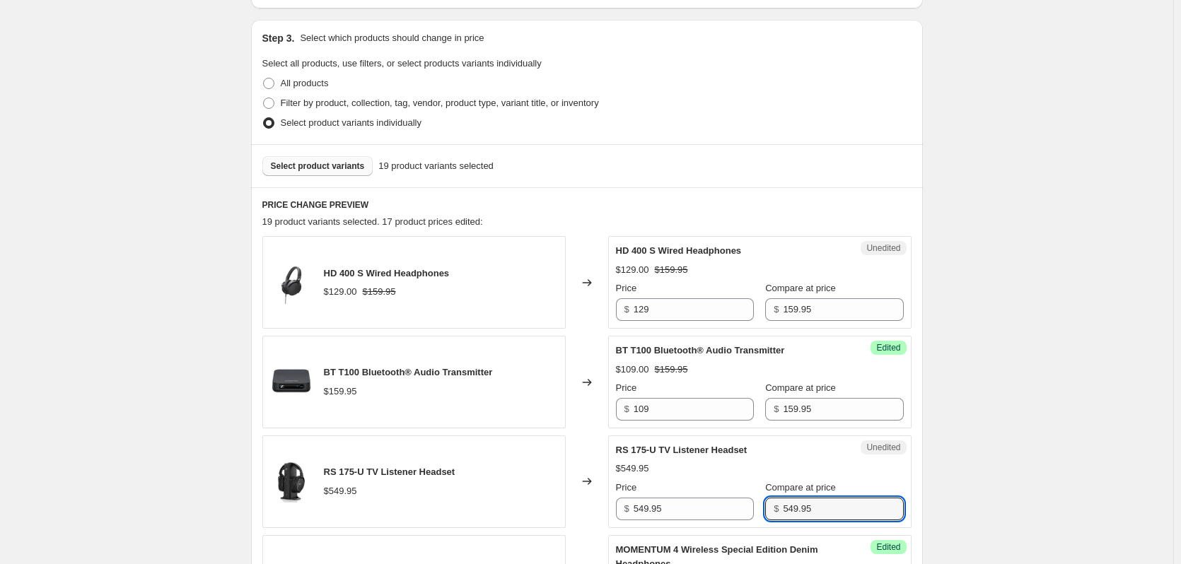
type input "549.95"
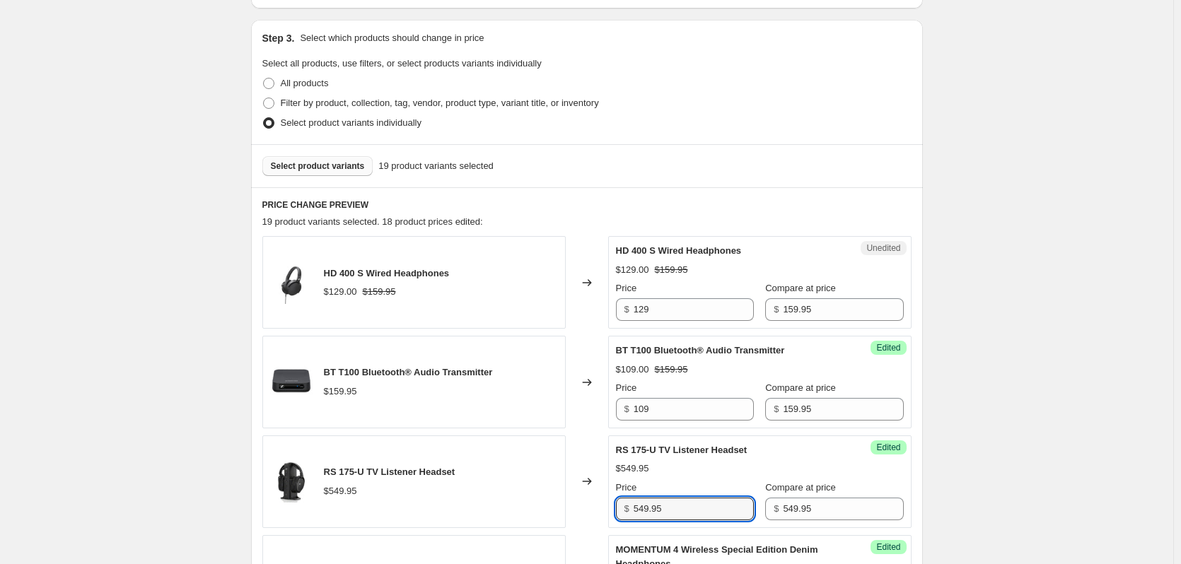
drag, startPoint x: 675, startPoint y: 513, endPoint x: 625, endPoint y: 509, distance: 50.3
click at [625, 509] on div "$ 549.95" at bounding box center [685, 509] width 138 height 23
type input "399"
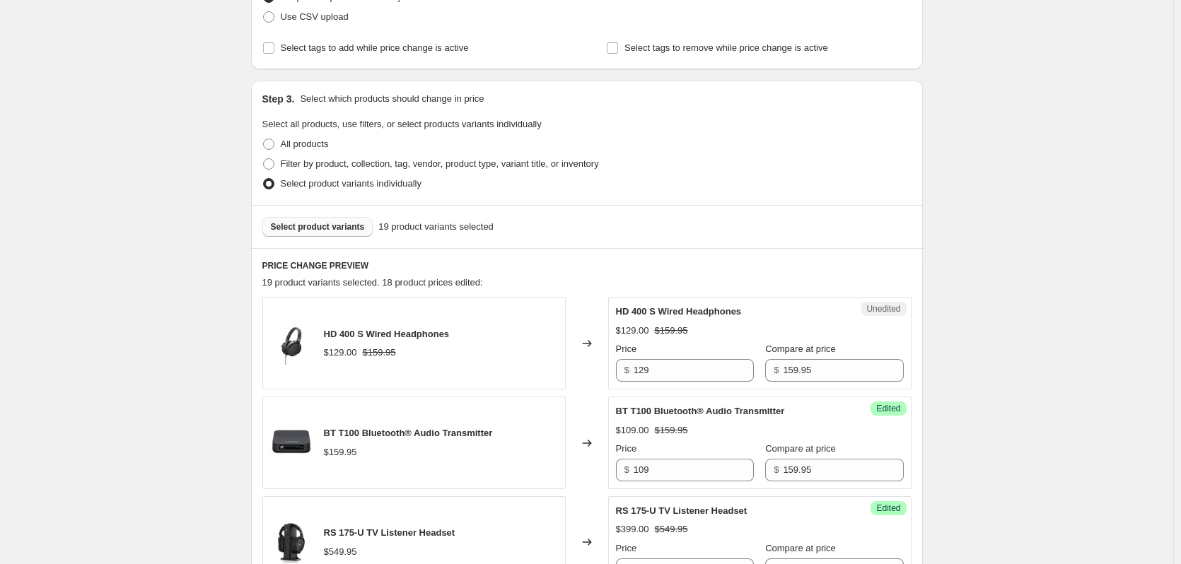
scroll to position [212, 0]
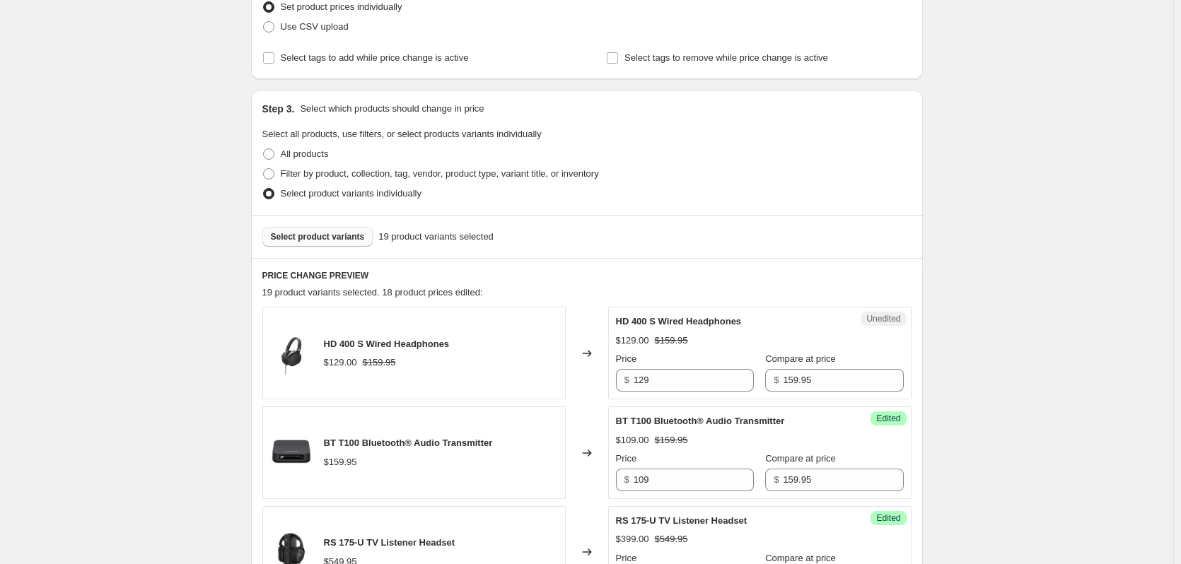
click at [306, 236] on span "Select product variants" at bounding box center [318, 236] width 94 height 11
click at [325, 236] on span "Select product variants" at bounding box center [318, 236] width 94 height 11
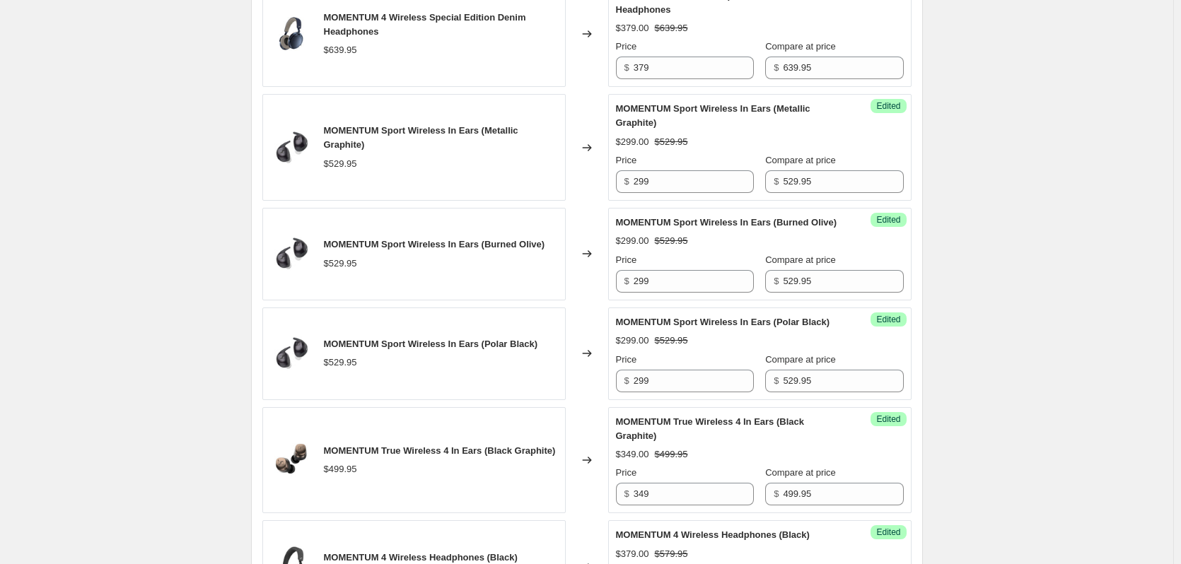
scroll to position [636, 0]
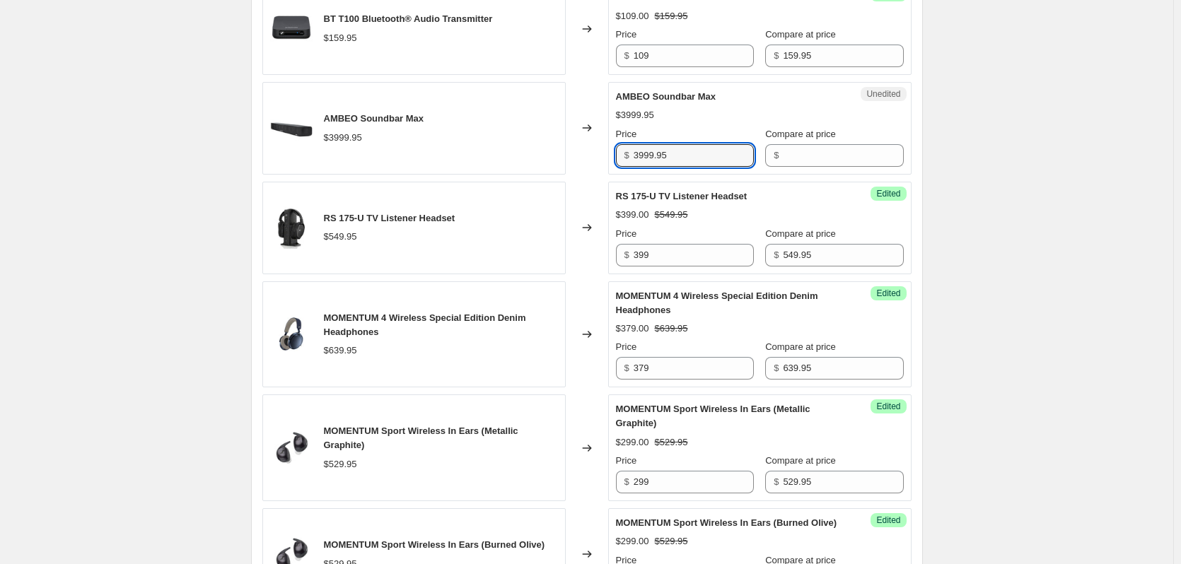
drag, startPoint x: 687, startPoint y: 158, endPoint x: 551, endPoint y: 146, distance: 137.0
click at [556, 146] on div "AMBEO Soundbar Max $3999.95 Changed to Unedited AMBEO Soundbar Max $3999.95 Pri…" at bounding box center [586, 128] width 649 height 93
type input "3999.95"
click at [792, 153] on input "Compare at price" at bounding box center [843, 155] width 120 height 23
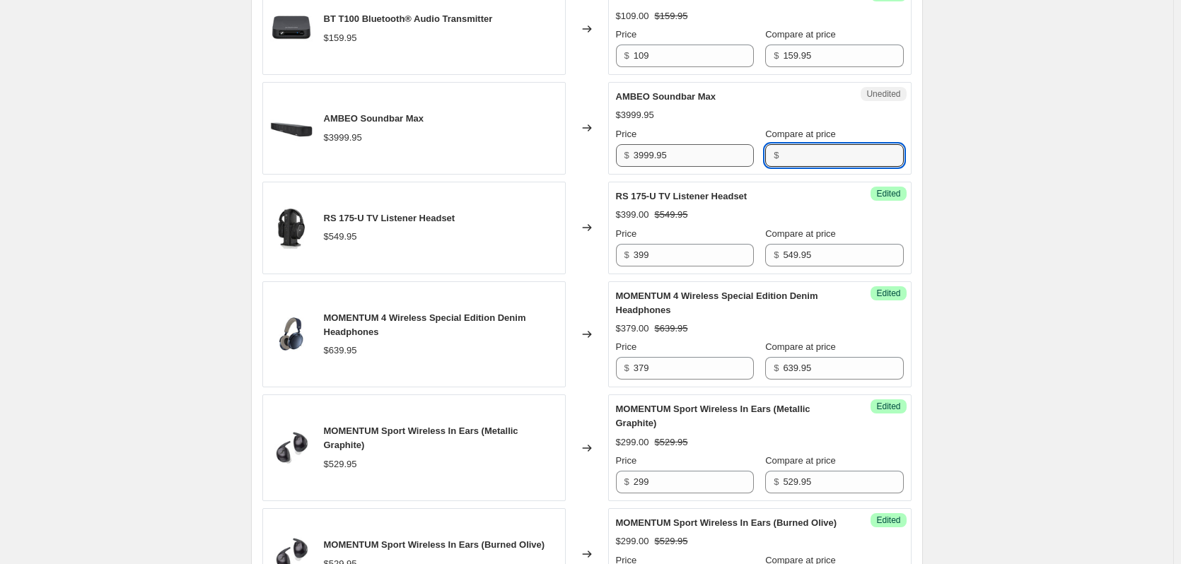
paste input "3999.95"
type input "3999.95"
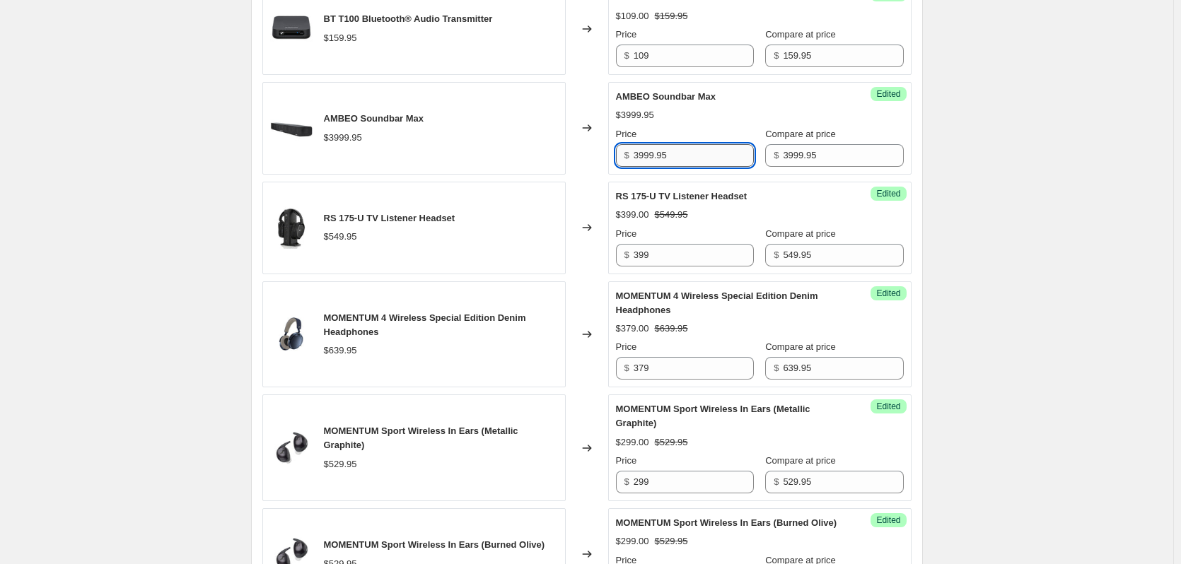
click at [720, 152] on input "3999.95" at bounding box center [694, 155] width 120 height 23
click at [635, 158] on div "$ 3999.95" at bounding box center [685, 155] width 138 height 23
type input "2999"
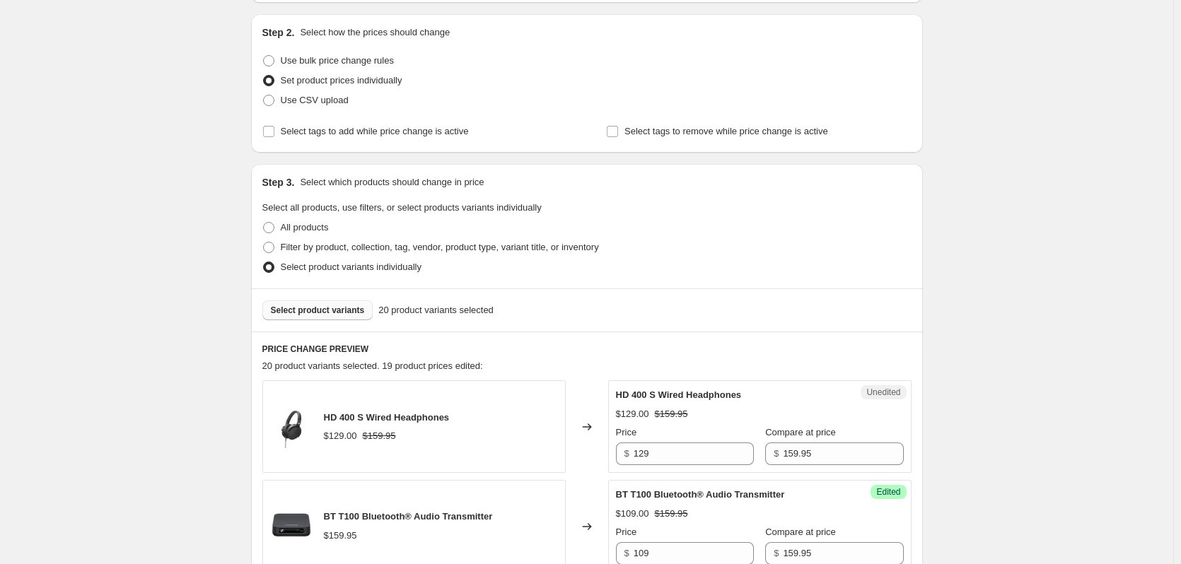
scroll to position [0, 0]
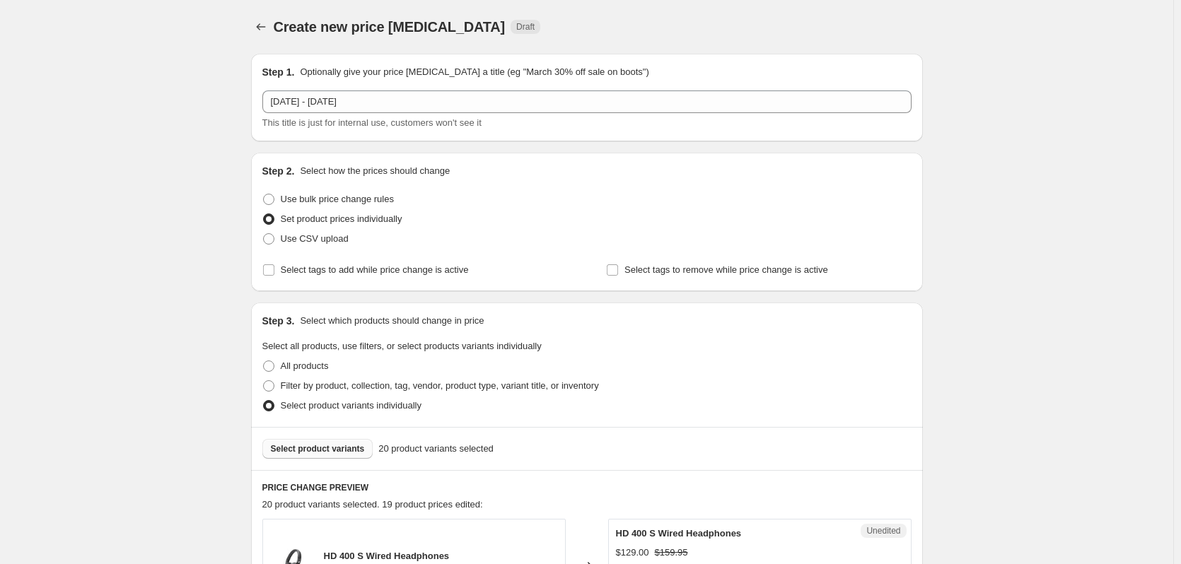
click at [309, 461] on div "Select product variants 20 product variants selected" at bounding box center [587, 448] width 672 height 43
click at [310, 450] on span "Select product variants" at bounding box center [318, 448] width 94 height 11
click at [322, 450] on span "Select product variants" at bounding box center [318, 448] width 94 height 11
click at [334, 445] on span "Select product variants" at bounding box center [318, 448] width 94 height 11
click at [317, 448] on span "Select product variants" at bounding box center [318, 448] width 94 height 11
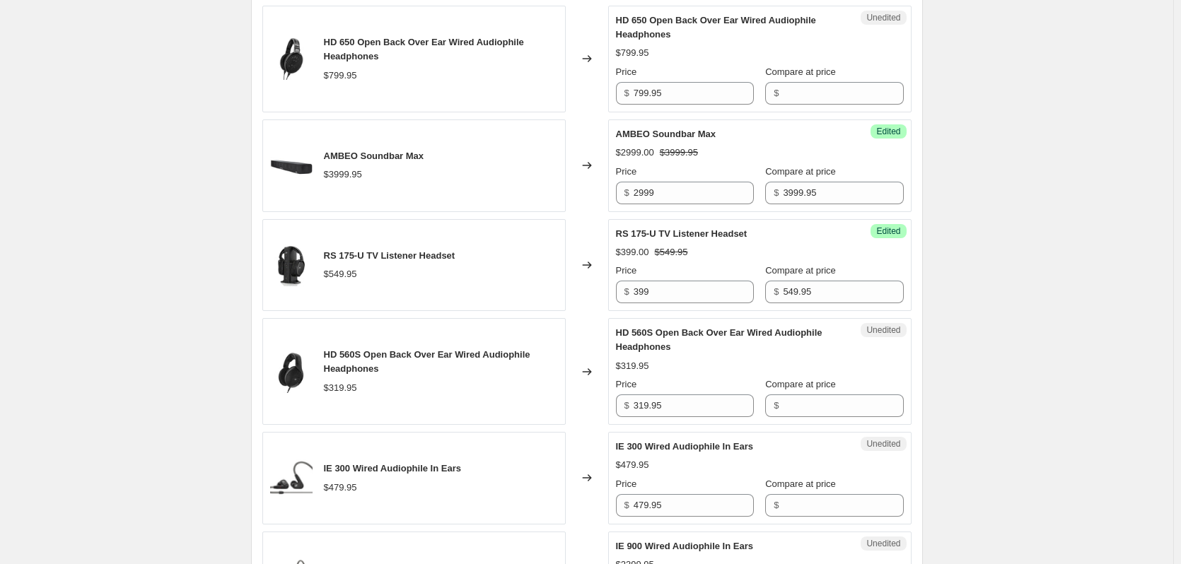
scroll to position [849, 0]
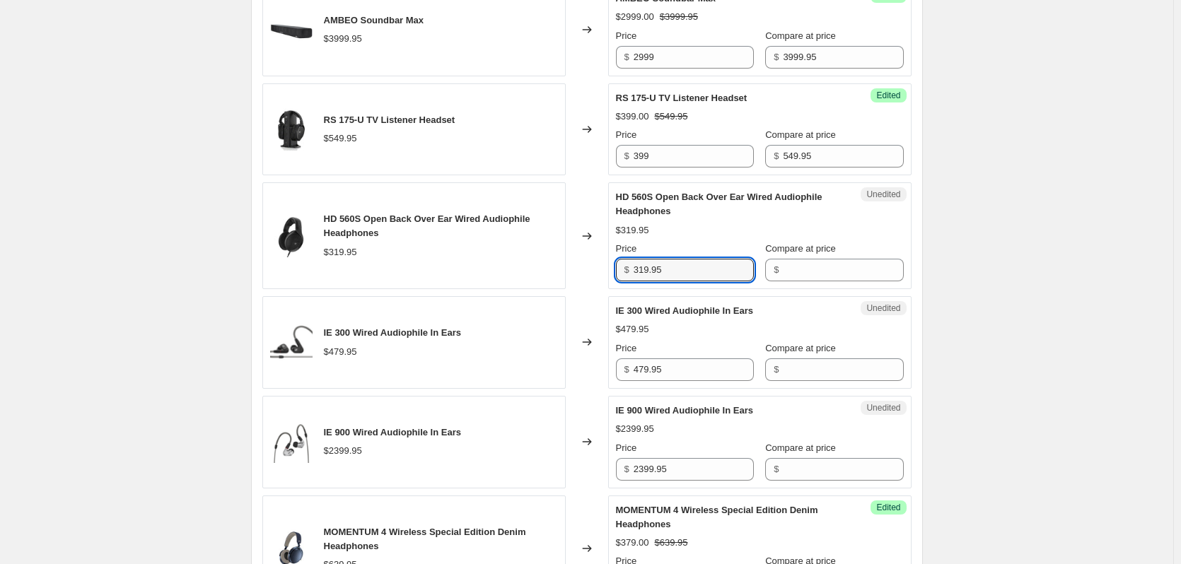
drag, startPoint x: 710, startPoint y: 271, endPoint x: 629, endPoint y: 271, distance: 80.6
click at [629, 271] on div "$ 319.95" at bounding box center [685, 270] width 138 height 23
type input "319.95"
click at [805, 274] on input "Compare at price" at bounding box center [843, 270] width 120 height 23
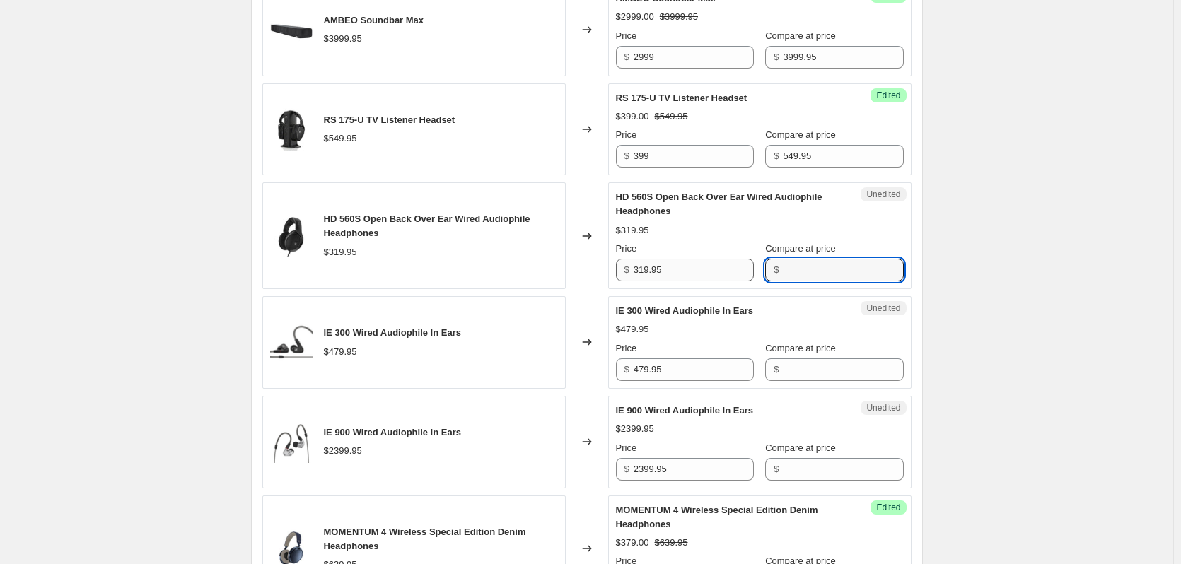
paste input "319.95"
type input "319.95"
drag, startPoint x: 640, startPoint y: 272, endPoint x: 631, endPoint y: 272, distance: 8.5
click at [632, 272] on div "$ 319.95" at bounding box center [685, 270] width 138 height 23
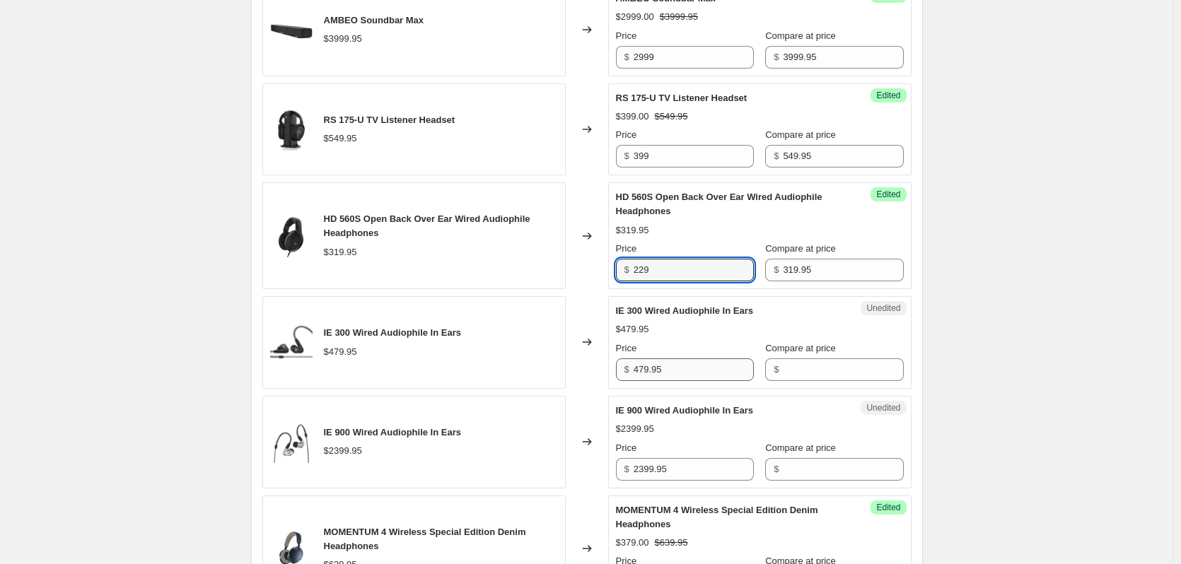
type input "229"
drag, startPoint x: 667, startPoint y: 371, endPoint x: 630, endPoint y: 371, distance: 36.8
click at [631, 371] on div "$ 479.95" at bounding box center [685, 370] width 138 height 23
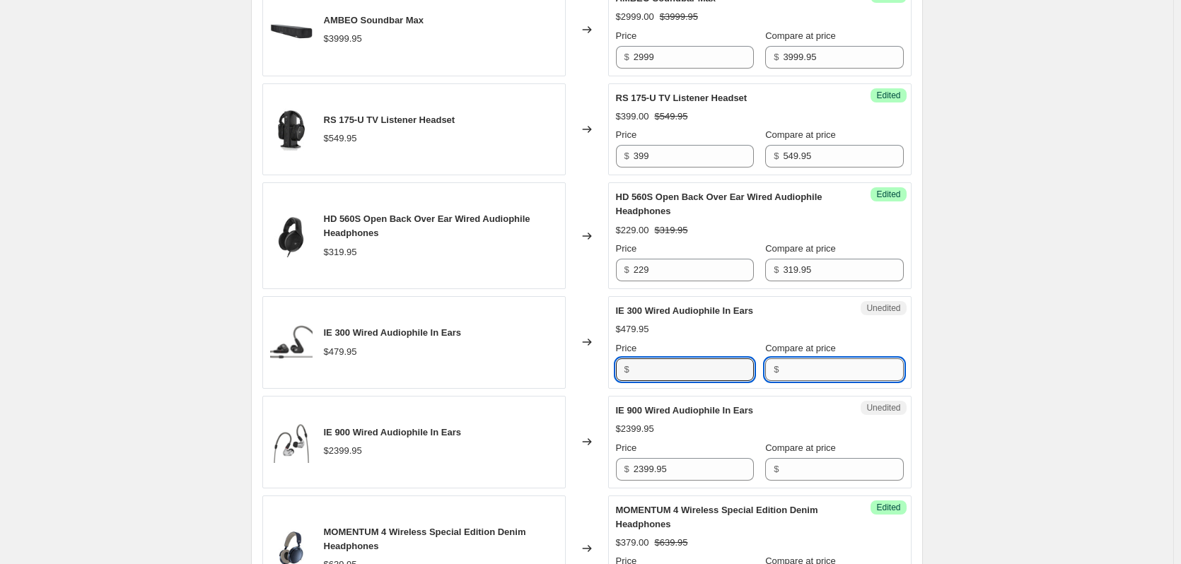
type input "479.95"
click at [819, 368] on input "Compare at price" at bounding box center [843, 370] width 120 height 23
paste input "479.95"
type input "479.95"
drag, startPoint x: 684, startPoint y: 365, endPoint x: 593, endPoint y: 366, distance: 91.2
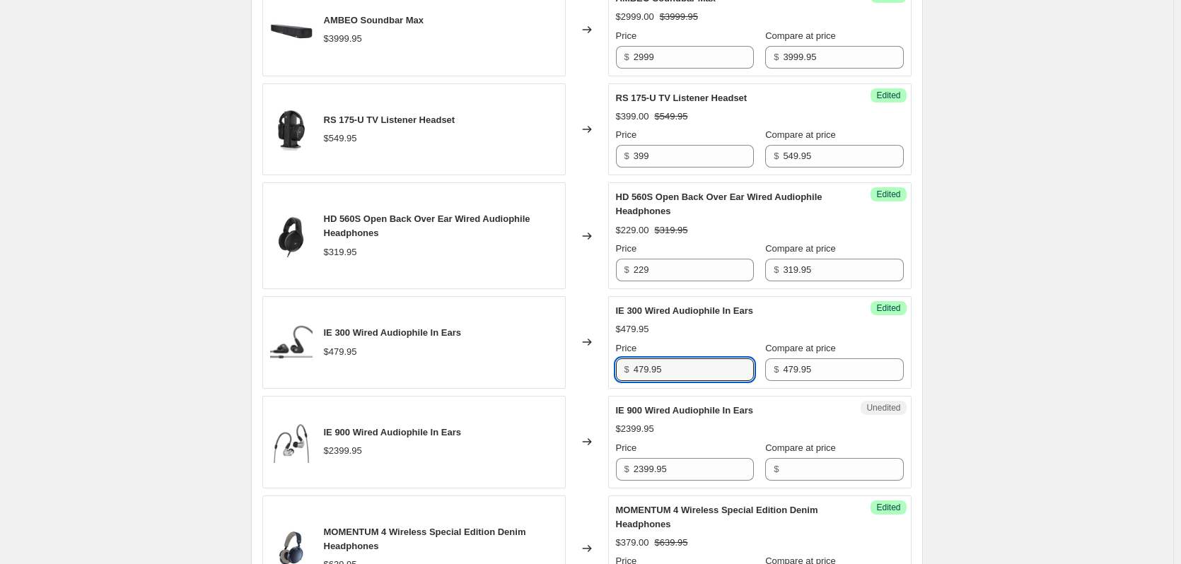
click at [582, 366] on div "IE 300 Wired Audiophile In Ears $479.95 Changed to Success Edited IE 300 Wired …" at bounding box center [586, 342] width 649 height 93
click at [663, 378] on input "479.95" at bounding box center [694, 370] width 120 height 23
drag, startPoint x: 677, startPoint y: 371, endPoint x: 622, endPoint y: 370, distance: 55.2
click at [622, 370] on div "$ 479.95" at bounding box center [685, 370] width 138 height 23
type input "299"
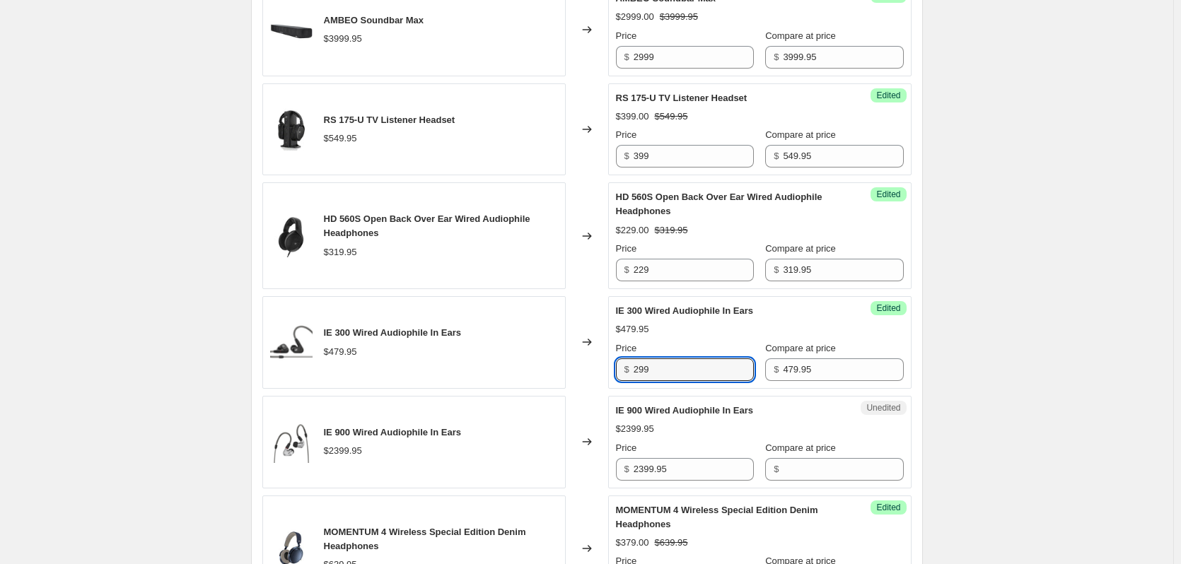
click at [698, 454] on div "Price" at bounding box center [685, 448] width 138 height 14
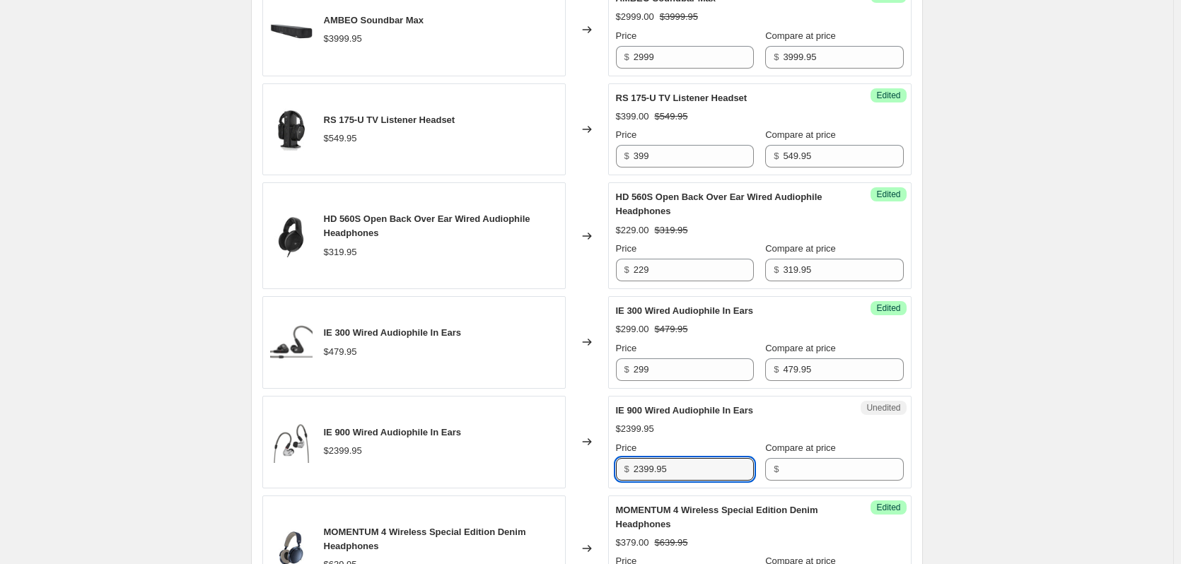
drag, startPoint x: 680, startPoint y: 470, endPoint x: 624, endPoint y: 472, distance: 55.2
click at [624, 472] on div "$ 2399.95" at bounding box center [685, 469] width 138 height 23
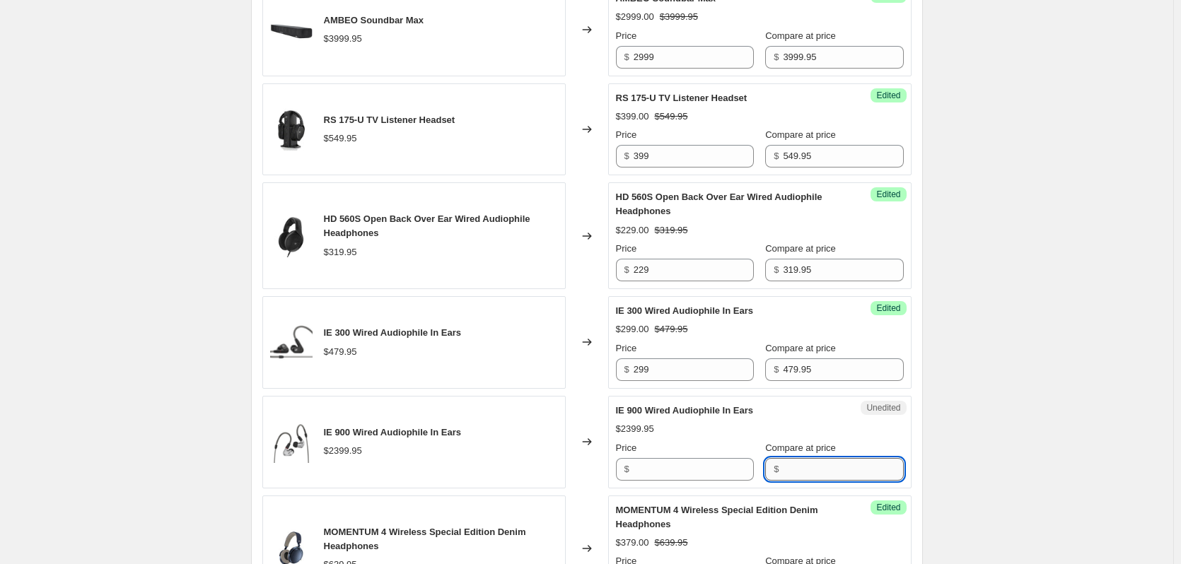
type input "2399.95"
click at [805, 469] on input "Compare at price" at bounding box center [843, 469] width 120 height 23
paste input "2399.95"
type input "2399.95"
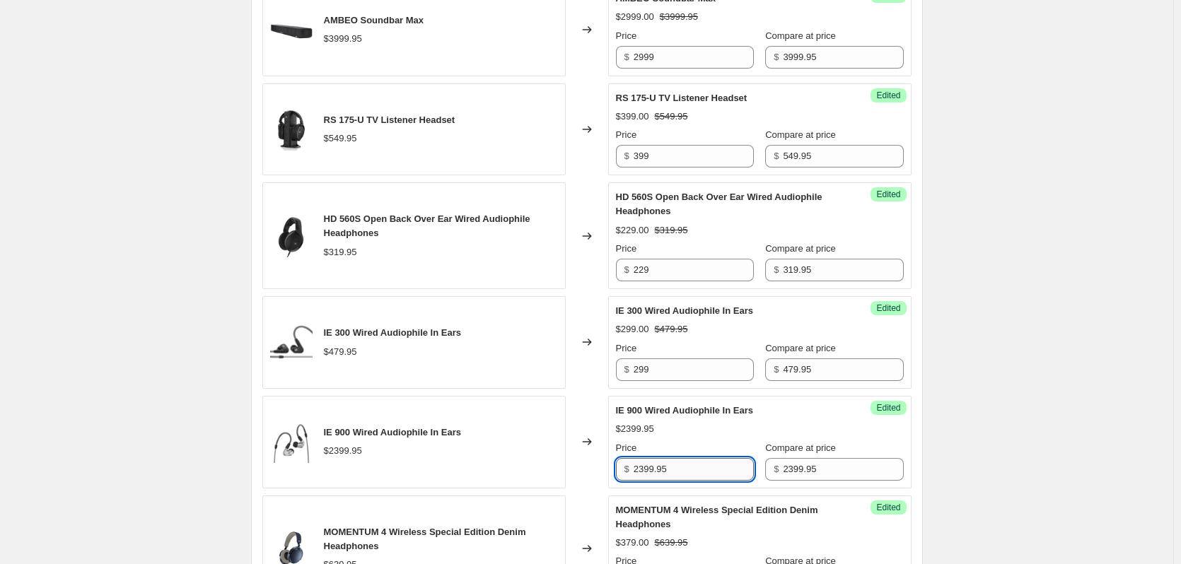
click at [672, 471] on input "2399.95" at bounding box center [694, 469] width 120 height 23
drag, startPoint x: 680, startPoint y: 467, endPoint x: 602, endPoint y: 479, distance: 78.7
click at [602, 479] on div "IE 900 Wired Audiophile In Ears $2399.95 Changed to Success Edited IE 900 Wired…" at bounding box center [586, 442] width 649 height 93
type input "1799"
click at [1100, 390] on div "Create new price [MEDICAL_DATA]. This page is ready Create new price [MEDICAL_D…" at bounding box center [586, 569] width 1173 height 2836
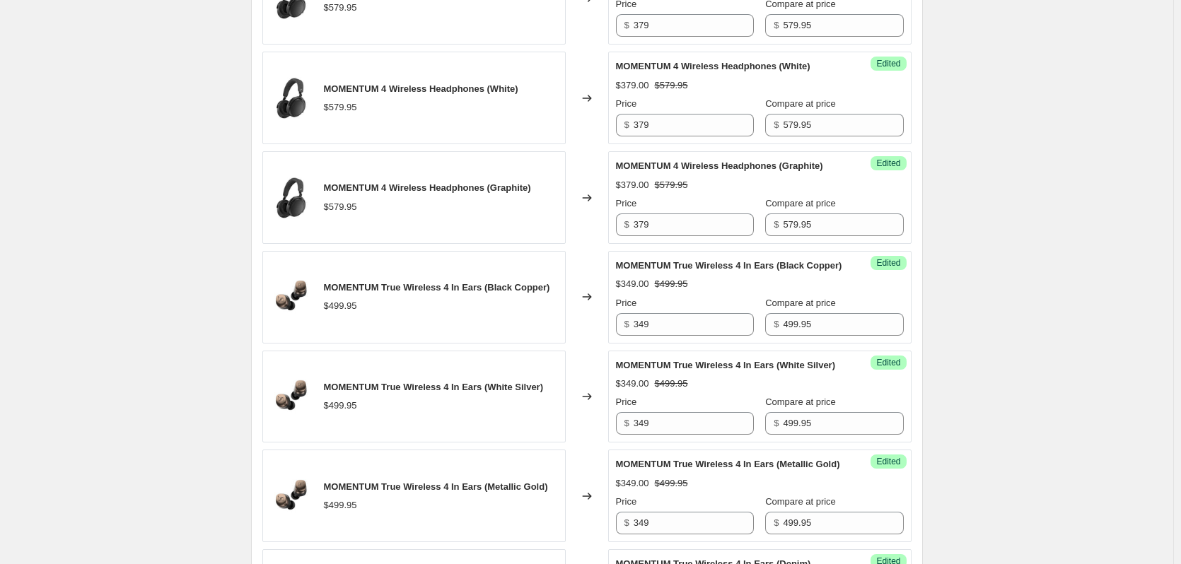
scroll to position [2356, 0]
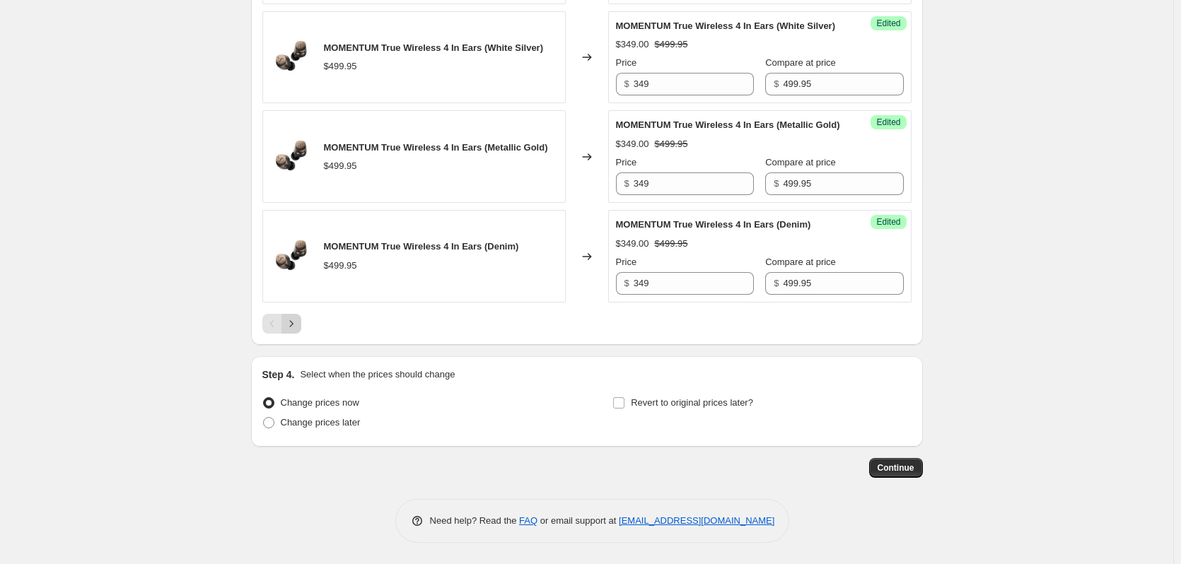
click at [298, 320] on icon "Next" at bounding box center [291, 324] width 14 height 14
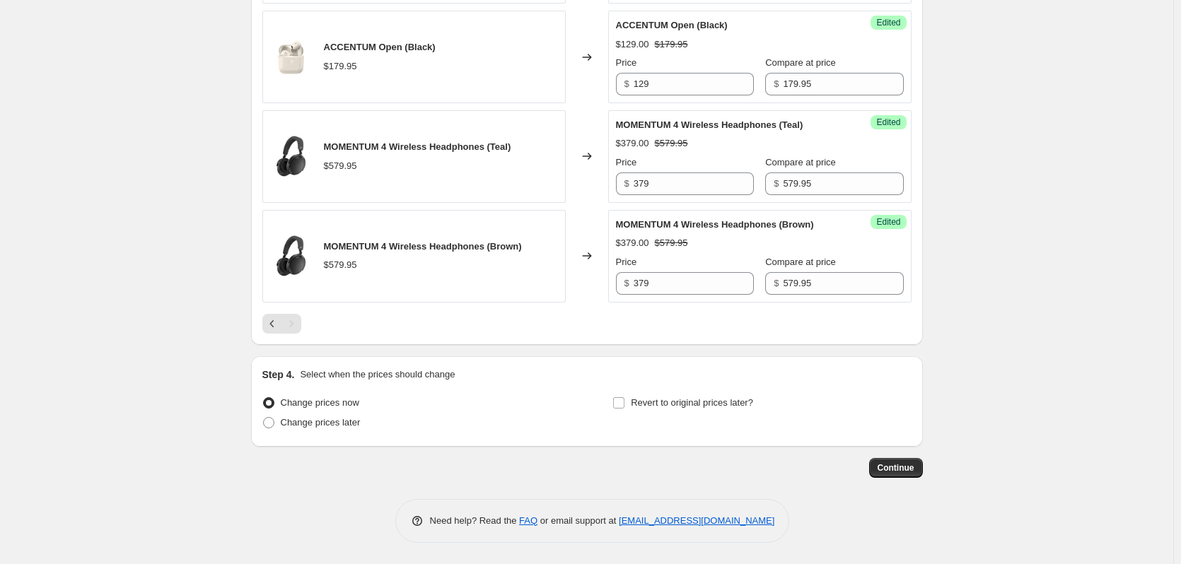
scroll to position [608, 0]
click at [312, 420] on span "Change prices later" at bounding box center [321, 422] width 80 height 11
click at [264, 418] on input "Change prices later" at bounding box center [263, 417] width 1 height 1
radio input "true"
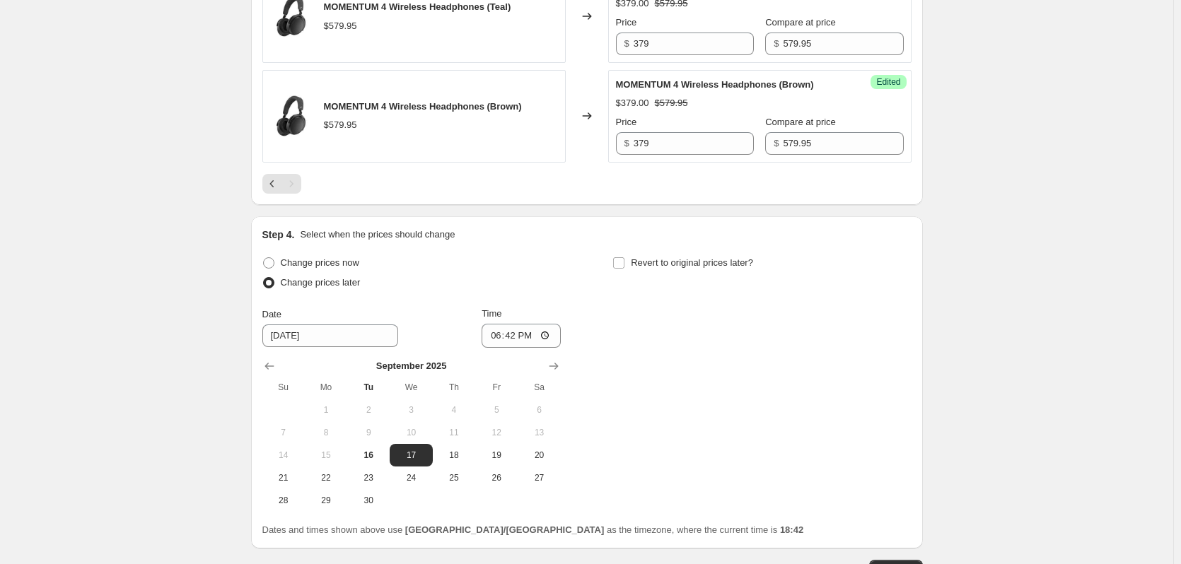
scroll to position [750, 0]
click at [290, 337] on input "[DATE]" at bounding box center [330, 334] width 136 height 23
click at [313, 333] on input "[DATE]" at bounding box center [330, 334] width 136 height 23
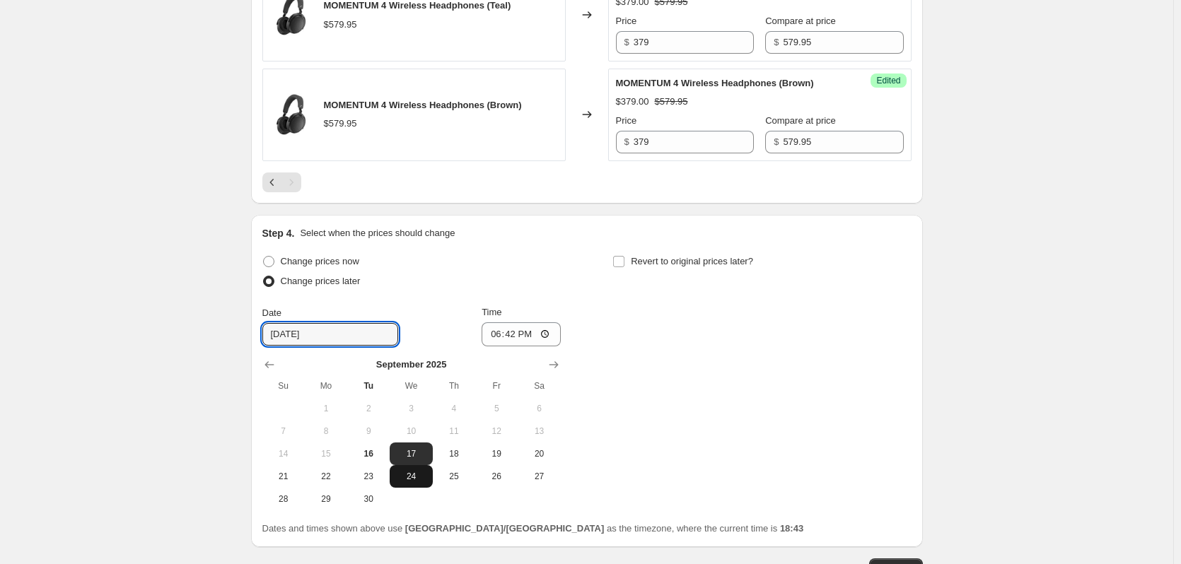
click at [408, 471] on span "24" at bounding box center [410, 476] width 31 height 11
type input "[DATE]"
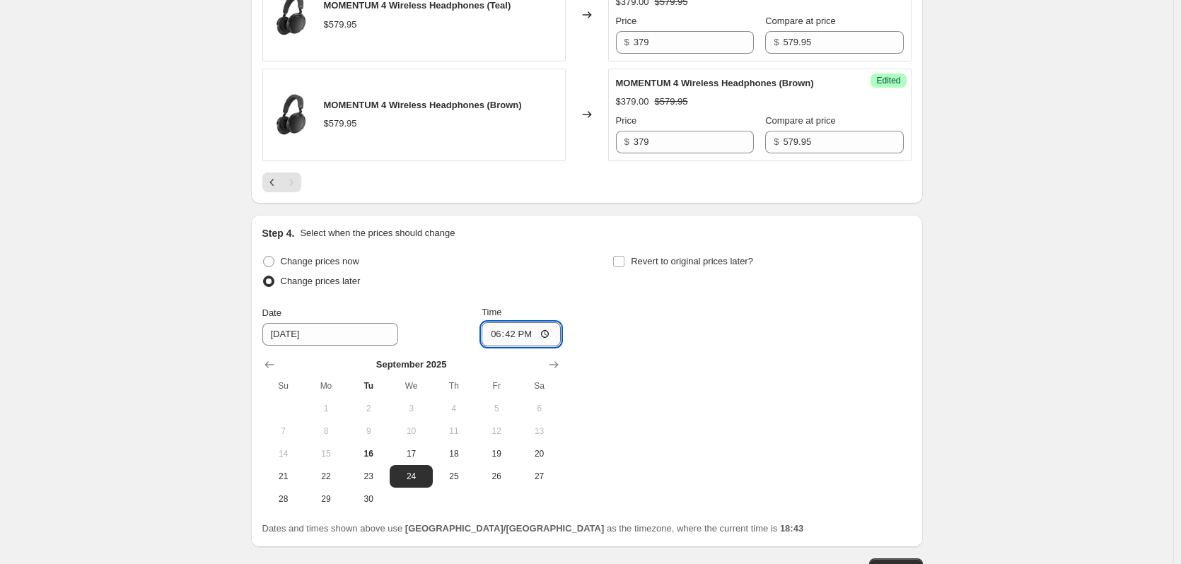
click at [501, 333] on input "18:42" at bounding box center [521, 334] width 79 height 24
type input "22:00"
click at [705, 343] on div "Change prices now Change prices later Date [DATE] Time 22:00 [DATE] Su Mo Tu We…" at bounding box center [586, 381] width 649 height 259
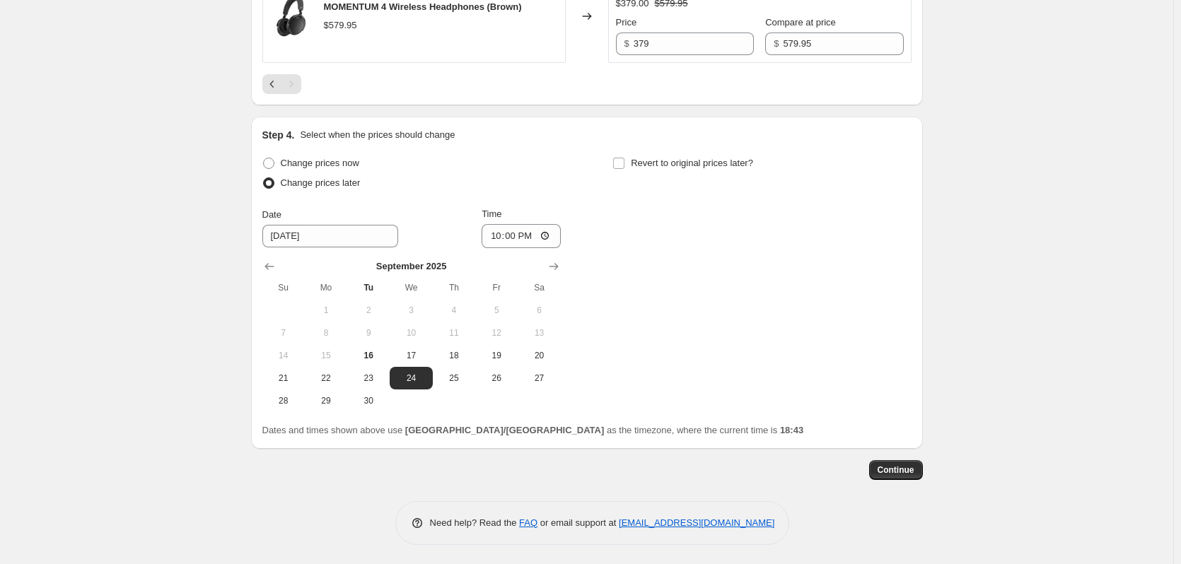
scroll to position [850, 0]
click at [647, 158] on span "Revert to original prices later?" at bounding box center [692, 161] width 122 height 11
click at [624, 158] on input "Revert to original prices later?" at bounding box center [618, 161] width 11 height 11
checkbox input "true"
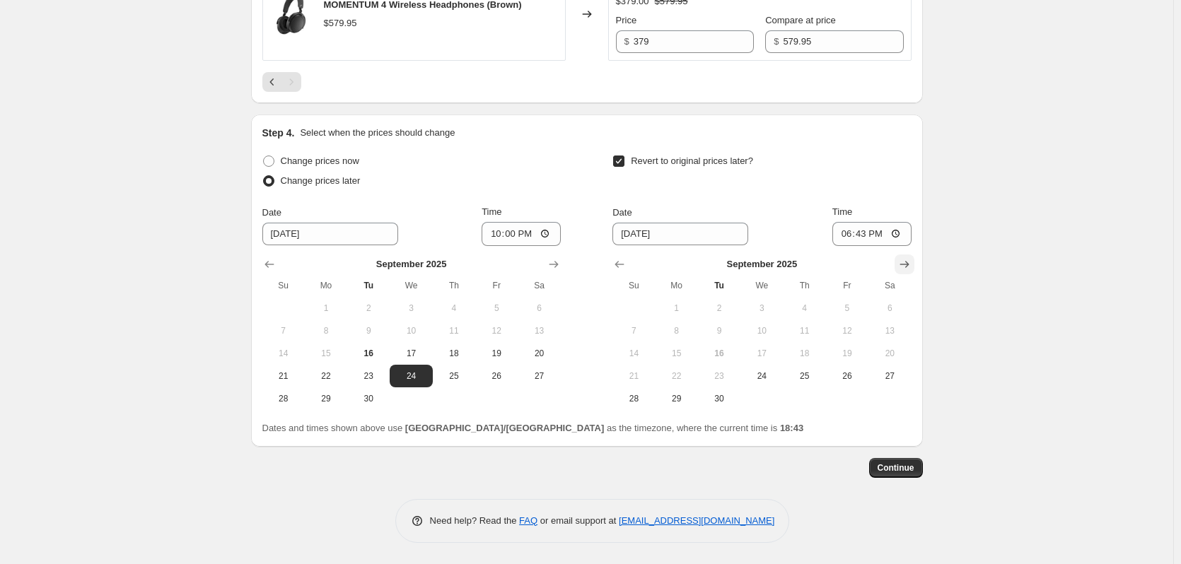
click at [902, 264] on icon "Show next month, October 2025" at bounding box center [904, 264] width 14 height 14
click at [770, 328] on span "8" at bounding box center [761, 330] width 31 height 11
type input "[DATE]"
click at [846, 236] on input "18:43" at bounding box center [871, 234] width 79 height 24
type input "21:55"
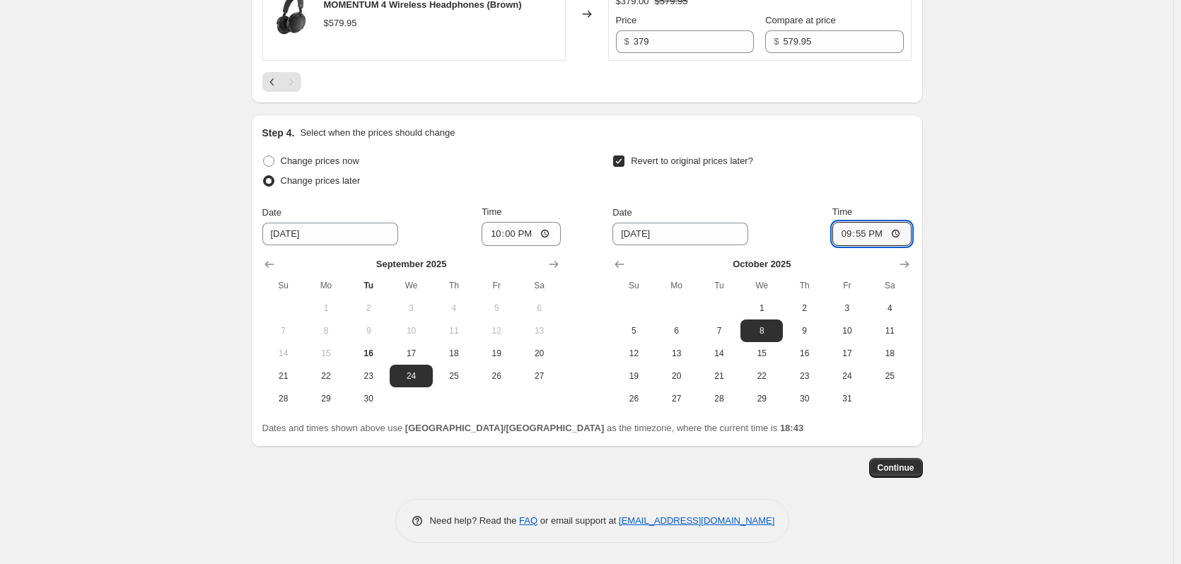
click at [904, 468] on span "Continue" at bounding box center [896, 467] width 37 height 11
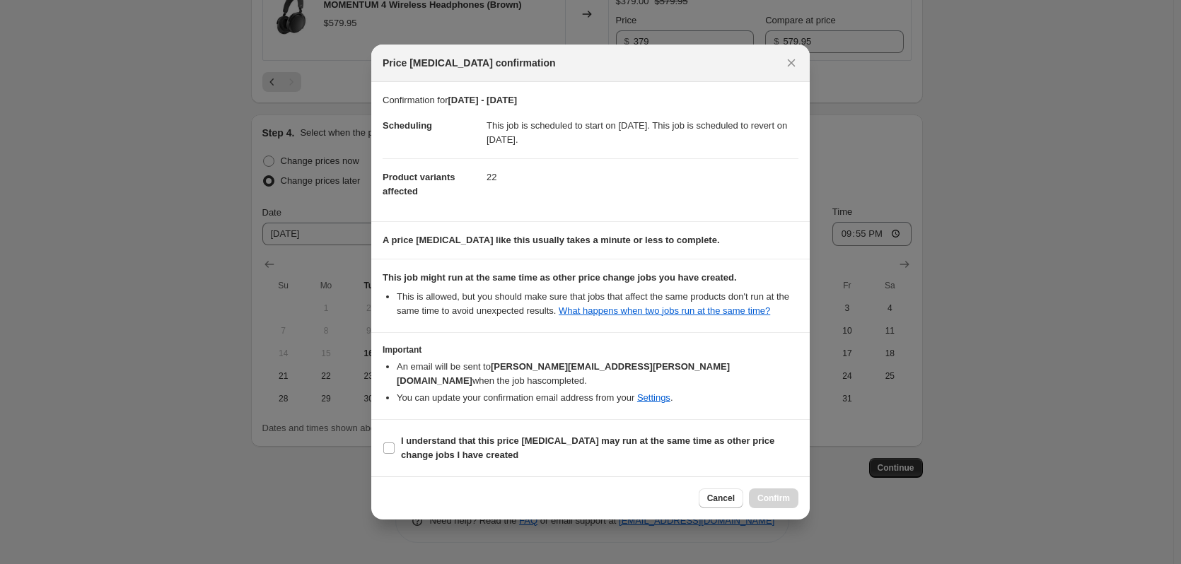
drag, startPoint x: 499, startPoint y: 136, endPoint x: 759, endPoint y: 157, distance: 260.3
click at [759, 157] on dd "This job is scheduled to start on [DATE]. This job is scheduled to revert on [D…" at bounding box center [643, 132] width 312 height 51
click at [646, 196] on dd "22" at bounding box center [643, 176] width 312 height 37
drag, startPoint x: 429, startPoint y: 234, endPoint x: 692, endPoint y: 235, distance: 263.1
click at [692, 235] on section "A price [MEDICAL_DATA] like this usually takes a minute or less to complete." at bounding box center [590, 240] width 438 height 37
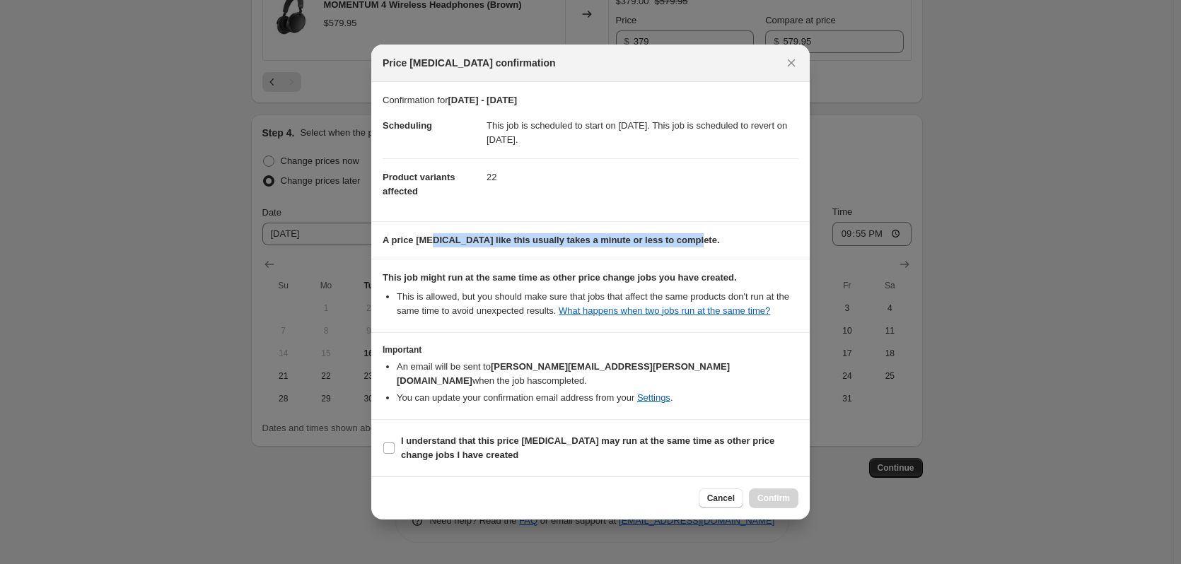
click at [466, 352] on h3 "Important" at bounding box center [591, 349] width 416 height 11
click at [387, 444] on input "I understand that this price [MEDICAL_DATA] may run at the same time as other p…" at bounding box center [388, 448] width 11 height 11
checkbox input "true"
click at [783, 493] on span "Confirm" at bounding box center [773, 498] width 33 height 11
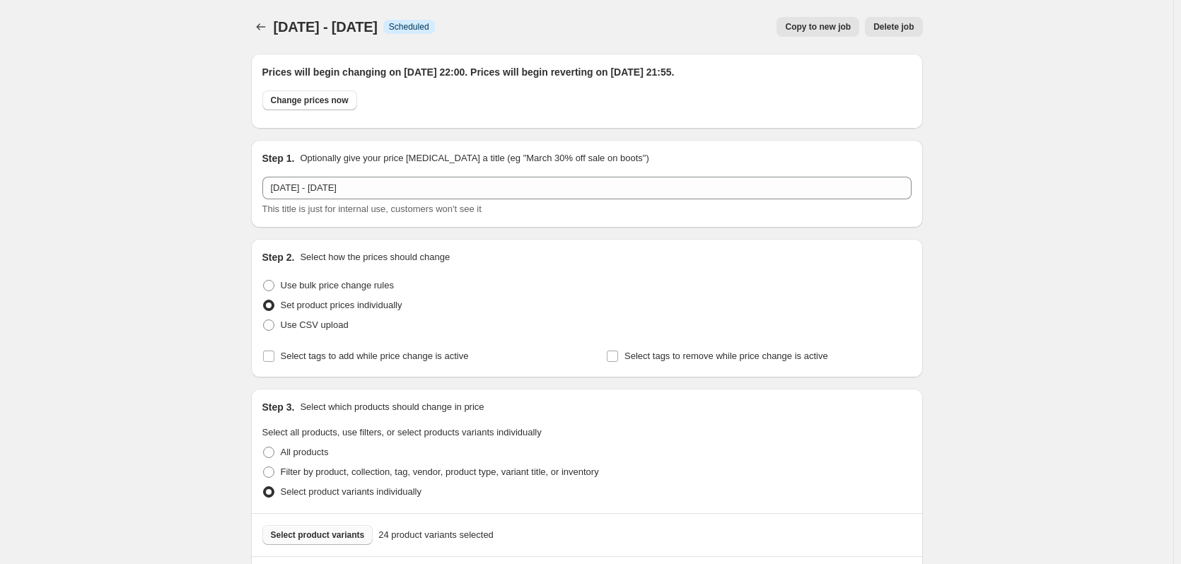
click at [256, 29] on button "Price change jobs" at bounding box center [261, 27] width 20 height 20
